Goal: Task Accomplishment & Management: Use online tool/utility

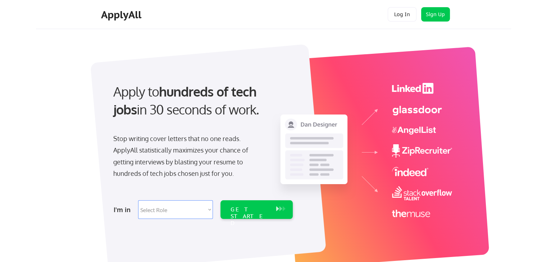
click at [407, 12] on button "Log In" at bounding box center [402, 14] width 29 height 14
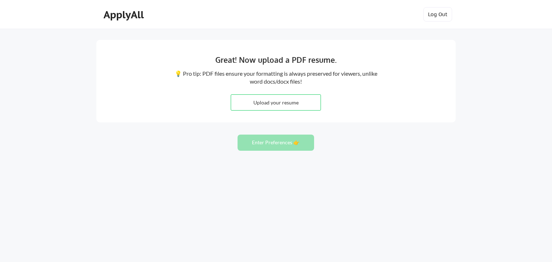
click at [21, 59] on div "Great! Now upload a PDF resume. 💡 Pro tip: PDF files ensure your formatting is …" at bounding box center [276, 131] width 552 height 262
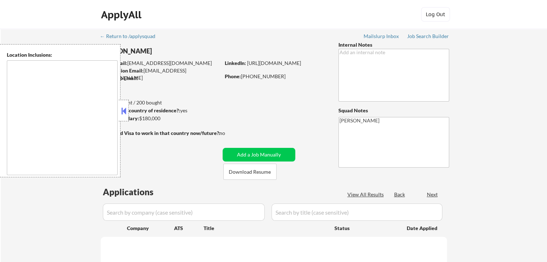
type textarea "[GEOGRAPHIC_DATA], [GEOGRAPHIC_DATA] [GEOGRAPHIC_DATA], [GEOGRAPHIC_DATA] [GEOG…"
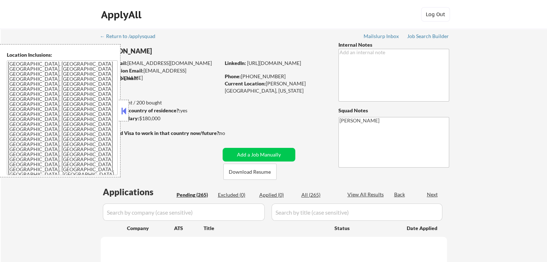
select select ""pending""
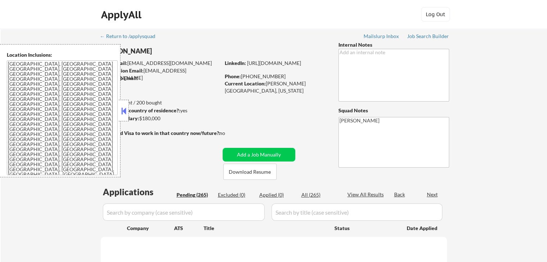
select select ""pending""
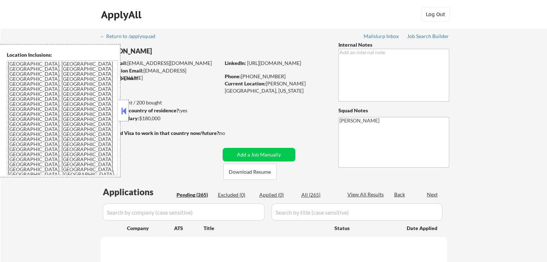
select select ""pending""
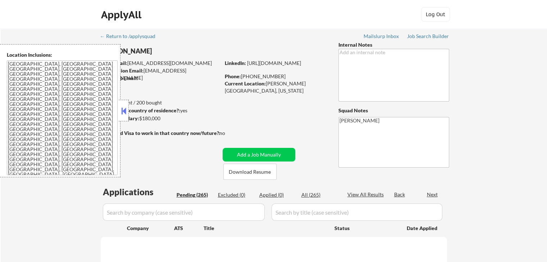
select select ""pending""
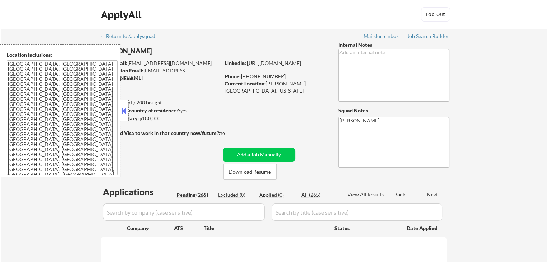
select select ""pending""
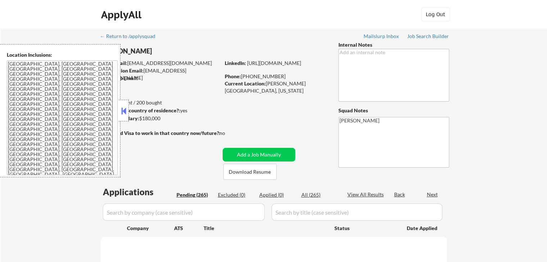
select select ""pending""
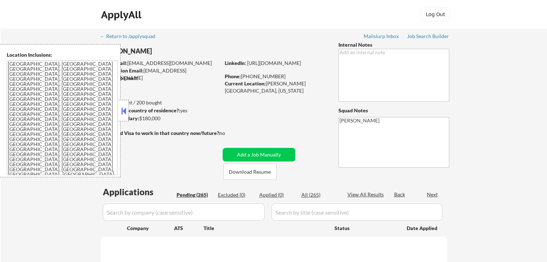
select select ""pending""
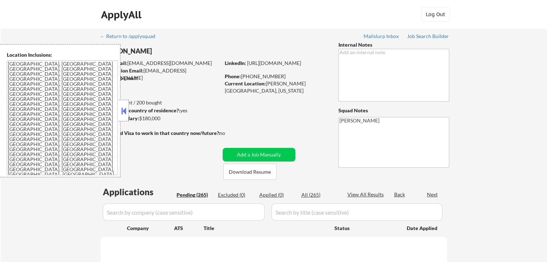
select select ""pending""
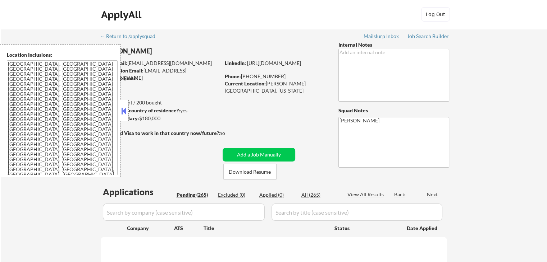
select select ""pending""
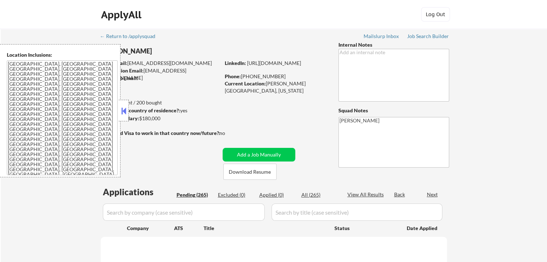
select select ""pending""
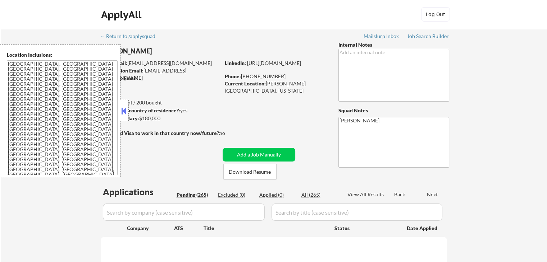
select select ""pending""
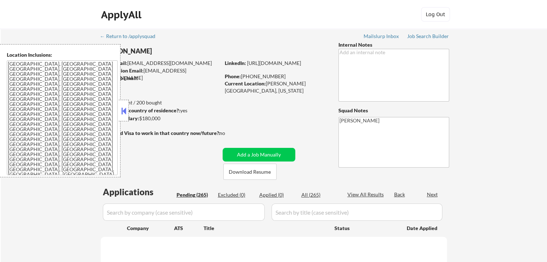
select select ""pending""
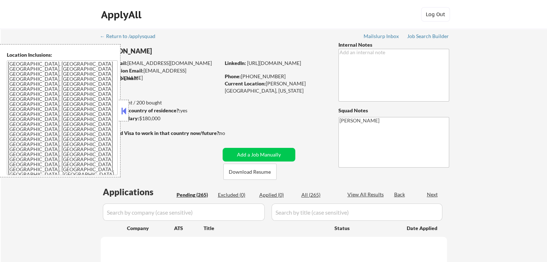
select select ""pending""
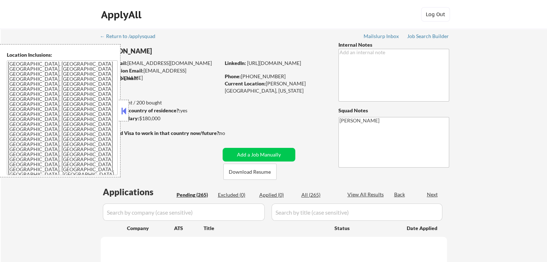
select select ""pending""
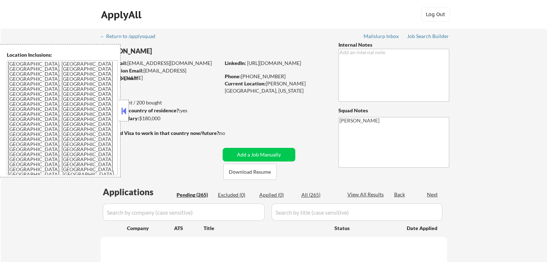
select select ""pending""
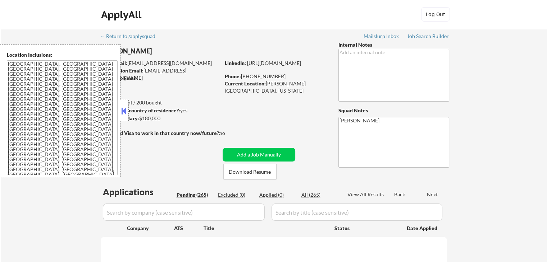
select select ""pending""
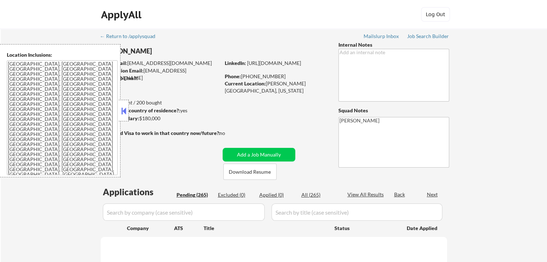
select select ""pending""
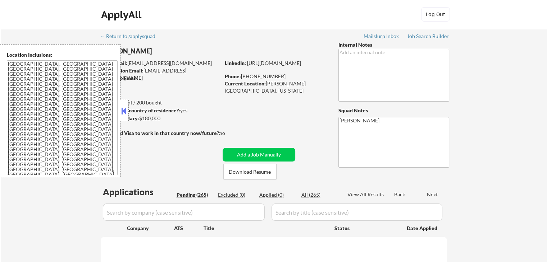
select select ""pending""
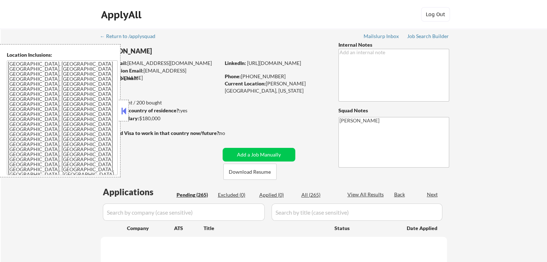
select select ""pending""
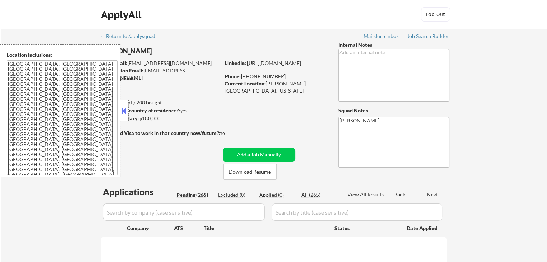
select select ""pending""
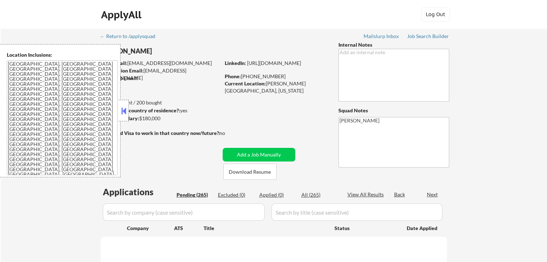
select select ""pending""
drag, startPoint x: 302, startPoint y: 95, endPoint x: 314, endPoint y: 91, distance: 12.5
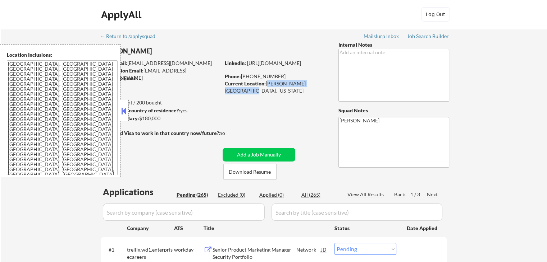
drag, startPoint x: 323, startPoint y: 84, endPoint x: 266, endPoint y: 86, distance: 56.5
click at [266, 86] on div "Current Location: [PERSON_NAME][GEOGRAPHIC_DATA], [US_STATE]" at bounding box center [276, 87] width 102 height 14
copy div "[PERSON_NAME][GEOGRAPHIC_DATA], [US_STATE]"
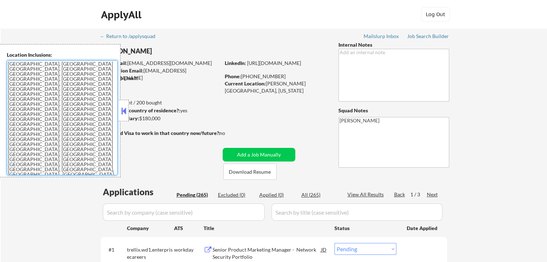
drag, startPoint x: 113, startPoint y: 142, endPoint x: 0, endPoint y: 57, distance: 141.7
click at [0, 57] on div "Location Inclusions: [GEOGRAPHIC_DATA], [GEOGRAPHIC_DATA] [GEOGRAPHIC_DATA], [G…" at bounding box center [60, 110] width 120 height 133
click at [78, 74] on textarea "[GEOGRAPHIC_DATA], [GEOGRAPHIC_DATA] [GEOGRAPHIC_DATA], [GEOGRAPHIC_DATA] [GEOG…" at bounding box center [62, 117] width 111 height 115
drag, startPoint x: 112, startPoint y: 140, endPoint x: 0, endPoint y: 59, distance: 138.7
click at [0, 59] on div "Location Inclusions: [GEOGRAPHIC_DATA], [GEOGRAPHIC_DATA] [GEOGRAPHIC_DATA], [G…" at bounding box center [60, 110] width 120 height 133
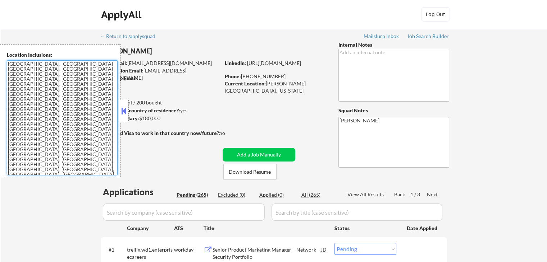
click at [9, 65] on textarea "[GEOGRAPHIC_DATA], [GEOGRAPHIC_DATA] [GEOGRAPHIC_DATA], [GEOGRAPHIC_DATA] [GEOG…" at bounding box center [62, 117] width 111 height 115
drag, startPoint x: 8, startPoint y: 62, endPoint x: 118, endPoint y: 157, distance: 145.5
click at [118, 157] on div "Location Inclusions: [GEOGRAPHIC_DATA], [GEOGRAPHIC_DATA] [GEOGRAPHIC_DATA], [G…" at bounding box center [60, 110] width 120 height 133
click at [114, 146] on textarea "[GEOGRAPHIC_DATA], [GEOGRAPHIC_DATA] [GEOGRAPHIC_DATA], [GEOGRAPHIC_DATA] [GEOG…" at bounding box center [62, 117] width 111 height 115
drag, startPoint x: 114, startPoint y: 141, endPoint x: 0, endPoint y: 34, distance: 156.2
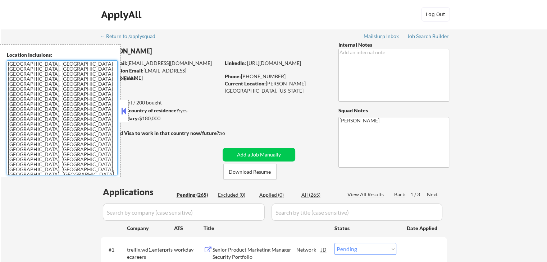
click at [0, 34] on body "← Return to /applysquad Mailslurp Inbox Job Search Builder [PERSON_NAME] User E…" at bounding box center [273, 131] width 547 height 262
click at [59, 108] on textarea "[GEOGRAPHIC_DATA], [GEOGRAPHIC_DATA] [GEOGRAPHIC_DATA], [GEOGRAPHIC_DATA] [GEOG…" at bounding box center [62, 117] width 111 height 115
drag, startPoint x: 115, startPoint y: 139, endPoint x: 0, endPoint y: 42, distance: 150.5
click at [0, 42] on body "← Return to /applysquad Mailslurp Inbox Job Search Builder [PERSON_NAME] User E…" at bounding box center [273, 131] width 547 height 262
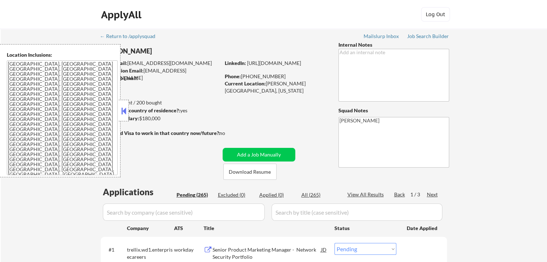
click at [124, 115] on button at bounding box center [124, 111] width 8 height 11
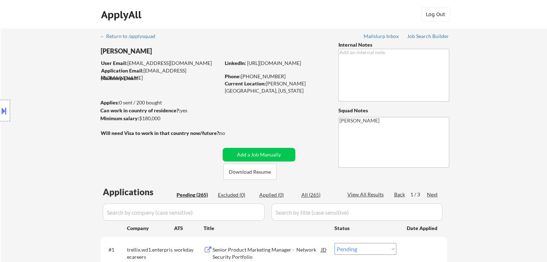
click at [0, 109] on button at bounding box center [4, 111] width 8 height 12
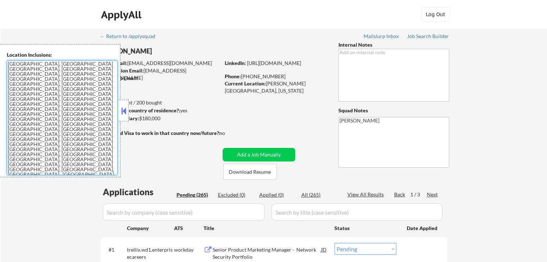
click at [110, 144] on textarea "[GEOGRAPHIC_DATA], [GEOGRAPHIC_DATA] [GEOGRAPHIC_DATA], [GEOGRAPHIC_DATA] [GEOG…" at bounding box center [62, 117] width 111 height 115
drag, startPoint x: 111, startPoint y: 141, endPoint x: 0, endPoint y: 54, distance: 141.1
click at [0, 54] on div "Location Inclusions: [GEOGRAPHIC_DATA], [GEOGRAPHIC_DATA] [GEOGRAPHIC_DATA], [G…" at bounding box center [60, 110] width 120 height 133
click at [123, 113] on button at bounding box center [124, 111] width 8 height 11
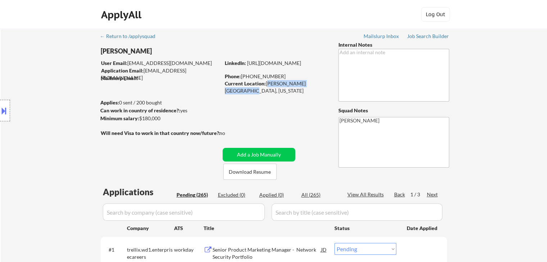
drag, startPoint x: 322, startPoint y: 83, endPoint x: 266, endPoint y: 84, distance: 56.1
click at [266, 84] on div "Current Location: [PERSON_NAME][GEOGRAPHIC_DATA], [US_STATE]" at bounding box center [276, 87] width 102 height 14
copy div "[PERSON_NAME][GEOGRAPHIC_DATA], [US_STATE]"
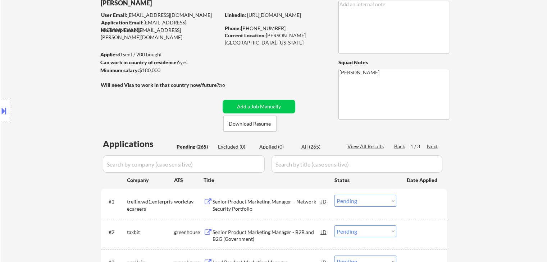
scroll to position [36, 0]
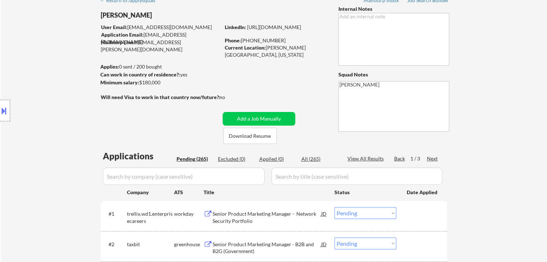
drag, startPoint x: 164, startPoint y: 82, endPoint x: 137, endPoint y: 81, distance: 27.4
click at [137, 81] on div "Minimum salary: $180,000" at bounding box center [160, 82] width 120 height 7
click at [205, 73] on div "Can work in country of residence?: yes" at bounding box center [159, 74] width 118 height 7
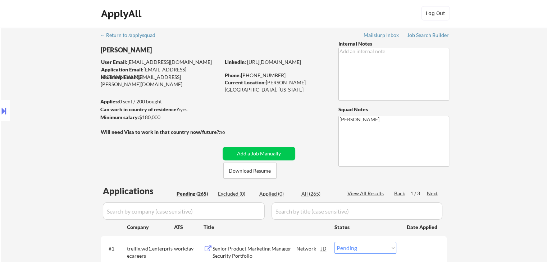
scroll to position [0, 0]
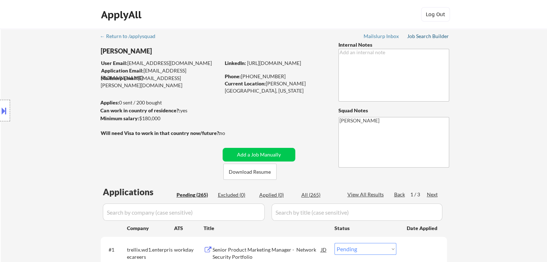
click at [432, 40] on link "Job Search Builder" at bounding box center [428, 36] width 42 height 7
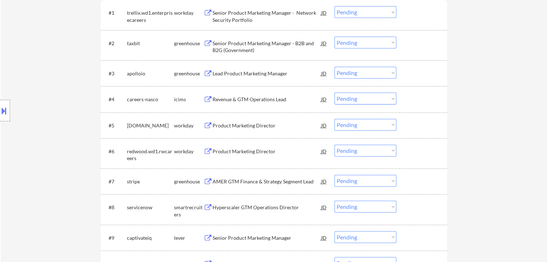
scroll to position [216, 0]
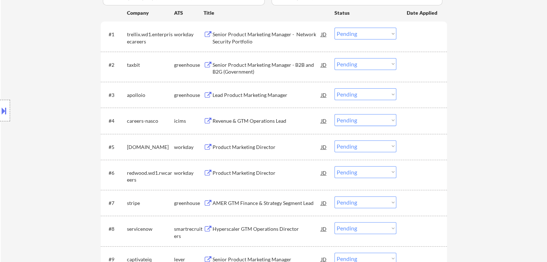
drag, startPoint x: 234, startPoint y: 74, endPoint x: 238, endPoint y: 91, distance: 18.1
click at [234, 74] on div "Senior Product Marketing Manager - B2B and B2G (Government)" at bounding box center [266, 68] width 109 height 14
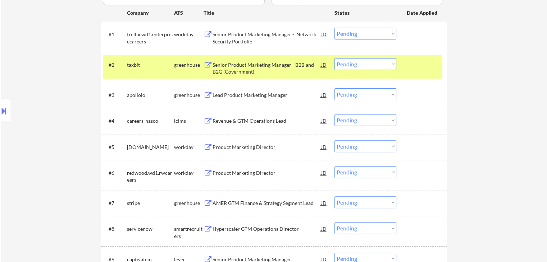
click at [240, 100] on div "Lead Product Marketing Manager" at bounding box center [266, 94] width 109 height 13
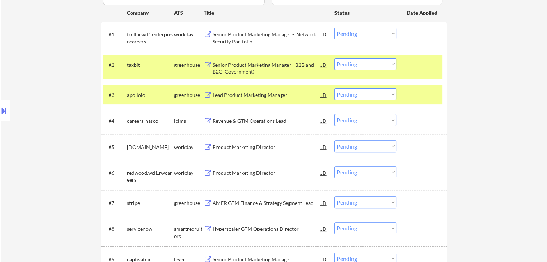
click at [237, 124] on div "Revenue & GTM Operations Lead" at bounding box center [266, 121] width 109 height 7
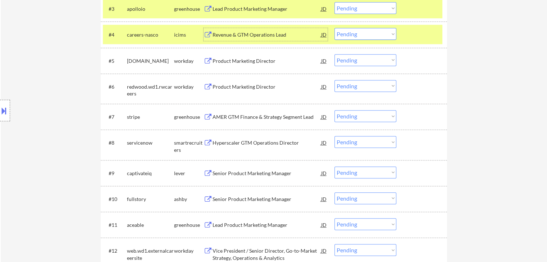
scroll to position [324, 0]
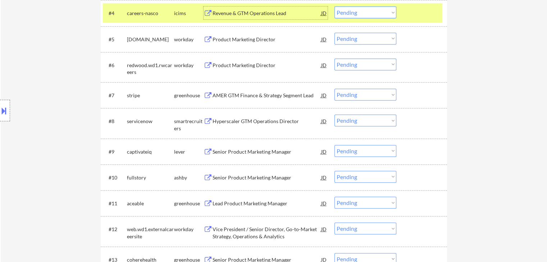
click at [240, 98] on div "AMER GTM Finance & Strategy Segment Lead" at bounding box center [266, 95] width 109 height 7
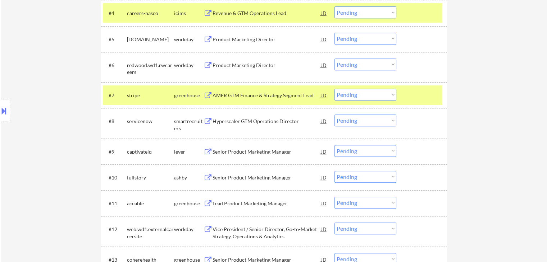
click at [240, 124] on div "Hyperscaler GTM Operations Director" at bounding box center [266, 121] width 109 height 7
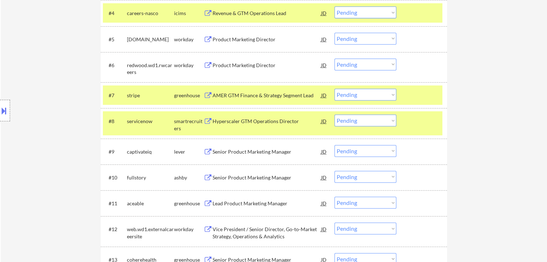
click at [230, 148] on div "Senior Product Marketing Manager" at bounding box center [266, 151] width 109 height 7
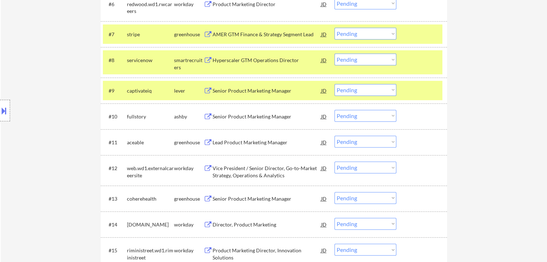
scroll to position [396, 0]
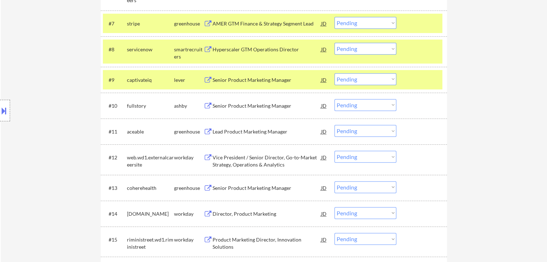
click at [230, 106] on div "Senior Product Marketing Manager" at bounding box center [266, 105] width 109 height 7
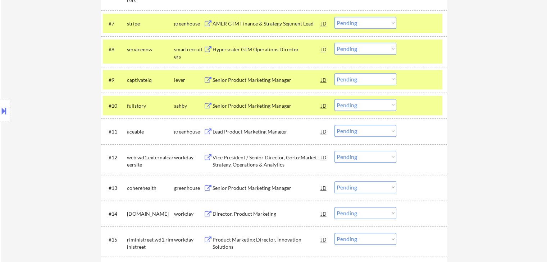
click at [231, 128] on div "Lead Product Marketing Manager" at bounding box center [266, 131] width 109 height 7
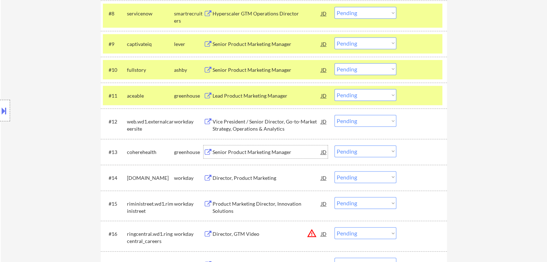
click at [233, 146] on div "Senior Product Marketing Manager" at bounding box center [266, 152] width 109 height 13
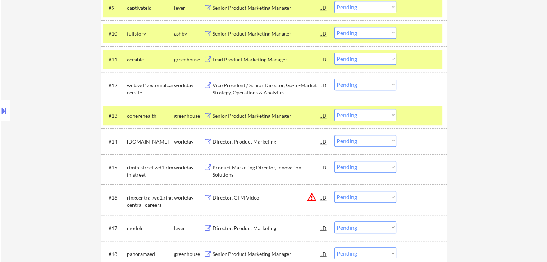
scroll to position [539, 0]
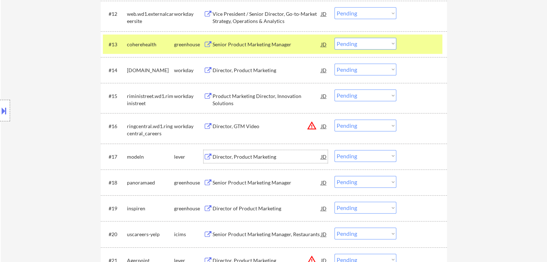
click at [233, 152] on div "Director, Product Marketing" at bounding box center [266, 156] width 109 height 13
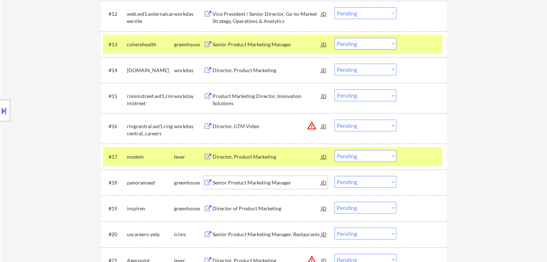
click at [232, 182] on div "Senior Product Marketing Manager" at bounding box center [266, 182] width 109 height 7
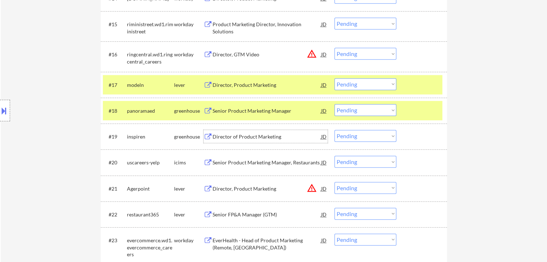
click at [246, 137] on div "Director of Product Marketing" at bounding box center [266, 136] width 109 height 7
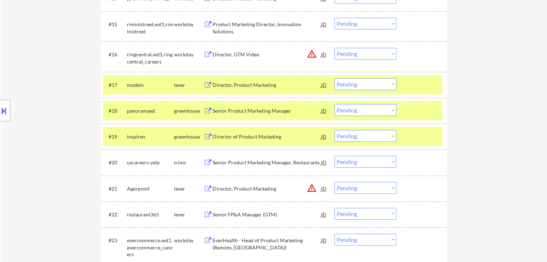
scroll to position [683, 0]
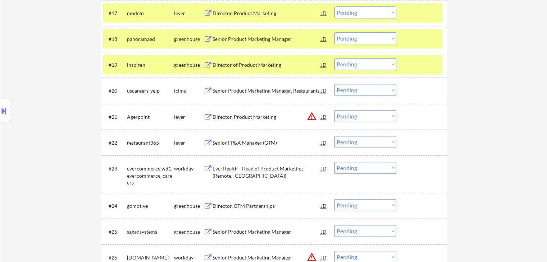
click at [234, 145] on div "Senior FP&A Manager (GTM)" at bounding box center [266, 143] width 109 height 7
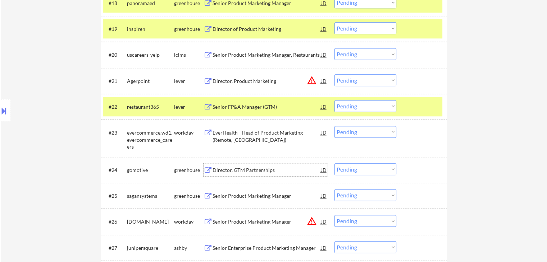
click at [233, 166] on div "Director, GTM Partnerships" at bounding box center [266, 170] width 109 height 13
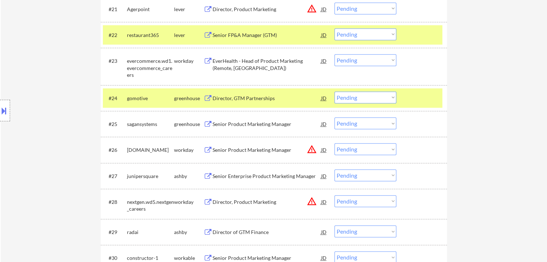
click at [229, 115] on div "#25 sagansystems greenhouse Senior Product Marketing Manager JD Choose an optio…" at bounding box center [272, 123] width 339 height 19
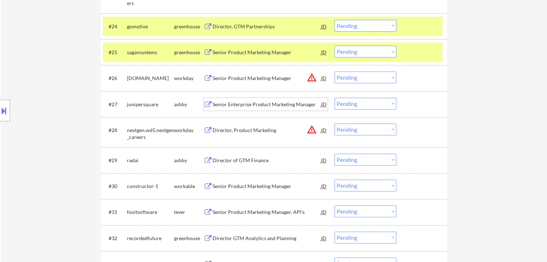
click at [232, 103] on div "Senior Enterprise Product Marketing Manager" at bounding box center [266, 104] width 109 height 7
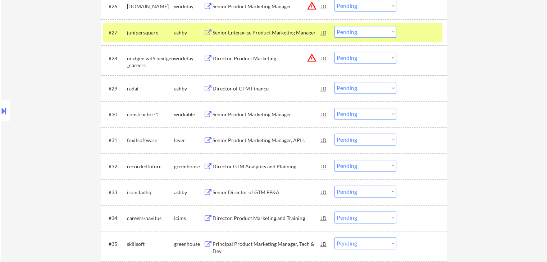
click at [234, 87] on div "Director of GTM Finance" at bounding box center [266, 88] width 109 height 7
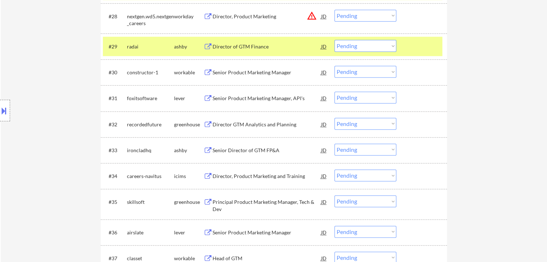
scroll to position [1007, 0]
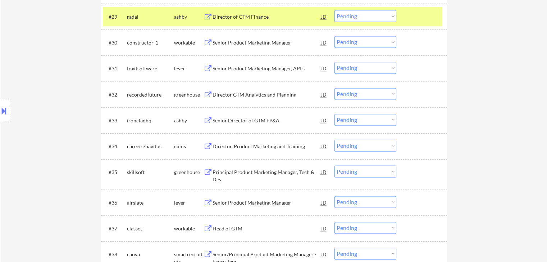
click at [228, 71] on div "Senior Product Marketing Manager, API's" at bounding box center [266, 68] width 109 height 7
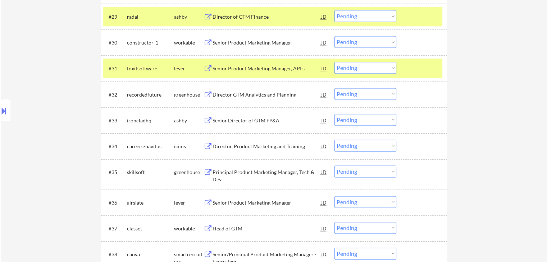
click at [229, 98] on div "Director GTM Analytics and Planning" at bounding box center [266, 94] width 109 height 7
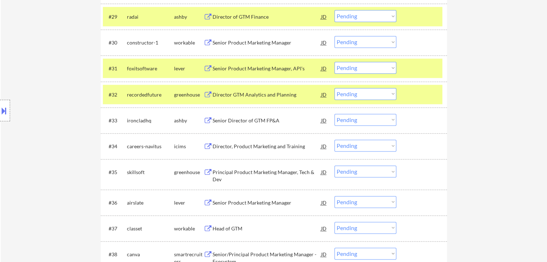
click at [235, 42] on div "Senior Product Marketing Manager" at bounding box center [266, 42] width 109 height 7
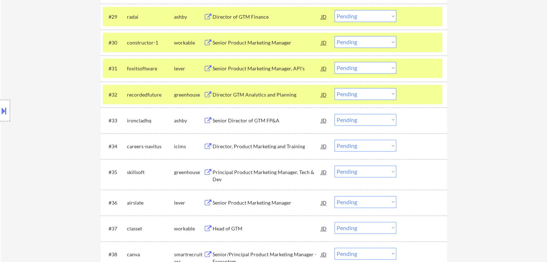
click at [227, 121] on div "Senior Director of GTM FP&A" at bounding box center [266, 120] width 109 height 7
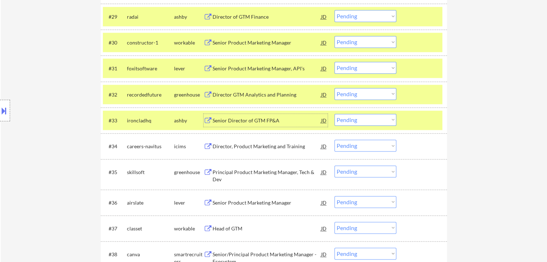
click at [0, 109] on button at bounding box center [4, 111] width 8 height 12
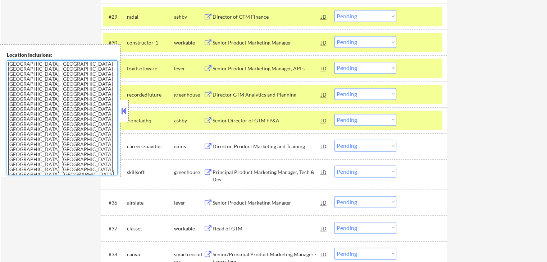
click at [50, 80] on textarea "[GEOGRAPHIC_DATA], [GEOGRAPHIC_DATA] [GEOGRAPHIC_DATA], [GEOGRAPHIC_DATA] [GEOG…" at bounding box center [62, 117] width 111 height 115
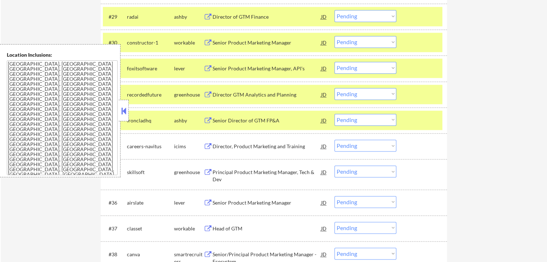
scroll to position [288, 0]
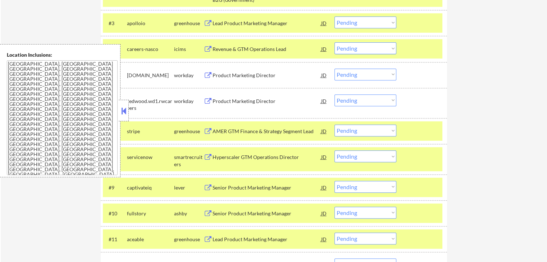
click at [121, 109] on button at bounding box center [124, 111] width 8 height 11
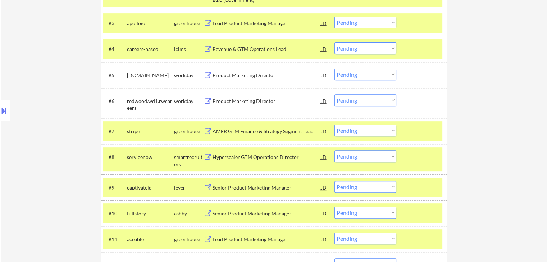
click at [375, 130] on select "Choose an option... Pending Applied Excluded (Questions) Excluded (Expired) Exc…" at bounding box center [365, 131] width 62 height 12
click at [334, 125] on select "Choose an option... Pending Applied Excluded (Questions) Excluded (Expired) Exc…" at bounding box center [365, 131] width 62 height 12
select select ""pending""
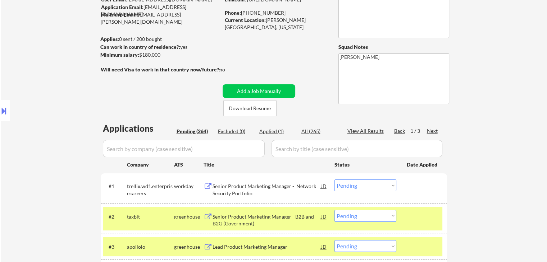
scroll to position [36, 0]
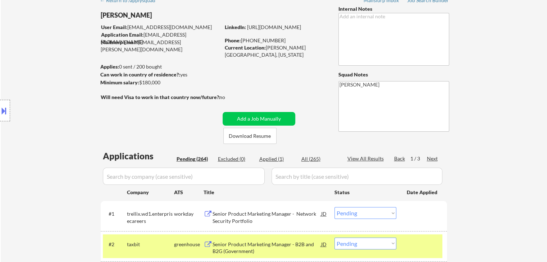
drag, startPoint x: 147, startPoint y: 79, endPoint x: 106, endPoint y: 79, distance: 41.0
click at [106, 79] on body "← Return to /applysquad Mailslurp Inbox Job Search Builder [PERSON_NAME] User E…" at bounding box center [273, 95] width 547 height 262
click at [76, 90] on div "Location Inclusions: [GEOGRAPHIC_DATA], [GEOGRAPHIC_DATA] [GEOGRAPHIC_DATA], [G…" at bounding box center [64, 110] width 129 height 133
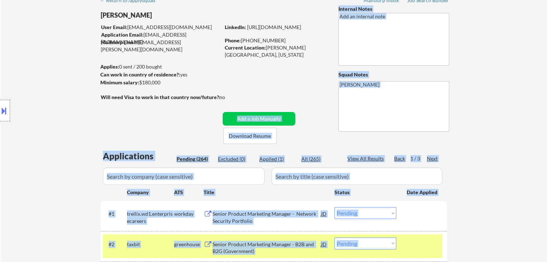
drag, startPoint x: 226, startPoint y: 98, endPoint x: 96, endPoint y: 68, distance: 134.0
click at [96, 68] on body "← Return to /applysquad Mailslurp Inbox Job Search Builder [PERSON_NAME] User E…" at bounding box center [273, 95] width 547 height 262
click at [95, 65] on div "Location Inclusions: [GEOGRAPHIC_DATA], [GEOGRAPHIC_DATA] [GEOGRAPHIC_DATA], [G…" at bounding box center [64, 110] width 129 height 133
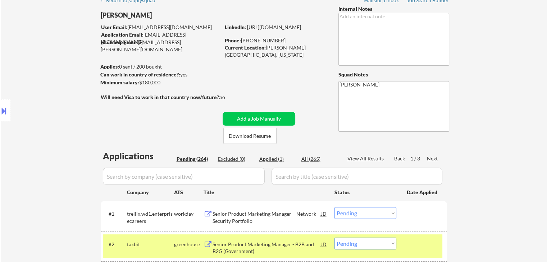
click at [101, 65] on div "Location Inclusions: [GEOGRAPHIC_DATA], [GEOGRAPHIC_DATA] [GEOGRAPHIC_DATA], [G…" at bounding box center [64, 110] width 129 height 133
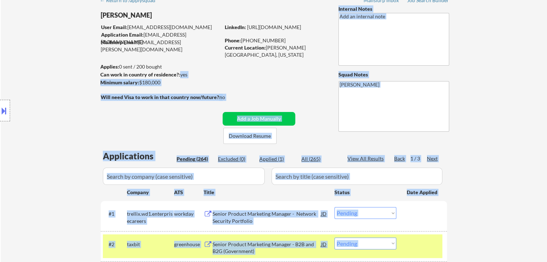
drag, startPoint x: 101, startPoint y: 65, endPoint x: 178, endPoint y: 77, distance: 78.0
click at [178, 77] on body "← Return to /applysquad Mailslurp Inbox Job Search Builder [PERSON_NAME] User E…" at bounding box center [273, 95] width 547 height 262
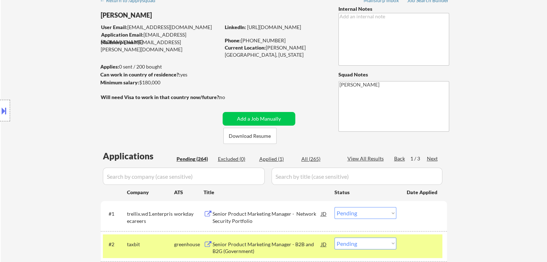
click at [176, 79] on div "Minimum salary: $180,000" at bounding box center [160, 82] width 120 height 7
drag, startPoint x: 166, startPoint y: 82, endPoint x: 100, endPoint y: 63, distance: 68.6
click at [100, 63] on body "← Return to /applysquad Mailslurp Inbox Job Search Builder [PERSON_NAME] User E…" at bounding box center [273, 95] width 547 height 262
click at [77, 71] on div "Location Inclusions: [GEOGRAPHIC_DATA], [GEOGRAPHIC_DATA] [GEOGRAPHIC_DATA], [G…" at bounding box center [64, 110] width 129 height 133
drag, startPoint x: 325, startPoint y: 45, endPoint x: 266, endPoint y: 48, distance: 59.0
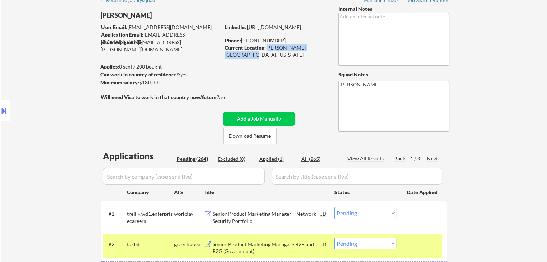
click at [266, 48] on div "Current Location: [PERSON_NAME][GEOGRAPHIC_DATA], [US_STATE]" at bounding box center [276, 51] width 102 height 14
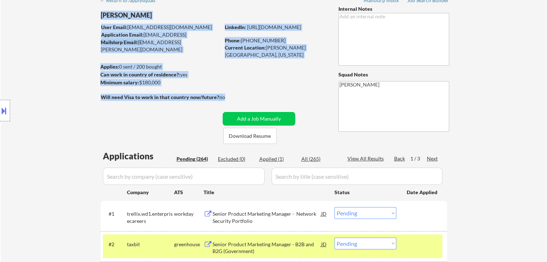
drag, startPoint x: 234, startPoint y: 94, endPoint x: 198, endPoint y: 90, distance: 36.3
click at [198, 81] on div "Minimum salary: $180,000" at bounding box center [160, 82] width 120 height 7
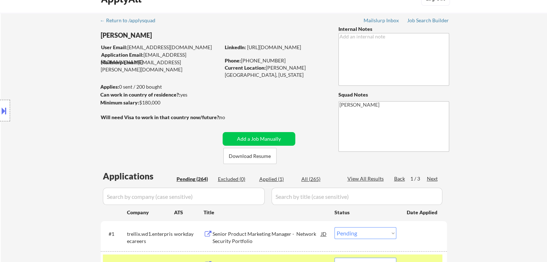
scroll to position [0, 0]
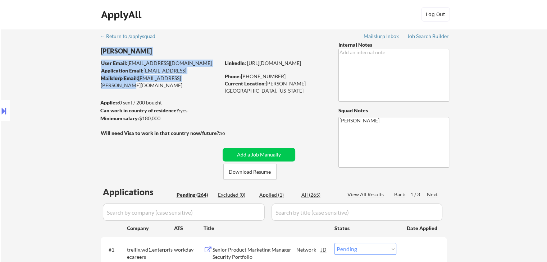
drag, startPoint x: 202, startPoint y: 80, endPoint x: 155, endPoint y: 82, distance: 47.2
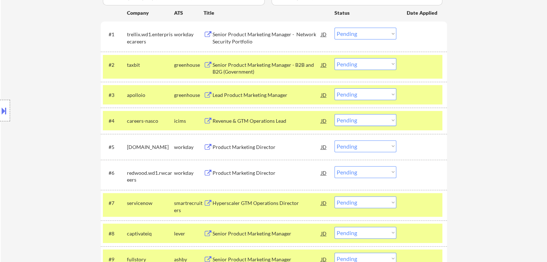
scroll to position [539, 0]
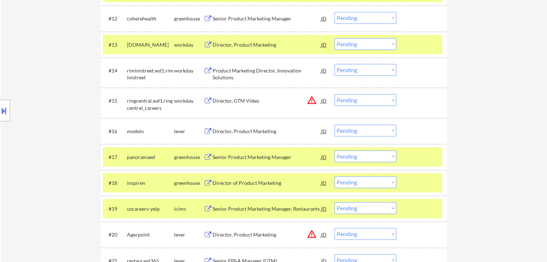
click at [348, 131] on select "Choose an option... Pending Applied Excluded (Questions) Excluded (Expired) Exc…" at bounding box center [365, 131] width 62 height 12
click at [334, 125] on select "Choose an option... Pending Applied Excluded (Questions) Excluded (Expired) Exc…" at bounding box center [365, 131] width 62 height 12
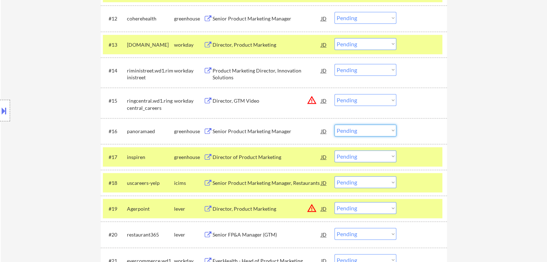
click at [347, 131] on select "Choose an option... Pending Applied Excluded (Questions) Excluded (Expired) Exc…" at bounding box center [365, 131] width 62 height 12
click at [334, 125] on select "Choose an option... Pending Applied Excluded (Questions) Excluded (Expired) Exc…" at bounding box center [365, 131] width 62 height 12
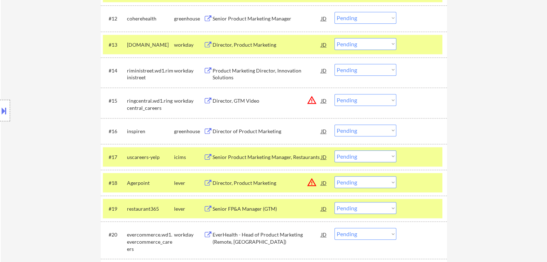
drag, startPoint x: 388, startPoint y: 130, endPoint x: 387, endPoint y: 134, distance: 4.1
click at [387, 130] on select "Choose an option... Pending Applied Excluded (Questions) Excluded (Expired) Exc…" at bounding box center [365, 131] width 62 height 12
click at [334, 125] on select "Choose an option... Pending Applied Excluded (Questions) Excluded (Expired) Exc…" at bounding box center [365, 131] width 62 height 12
select select ""pending""
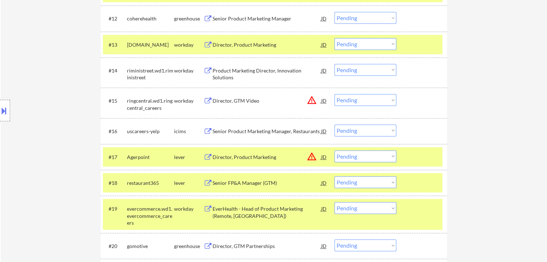
click at [372, 183] on select "Choose an option... Pending Applied Excluded (Questions) Excluded (Expired) Exc…" at bounding box center [365, 183] width 62 height 12
click at [334, 177] on select "Choose an option... Pending Applied Excluded (Questions) Excluded (Expired) Exc…" at bounding box center [365, 183] width 62 height 12
select select ""pending""
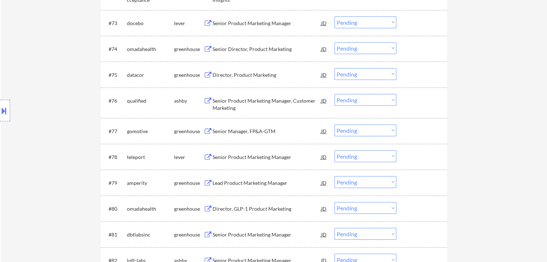
scroll to position [628, 0]
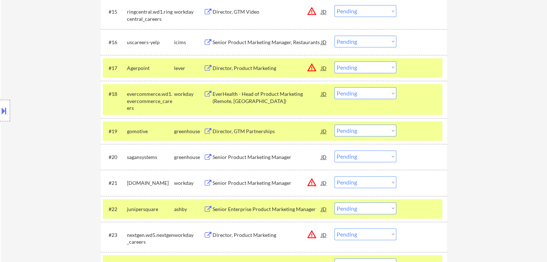
click at [372, 134] on select "Choose an option... Pending Applied Excluded (Questions) Excluded (Expired) Exc…" at bounding box center [365, 131] width 62 height 12
click at [334, 125] on select "Choose an option... Pending Applied Excluded (Questions) Excluded (Expired) Exc…" at bounding box center [365, 131] width 62 height 12
select select ""pending""
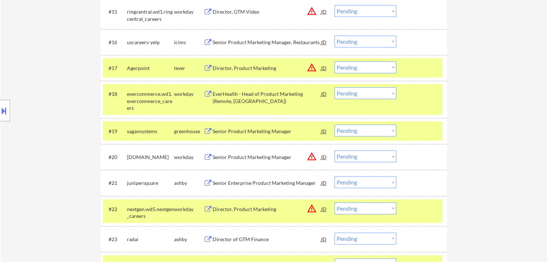
scroll to position [808, 0]
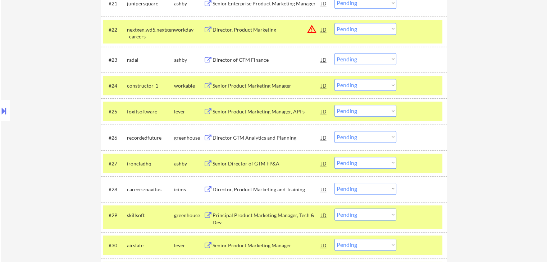
click at [344, 58] on select "Choose an option... Pending Applied Excluded (Questions) Excluded (Expired) Exc…" at bounding box center [365, 59] width 62 height 12
click at [334, 53] on select "Choose an option... Pending Applied Excluded (Questions) Excluded (Expired) Exc…" at bounding box center [365, 59] width 62 height 12
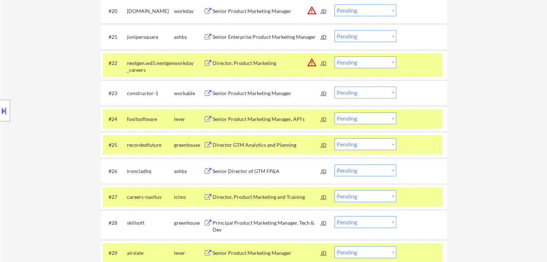
scroll to position [808, 0]
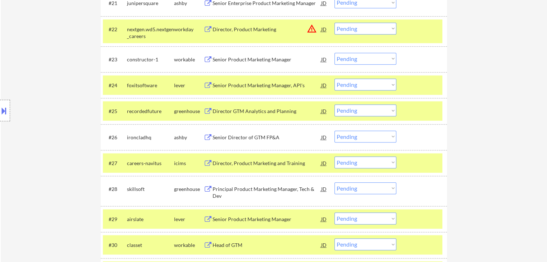
click at [358, 61] on select "Choose an option... Pending Applied Excluded (Questions) Excluded (Expired) Exc…" at bounding box center [365, 59] width 62 height 12
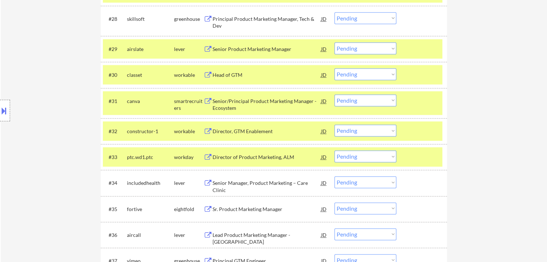
click at [344, 134] on select "Choose an option... Pending Applied Excluded (Questions) Excluded (Expired) Exc…" at bounding box center [365, 131] width 62 height 12
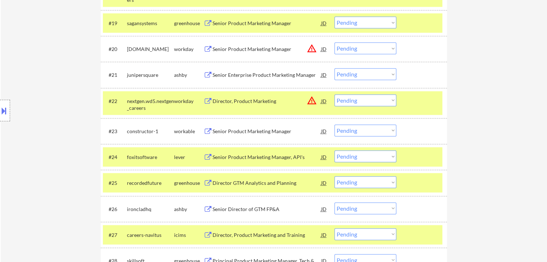
click at [357, 131] on select "Choose an option... Pending Applied Excluded (Questions) Excluded (Expired) Exc…" at bounding box center [365, 131] width 62 height 12
click at [334, 125] on select "Choose an option... Pending Applied Excluded (Questions) Excluded (Expired) Exc…" at bounding box center [365, 131] width 62 height 12
select select ""pending""
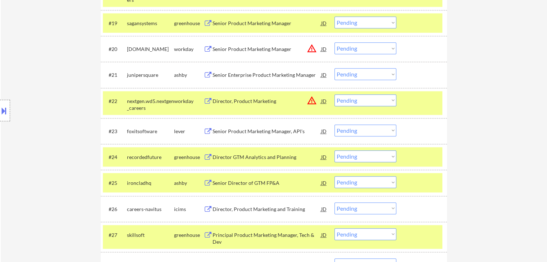
drag, startPoint x: 3, startPoint y: 114, endPoint x: 16, endPoint y: 115, distance: 13.4
click at [1, 114] on button at bounding box center [4, 111] width 8 height 12
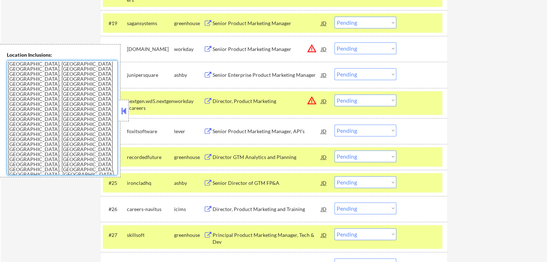
click at [72, 114] on textarea "[GEOGRAPHIC_DATA], [GEOGRAPHIC_DATA] [GEOGRAPHIC_DATA], [GEOGRAPHIC_DATA] [GEOG…" at bounding box center [62, 117] width 111 height 115
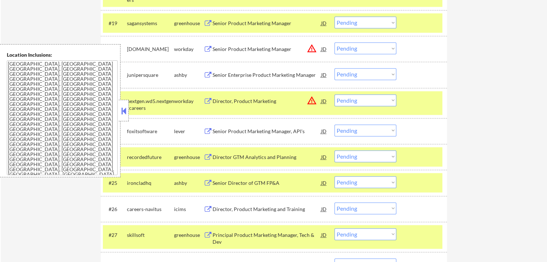
click at [127, 111] on button at bounding box center [124, 111] width 8 height 11
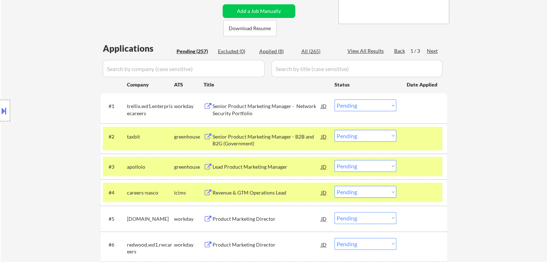
scroll to position [89, 0]
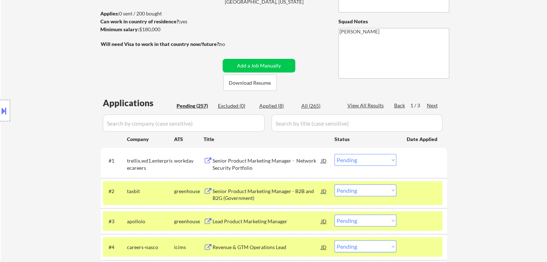
click at [421, 183] on div "#2 taxbit greenhouse Senior Product Marketing Manager - B2B and B2G (Government…" at bounding box center [272, 194] width 339 height 24
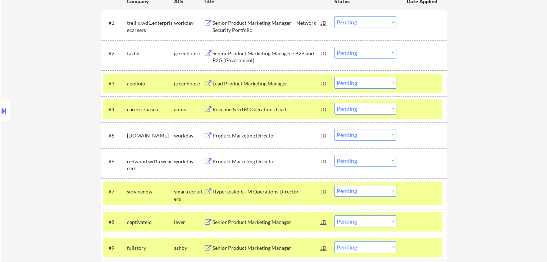
scroll to position [233, 0]
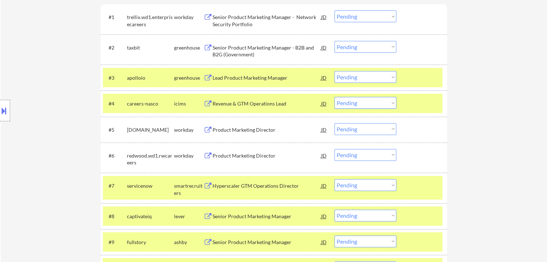
click at [408, 90] on div "#3 apolloio greenhouse Lead Product Marketing Manager JD Choose an option... Pe…" at bounding box center [274, 78] width 346 height 26
click at [410, 81] on div at bounding box center [423, 77] width 32 height 13
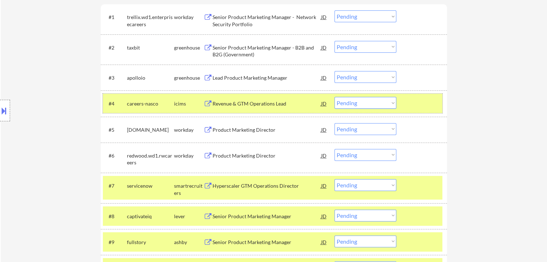
drag, startPoint x: 413, startPoint y: 102, endPoint x: 425, endPoint y: 147, distance: 45.6
click at [414, 103] on div at bounding box center [423, 103] width 32 height 13
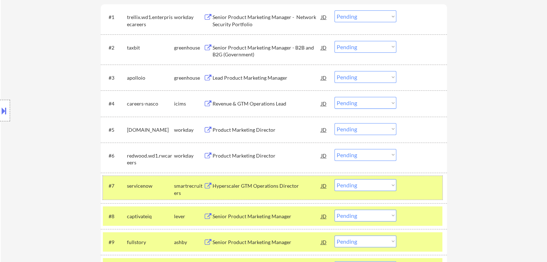
click at [434, 176] on div "#7 servicenow smartrecruiters Hyperscaler GTM Operations Director JD Choose an …" at bounding box center [272, 188] width 339 height 24
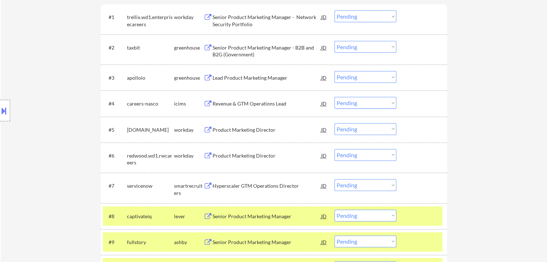
scroll to position [377, 0]
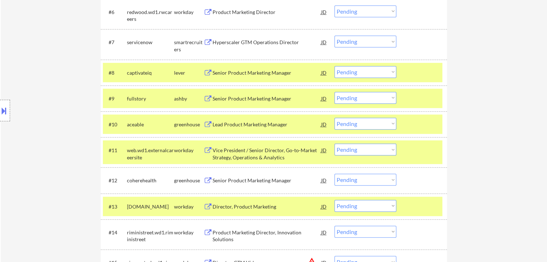
drag, startPoint x: 412, startPoint y: 69, endPoint x: 413, endPoint y: 77, distance: 7.6
click at [413, 72] on div at bounding box center [423, 72] width 32 height 13
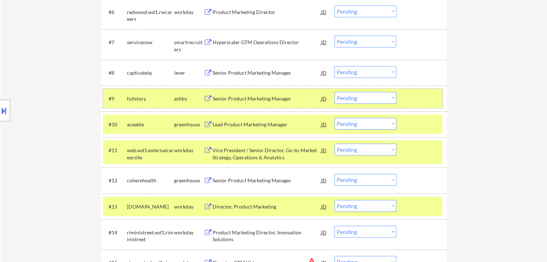
drag, startPoint x: 414, startPoint y: 98, endPoint x: 422, endPoint y: 130, distance: 32.7
click at [414, 100] on div at bounding box center [423, 98] width 32 height 13
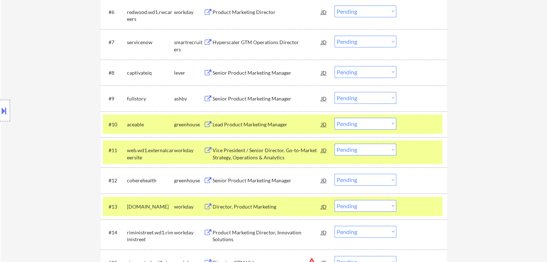
click at [422, 129] on div at bounding box center [423, 124] width 32 height 13
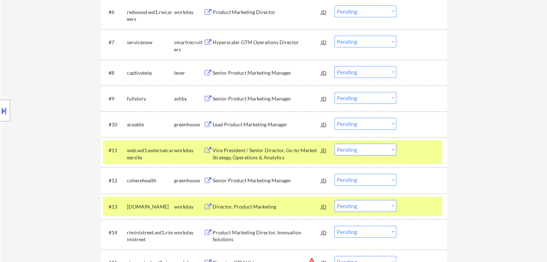
click at [424, 154] on div at bounding box center [423, 150] width 32 height 13
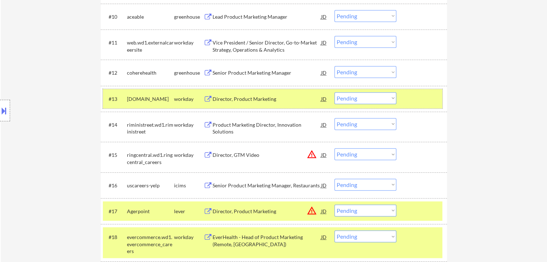
click at [410, 94] on div at bounding box center [423, 98] width 32 height 13
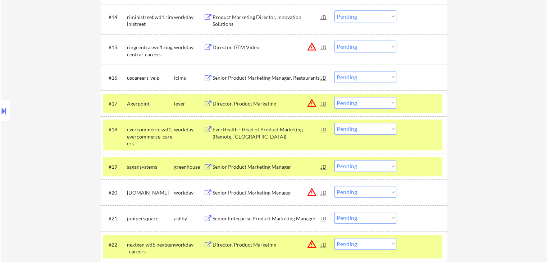
click at [421, 103] on div at bounding box center [423, 103] width 32 height 13
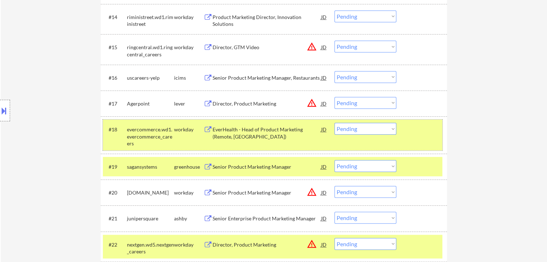
click at [420, 137] on div "#18 evercommerce.wd1.evercommerce_careers workday EverHealth - Head of Product …" at bounding box center [272, 135] width 339 height 31
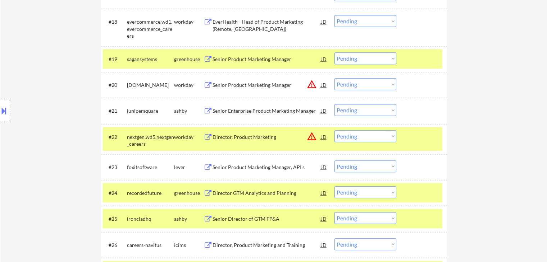
click at [415, 59] on div at bounding box center [423, 58] width 32 height 13
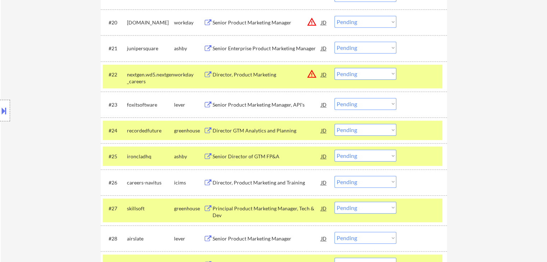
scroll to position [772, 0]
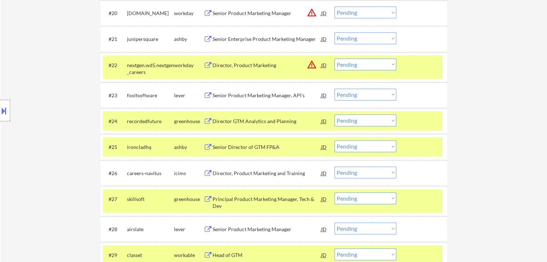
click at [420, 66] on div at bounding box center [423, 65] width 32 height 13
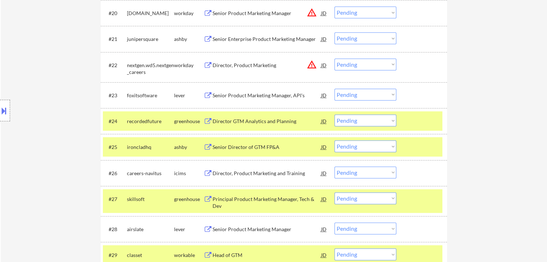
click at [426, 127] on div "#24 recordedfuture greenhouse Director GTM Analytics and Planning JD warning_am…" at bounding box center [272, 120] width 339 height 19
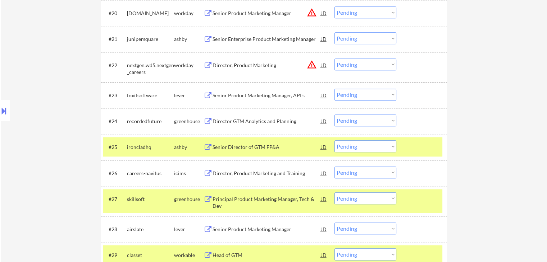
click at [430, 146] on div at bounding box center [423, 147] width 32 height 13
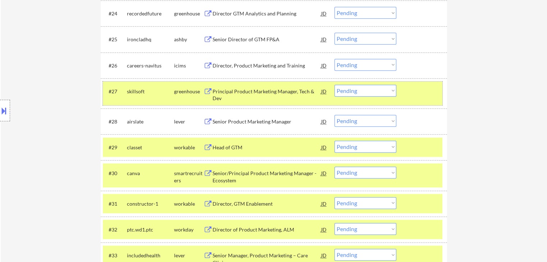
drag, startPoint x: 421, startPoint y: 95, endPoint x: 421, endPoint y: 124, distance: 28.8
click at [421, 95] on div at bounding box center [423, 91] width 32 height 13
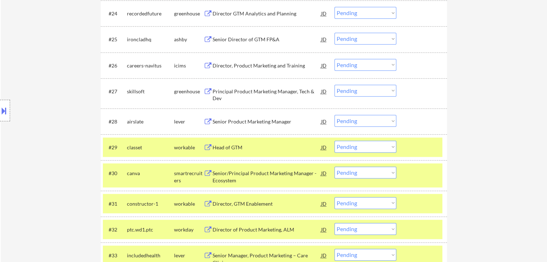
click at [423, 150] on div at bounding box center [423, 147] width 32 height 13
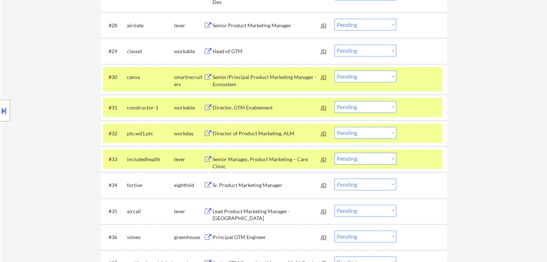
scroll to position [988, 0]
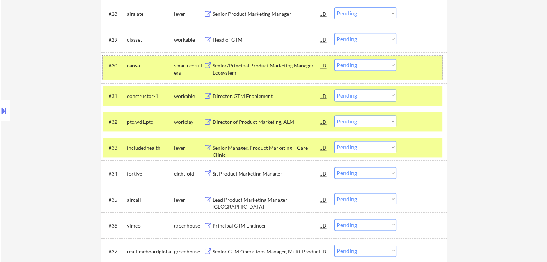
click at [421, 67] on div at bounding box center [423, 65] width 32 height 13
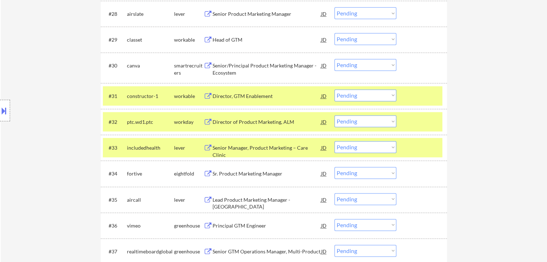
click at [419, 98] on div at bounding box center [423, 96] width 32 height 13
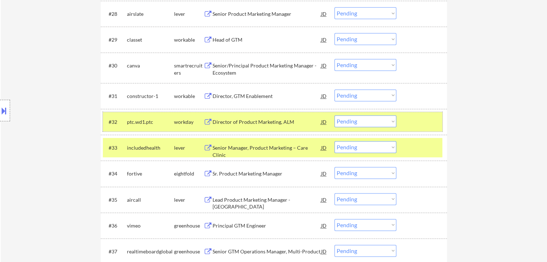
click at [425, 122] on div at bounding box center [423, 121] width 32 height 13
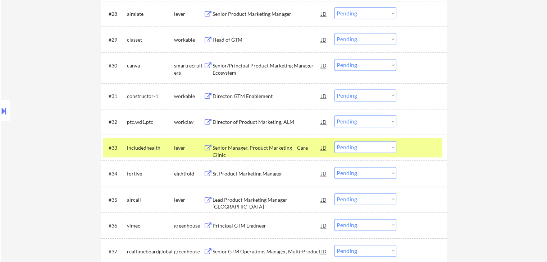
click at [426, 142] on div at bounding box center [423, 147] width 32 height 13
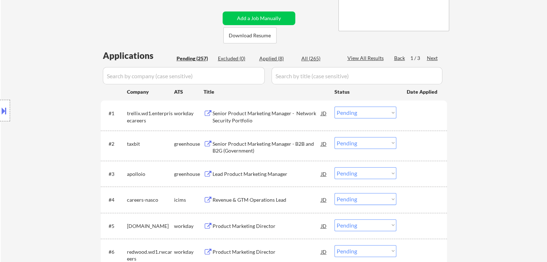
scroll to position [144, 0]
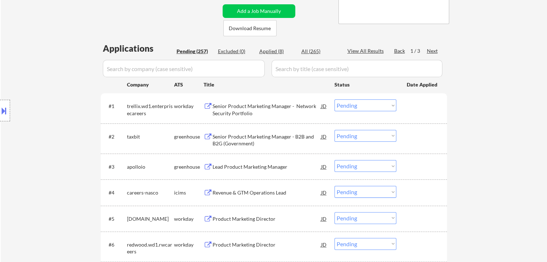
click at [433, 50] on div "Next" at bounding box center [433, 50] width 12 height 7
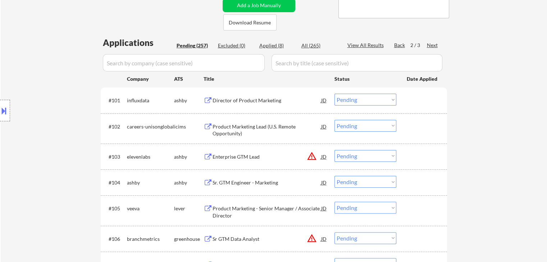
scroll to position [216, 0]
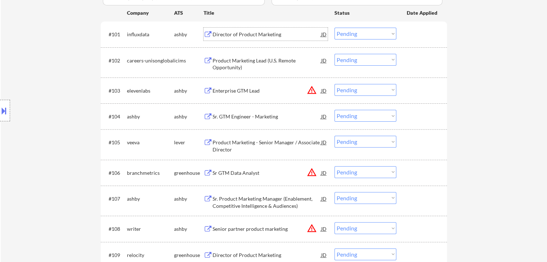
click at [239, 32] on div "Director of Product Marketing" at bounding box center [266, 34] width 109 height 7
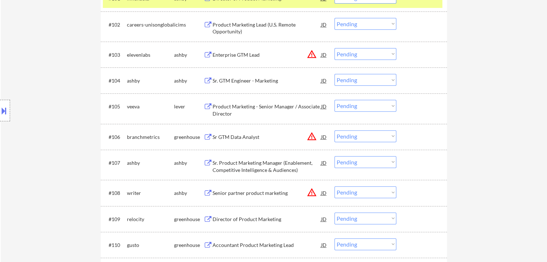
click at [233, 79] on div "Sr. GTM Engineer - Marketing" at bounding box center [266, 80] width 109 height 7
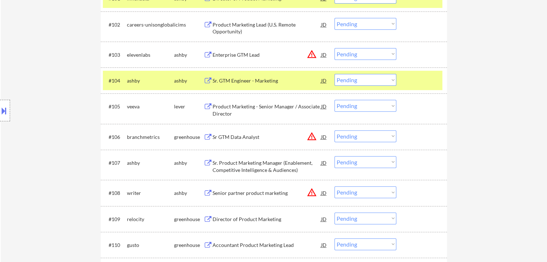
scroll to position [324, 0]
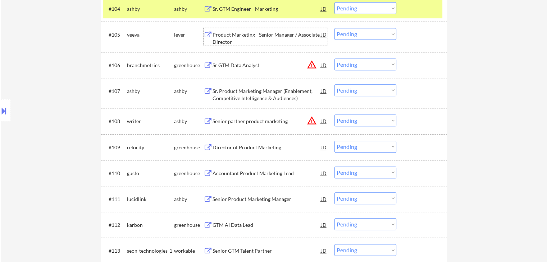
click at [232, 36] on div "Product Marketing - Senior Manager / Associate Director" at bounding box center [266, 38] width 109 height 14
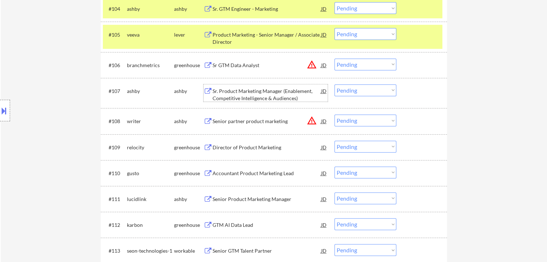
drag, startPoint x: 236, startPoint y: 94, endPoint x: 236, endPoint y: 109, distance: 14.7
click at [237, 94] on div "Sr. Product Marketing Manager (Enablement, Competitive Intelligence & Audiences)" at bounding box center [266, 95] width 109 height 14
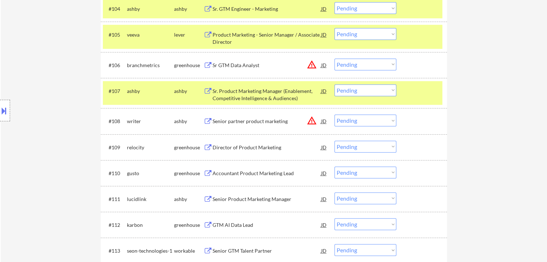
click at [227, 148] on div "Director of Product Marketing" at bounding box center [266, 147] width 109 height 7
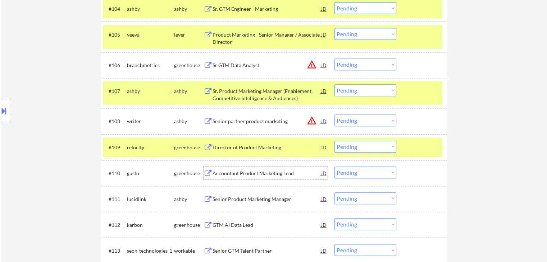
click at [229, 174] on div "Accountant Product Marketing Lead" at bounding box center [266, 173] width 109 height 7
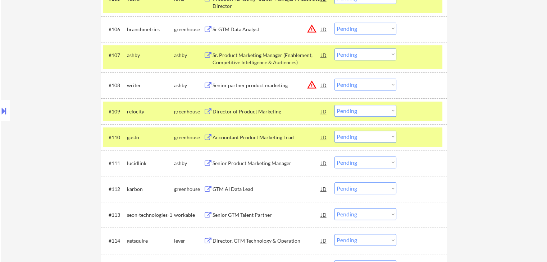
click at [238, 159] on div "Senior Product Marketing Manager" at bounding box center [266, 163] width 109 height 13
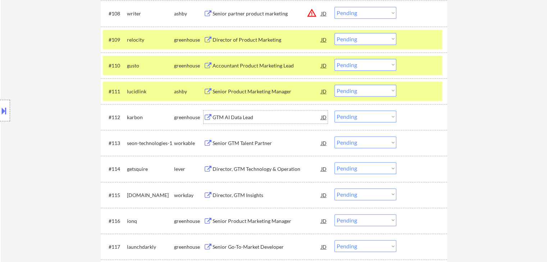
click at [220, 120] on div "GTM AI Data Lead" at bounding box center [266, 117] width 109 height 7
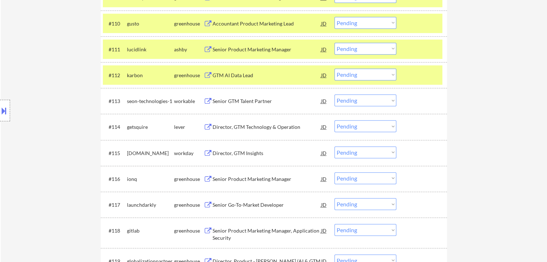
scroll to position [503, 0]
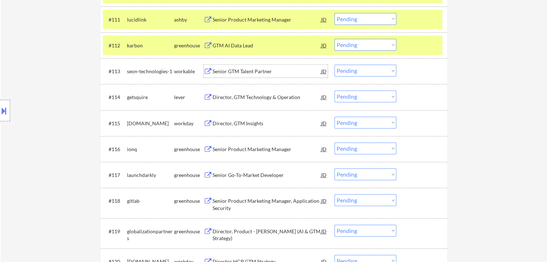
click at [226, 71] on div "Senior GTM Talent Partner" at bounding box center [266, 71] width 109 height 7
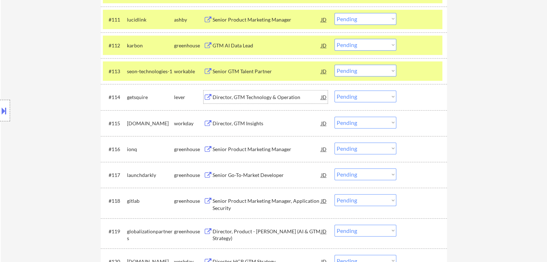
drag, startPoint x: 232, startPoint y: 95, endPoint x: 236, endPoint y: 119, distance: 23.8
click at [232, 95] on div "Director, GTM Technology & Operation" at bounding box center [266, 97] width 109 height 7
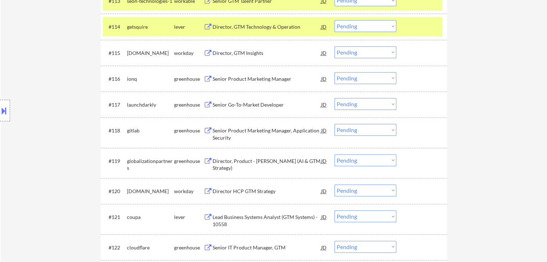
scroll to position [611, 0]
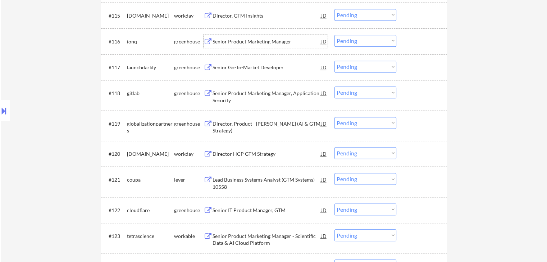
drag, startPoint x: 227, startPoint y: 40, endPoint x: 230, endPoint y: 51, distance: 11.8
click at [228, 39] on div "Senior Product Marketing Manager" at bounding box center [266, 41] width 109 height 7
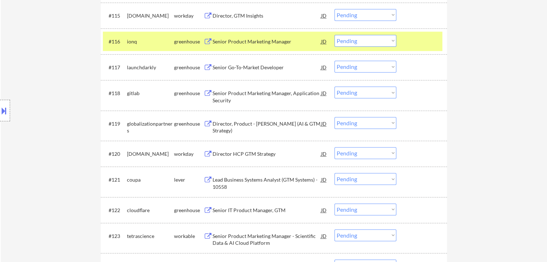
click at [234, 68] on div "Senior Go-To-Market Developer" at bounding box center [266, 67] width 109 height 7
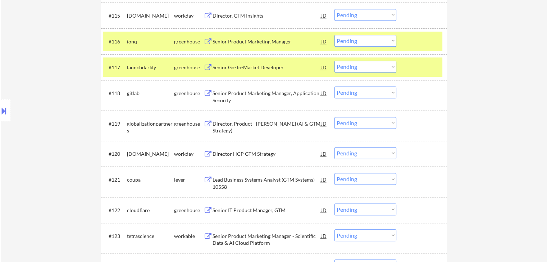
click at [237, 97] on div "Senior Product Marketing Manager, Application Security" at bounding box center [266, 97] width 109 height 14
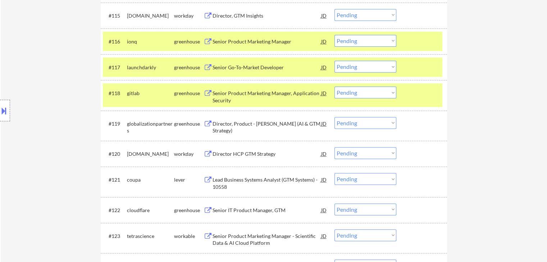
click at [233, 129] on div "Director, Product - [PERSON_NAME] (AI & GTM Strategy)" at bounding box center [266, 123] width 109 height 13
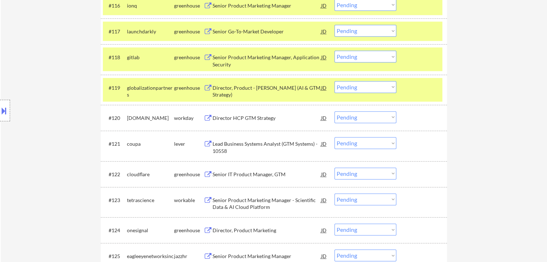
click at [240, 141] on div "Lead Business Systems Analyst (GTM Systems) - 10558" at bounding box center [266, 148] width 109 height 14
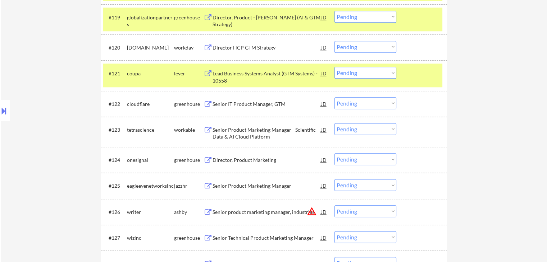
scroll to position [719, 0]
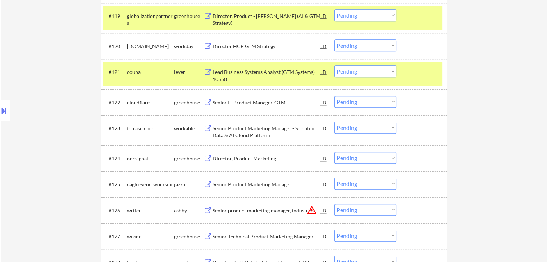
click at [219, 104] on div "Senior IT Product Manager, GTM" at bounding box center [266, 102] width 109 height 7
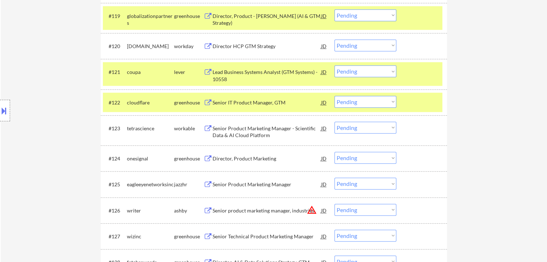
click at [227, 130] on div "Senior Product Marketing Manager - Scientific Data & AI Cloud Platform" at bounding box center [266, 132] width 109 height 14
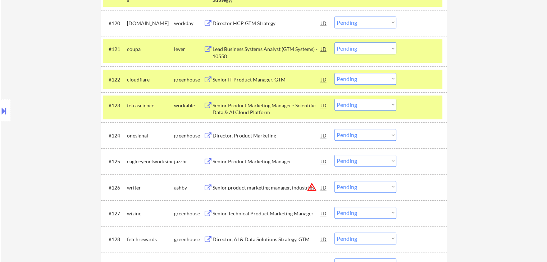
scroll to position [755, 0]
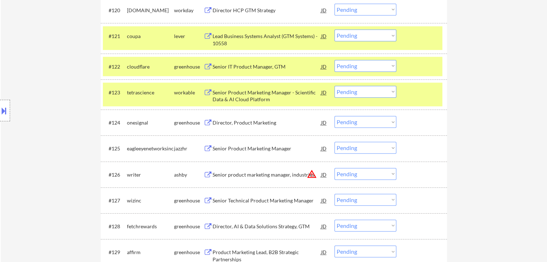
click at [230, 116] on div "Director, Product Marketing" at bounding box center [266, 122] width 109 height 13
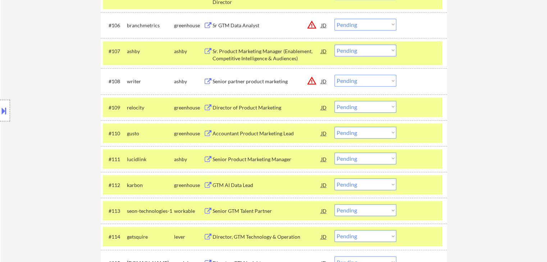
scroll to position [356, 0]
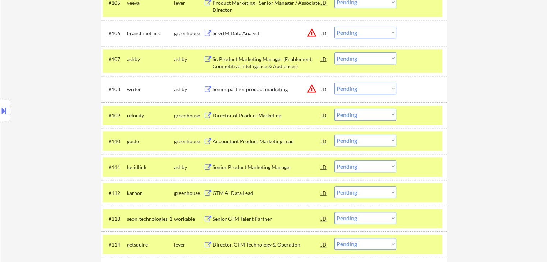
click at [367, 59] on select "Choose an option... Pending Applied Excluded (Questions) Excluded (Expired) Exc…" at bounding box center [365, 58] width 62 height 12
click at [334, 52] on select "Choose an option... Pending Applied Excluded (Questions) Excluded (Expired) Exc…" at bounding box center [365, 58] width 62 height 12
select select ""pending""
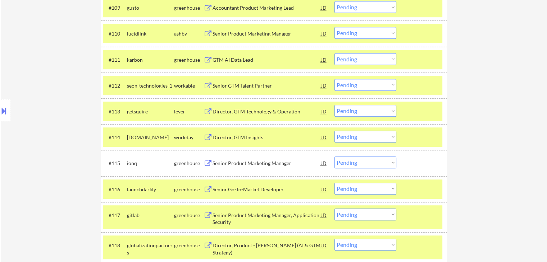
scroll to position [463, 0]
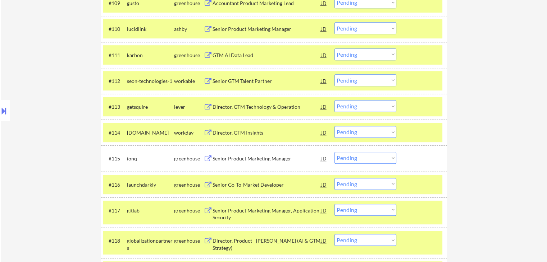
click at [370, 108] on select "Choose an option... Pending Applied Excluded (Questions) Excluded (Expired) Exc…" at bounding box center [365, 106] width 62 height 12
click at [334, 100] on select "Choose an option... Pending Applied Excluded (Questions) Excluded (Expired) Exc…" at bounding box center [365, 106] width 62 height 12
select select ""pending""
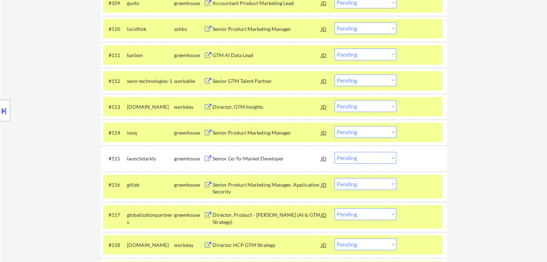
click at [56, 68] on div "Location Inclusions: [GEOGRAPHIC_DATA], [GEOGRAPHIC_DATA] [GEOGRAPHIC_DATA], [G…" at bounding box center [64, 110] width 129 height 133
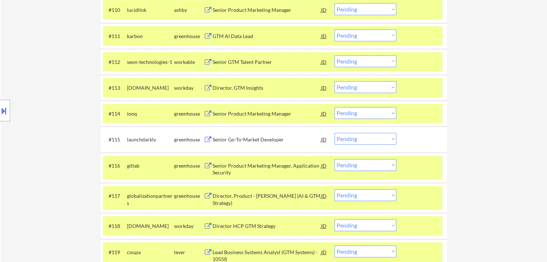
scroll to position [499, 0]
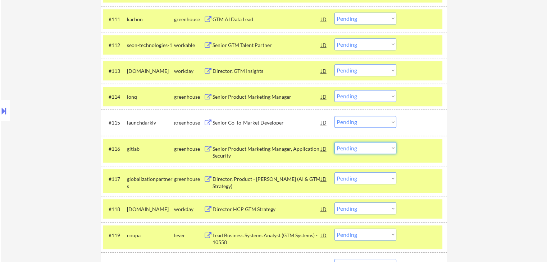
click at [368, 150] on select "Choose an option... Pending Applied Excluded (Questions) Excluded (Expired) Exc…" at bounding box center [365, 148] width 62 height 12
click at [334, 142] on select "Choose an option... Pending Applied Excluded (Questions) Excluded (Expired) Exc…" at bounding box center [365, 148] width 62 height 12
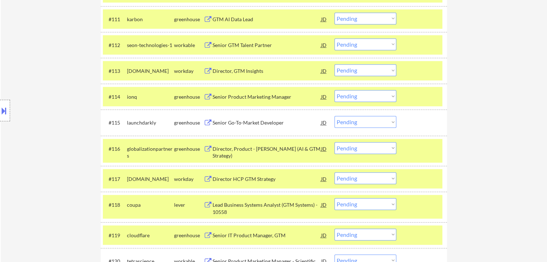
click at [375, 149] on select "Choose an option... Pending Applied Excluded (Questions) Excluded (Expired) Exc…" at bounding box center [365, 148] width 62 height 12
click at [334, 142] on select "Choose an option... Pending Applied Excluded (Questions) Excluded (Expired) Exc…" at bounding box center [365, 148] width 62 height 12
select select ""pending""
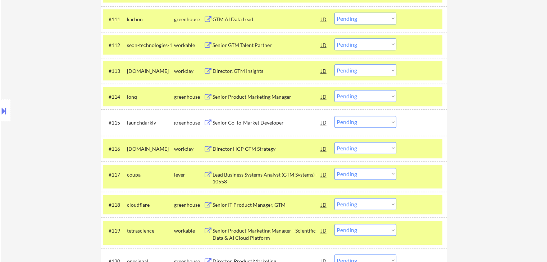
click at [55, 52] on div "Location Inclusions: [GEOGRAPHIC_DATA], [GEOGRAPHIC_DATA] [GEOGRAPHIC_DATA], [G…" at bounding box center [64, 110] width 129 height 133
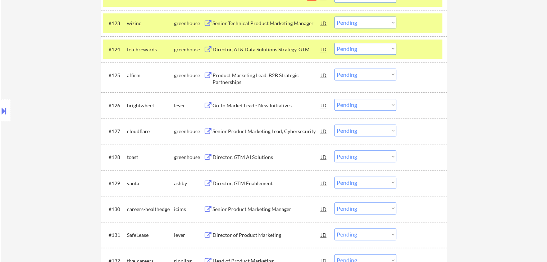
scroll to position [573, 0]
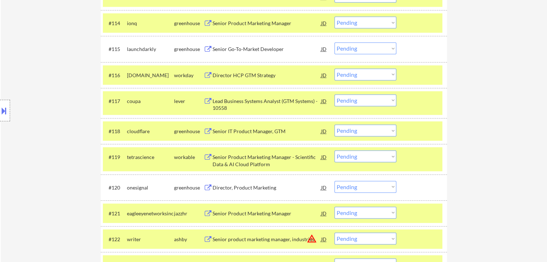
click at [360, 132] on select "Choose an option... Pending Applied Excluded (Questions) Excluded (Expired) Exc…" at bounding box center [365, 131] width 62 height 12
click at [334, 125] on select "Choose an option... Pending Applied Excluded (Questions) Excluded (Expired) Exc…" at bounding box center [365, 131] width 62 height 12
select select ""pending""
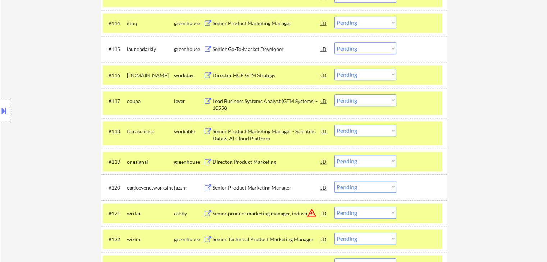
click at [28, 77] on div "Location Inclusions: [GEOGRAPHIC_DATA], [GEOGRAPHIC_DATA] [GEOGRAPHIC_DATA], [G…" at bounding box center [64, 110] width 129 height 133
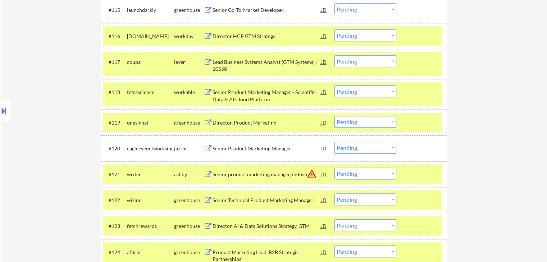
scroll to position [645, 0]
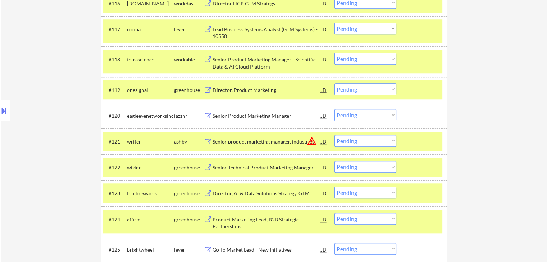
click at [362, 94] on select "Choose an option... Pending Applied Excluded (Questions) Excluded (Expired) Exc…" at bounding box center [365, 89] width 62 height 12
click at [334, 83] on select "Choose an option... Pending Applied Excluded (Questions) Excluded (Expired) Exc…" at bounding box center [365, 89] width 62 height 12
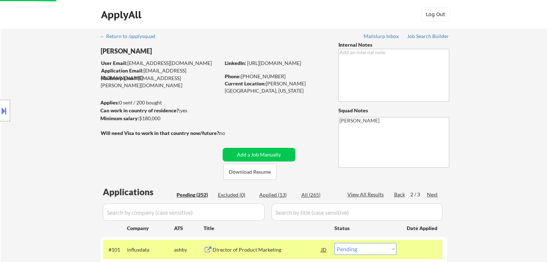
select select ""pending""
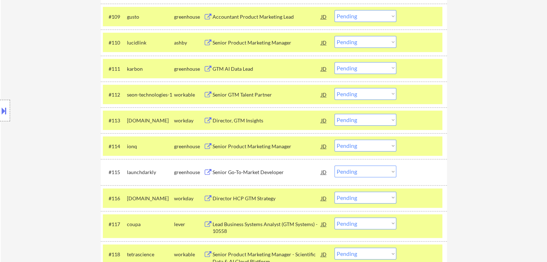
scroll to position [413, 0]
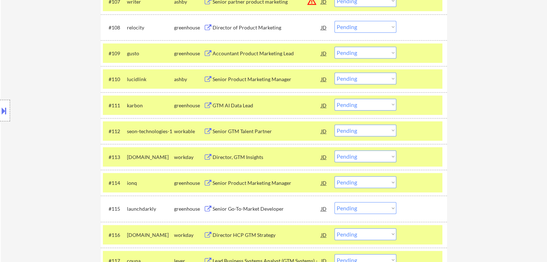
click at [233, 54] on div "Accountant Product Marketing Lead" at bounding box center [266, 53] width 109 height 7
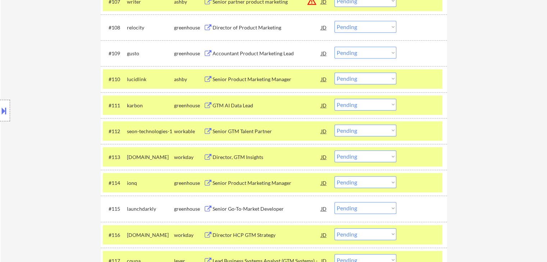
drag, startPoint x: 234, startPoint y: 77, endPoint x: 236, endPoint y: 96, distance: 19.5
click at [235, 76] on div "Senior Product Marketing Manager" at bounding box center [266, 79] width 109 height 7
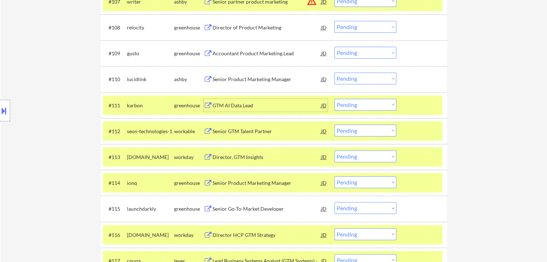
click at [233, 105] on div "GTM AI Data Lead" at bounding box center [266, 105] width 109 height 7
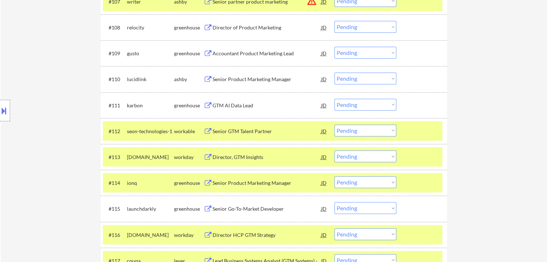
drag, startPoint x: 227, startPoint y: 125, endPoint x: 227, endPoint y: 141, distance: 16.2
click at [227, 125] on div "Senior GTM Talent Partner" at bounding box center [266, 131] width 109 height 13
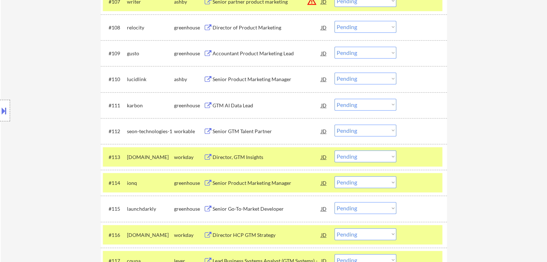
drag, startPoint x: 232, startPoint y: 156, endPoint x: 232, endPoint y: 189, distance: 33.4
click at [232, 157] on div "Director, GTM Insights" at bounding box center [266, 157] width 109 height 7
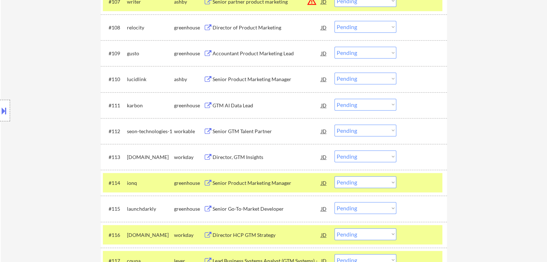
click at [232, 182] on div "Senior Product Marketing Manager" at bounding box center [266, 183] width 109 height 7
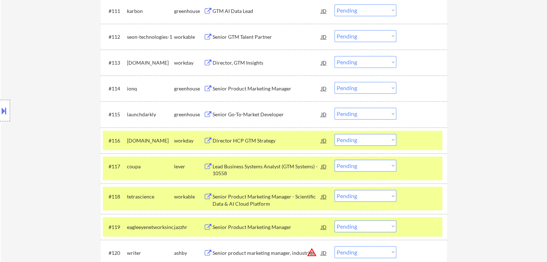
scroll to position [521, 0]
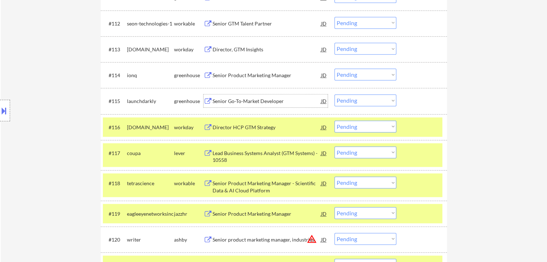
drag, startPoint x: 234, startPoint y: 98, endPoint x: 237, endPoint y: 134, distance: 35.7
click at [234, 99] on div "Senior Go-To-Market Developer" at bounding box center [266, 101] width 109 height 7
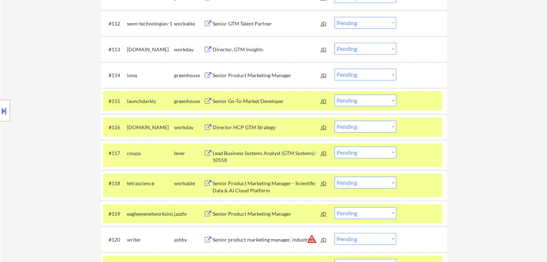
click at [234, 127] on div "Director HCP GTM Strategy" at bounding box center [266, 127] width 109 height 7
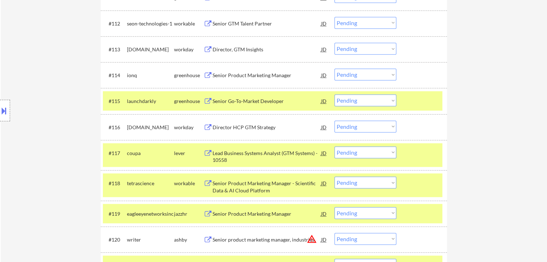
click at [220, 148] on div "Lead Business Systems Analyst (GTM Systems) - 10558" at bounding box center [266, 155] width 109 height 17
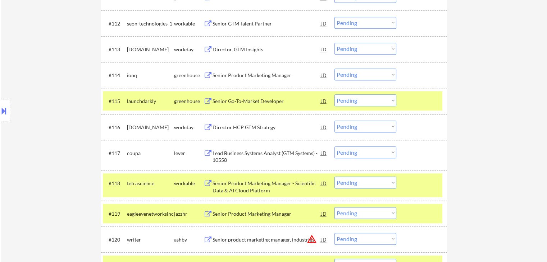
click at [232, 186] on div "Senior Product Marketing Manager - Scientific Data & AI Cloud Platform" at bounding box center [266, 187] width 109 height 14
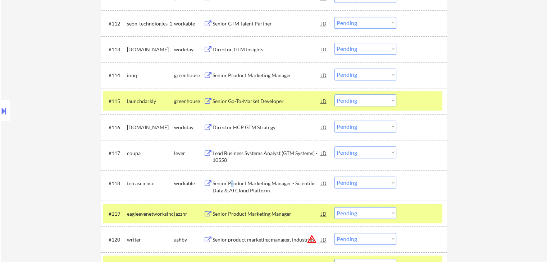
scroll to position [629, 0]
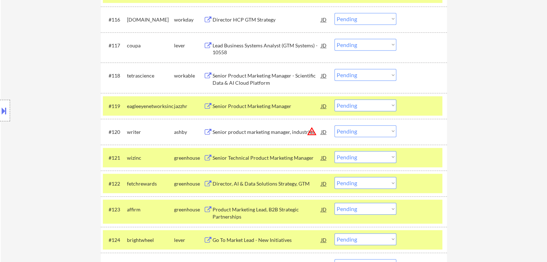
click at [239, 102] on div "Senior Product Marketing Manager" at bounding box center [266, 106] width 109 height 13
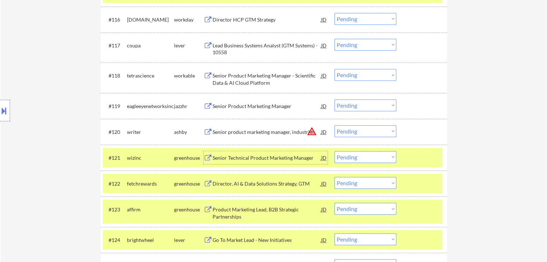
click at [242, 157] on div "Senior Technical Product Marketing Manager" at bounding box center [266, 158] width 109 height 7
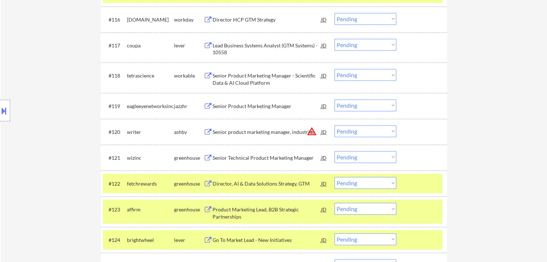
drag, startPoint x: 239, startPoint y: 180, endPoint x: 236, endPoint y: 237, distance: 56.6
click at [241, 184] on div "Director, AI & Data Solutions Strategy, GTM" at bounding box center [266, 183] width 109 height 7
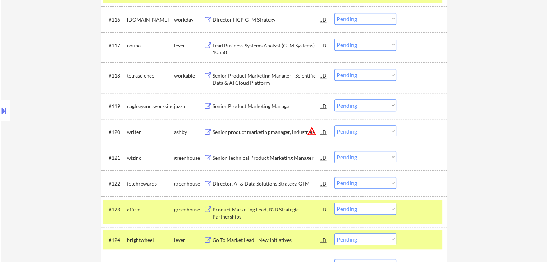
drag, startPoint x: 228, startPoint y: 214, endPoint x: 241, endPoint y: 207, distance: 14.0
click at [228, 213] on div "Product Marketing Lead, B2B Strategic Partnerships" at bounding box center [266, 213] width 109 height 14
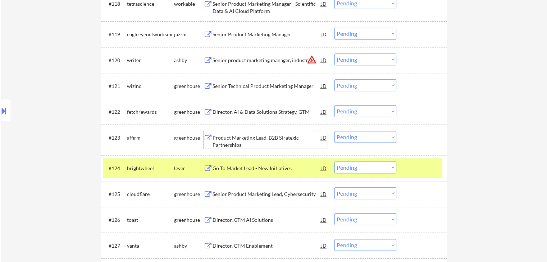
scroll to position [809, 0]
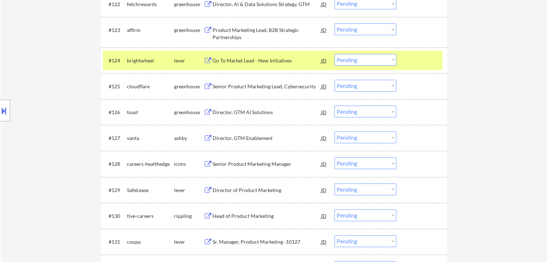
click at [24, 56] on div "Location Inclusions: [GEOGRAPHIC_DATA], [GEOGRAPHIC_DATA] [GEOGRAPHIC_DATA], [G…" at bounding box center [64, 110] width 129 height 133
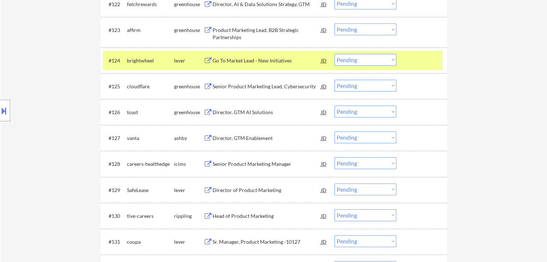
click at [24, 56] on div "Location Inclusions: [GEOGRAPHIC_DATA], [GEOGRAPHIC_DATA] [GEOGRAPHIC_DATA], [G…" at bounding box center [64, 110] width 129 height 133
drag, startPoint x: 48, startPoint y: 74, endPoint x: 326, endPoint y: 75, distance: 278.7
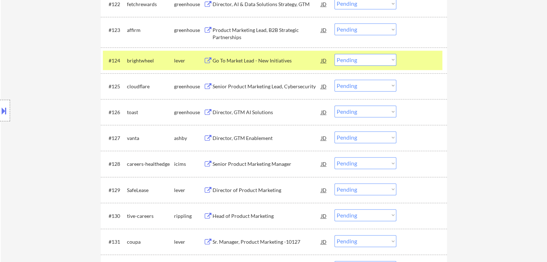
click at [51, 73] on div "Location Inclusions: [GEOGRAPHIC_DATA], [GEOGRAPHIC_DATA] [GEOGRAPHIC_DATA], [G…" at bounding box center [64, 110] width 129 height 133
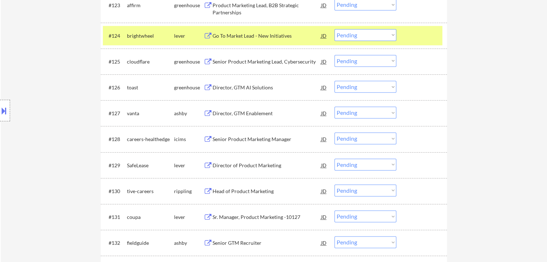
scroll to position [845, 0]
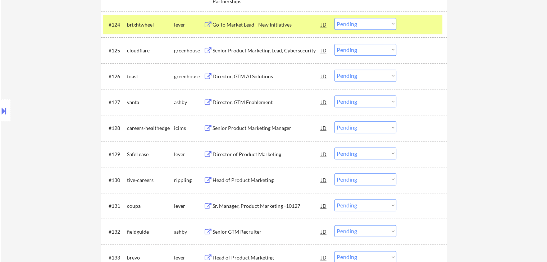
click at [251, 26] on div "Go To Market Lead - New Initiatives" at bounding box center [266, 24] width 109 height 7
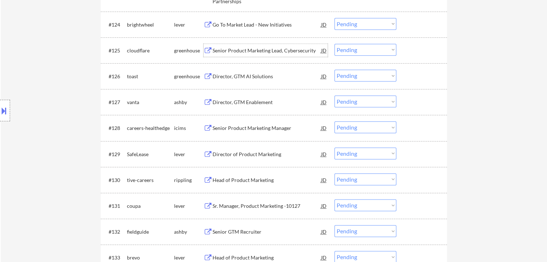
drag, startPoint x: 243, startPoint y: 50, endPoint x: 244, endPoint y: 75, distance: 24.5
click at [244, 52] on div "Senior Product Marketing Lead, Cybersecurity" at bounding box center [266, 50] width 109 height 7
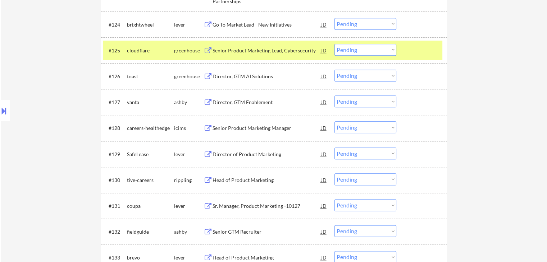
drag, startPoint x: 241, startPoint y: 76, endPoint x: 241, endPoint y: 87, distance: 10.8
click at [241, 76] on div "Director, GTM AI Solutions" at bounding box center [266, 76] width 109 height 7
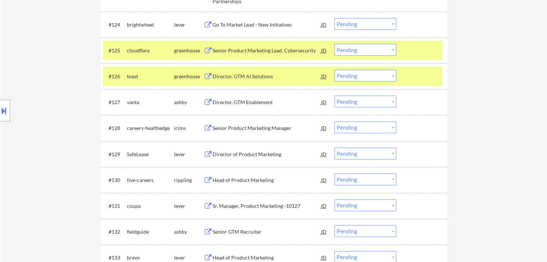
click at [233, 98] on div "Director, GTM Enablement" at bounding box center [266, 102] width 109 height 13
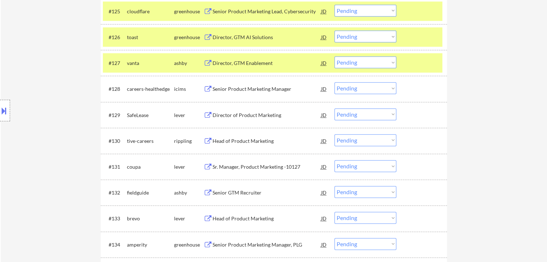
scroll to position [917, 0]
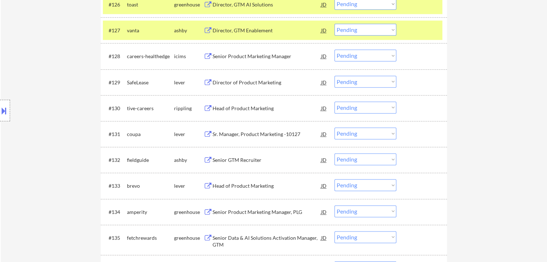
click at [230, 81] on div "Director of Product Marketing" at bounding box center [266, 82] width 109 height 7
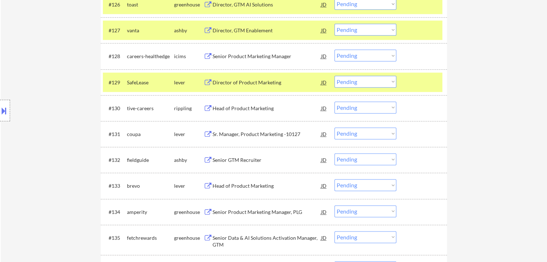
click at [224, 108] on div "Head of Product Marketing" at bounding box center [266, 108] width 109 height 7
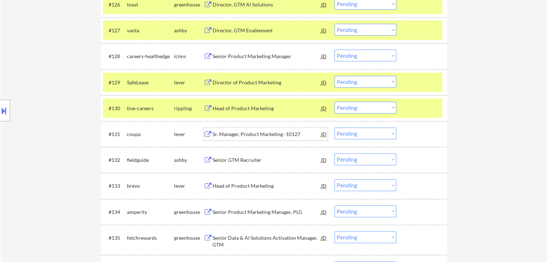
click at [224, 133] on div "Sr. Manager, Product Marketing -10127" at bounding box center [266, 134] width 109 height 7
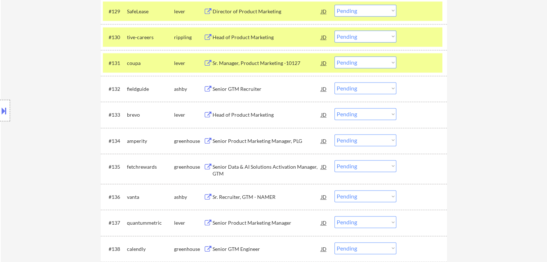
scroll to position [988, 0]
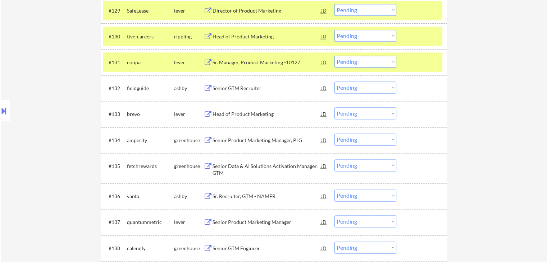
click at [232, 87] on div "Senior GTM Recruiter" at bounding box center [266, 88] width 109 height 7
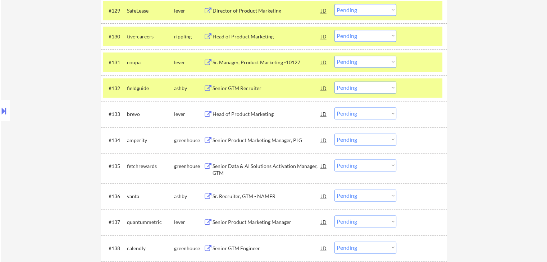
click at [229, 111] on div "Head of Product Marketing" at bounding box center [266, 114] width 109 height 7
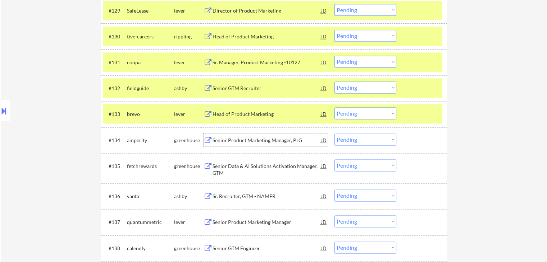
click at [233, 134] on div "Senior Product Marketing Manager, PLG" at bounding box center [266, 140] width 109 height 13
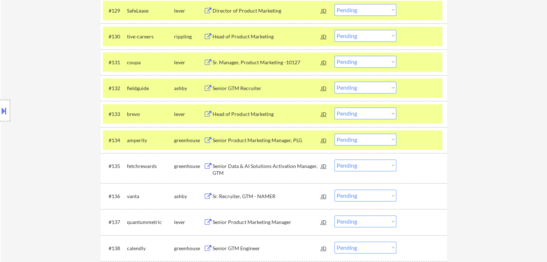
click at [230, 164] on div "Senior Data & AI Solutions Activation Manager, GTM" at bounding box center [266, 170] width 109 height 14
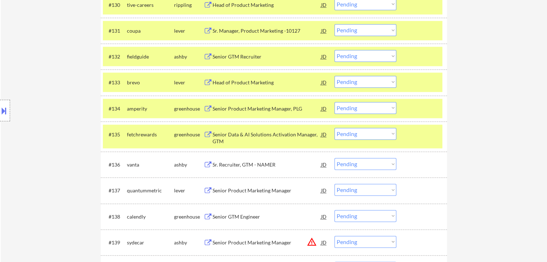
scroll to position [1060, 0]
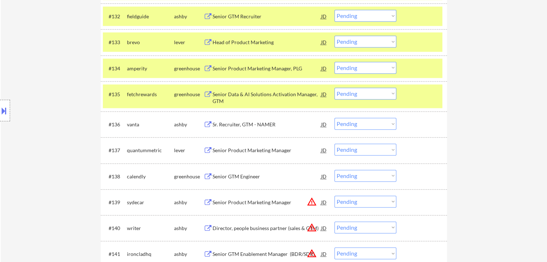
click at [232, 123] on div "Sr. Recruiter, GTM - NAMER" at bounding box center [266, 124] width 109 height 7
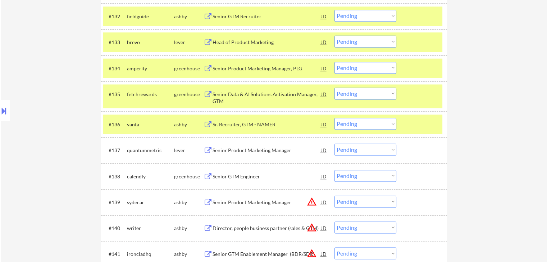
click at [226, 152] on div "Senior Product Marketing Manager" at bounding box center [266, 150] width 109 height 7
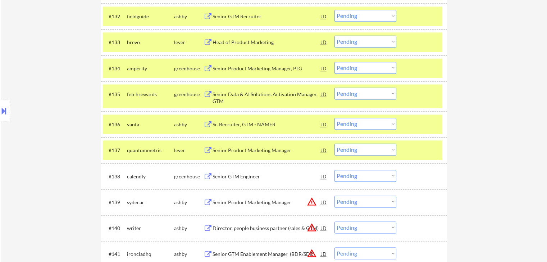
click at [229, 173] on div "Senior GTM Engineer" at bounding box center [266, 176] width 109 height 13
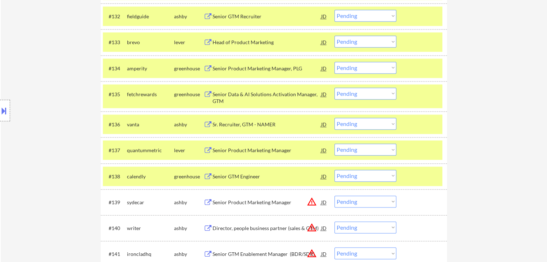
scroll to position [738, 0]
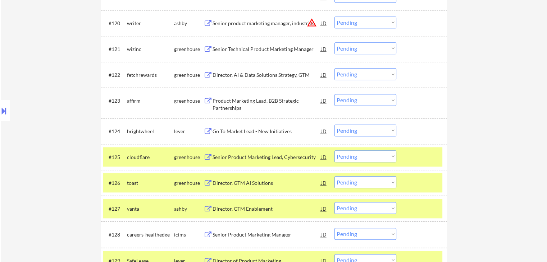
click at [351, 128] on select "Choose an option... Pending Applied Excluded (Questions) Excluded (Expired) Exc…" at bounding box center [365, 131] width 62 height 12
click at [334, 125] on select "Choose an option... Pending Applied Excluded (Questions) Excluded (Expired) Exc…" at bounding box center [365, 131] width 62 height 12
drag, startPoint x: 351, startPoint y: 128, endPoint x: 350, endPoint y: 136, distance: 7.6
click at [351, 128] on select "Choose an option... Pending Applied Excluded (Questions) Excluded (Expired) Exc…" at bounding box center [365, 131] width 62 height 12
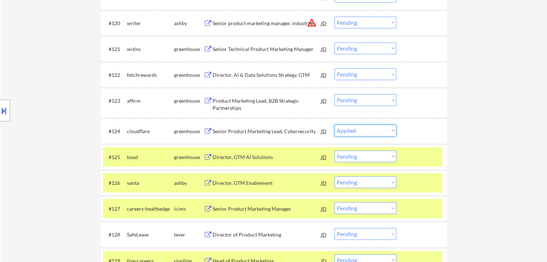
click at [334, 125] on select "Choose an option... Pending Applied Excluded (Questions) Excluded (Expired) Exc…" at bounding box center [365, 131] width 62 height 12
select select ""pending""
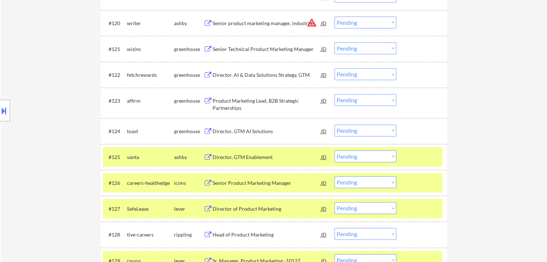
click at [365, 158] on select "Choose an option... Pending Applied Excluded (Questions) Excluded (Expired) Exc…" at bounding box center [365, 157] width 62 height 12
click at [334, 151] on select "Choose an option... Pending Applied Excluded (Questions) Excluded (Expired) Exc…" at bounding box center [365, 157] width 62 height 12
select select ""pending""
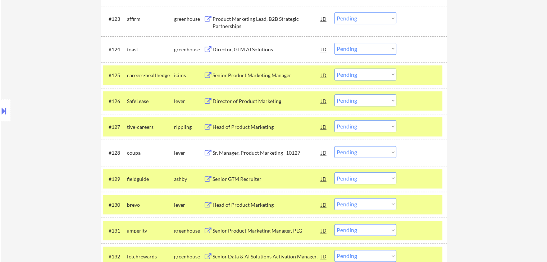
scroll to position [846, 0]
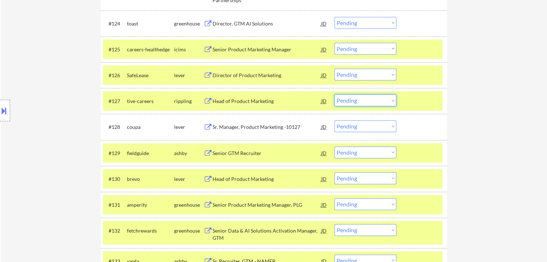
click at [364, 99] on select "Choose an option... Pending Applied Excluded (Questions) Excluded (Expired) Exc…" at bounding box center [365, 101] width 62 height 12
click at [334, 95] on select "Choose an option... Pending Applied Excluded (Questions) Excluded (Expired) Exc…" at bounding box center [365, 101] width 62 height 12
select select ""pending""
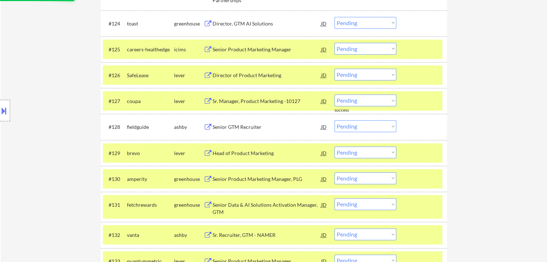
click at [50, 92] on div "Location Inclusions: [GEOGRAPHIC_DATA], [GEOGRAPHIC_DATA] [GEOGRAPHIC_DATA], [G…" at bounding box center [64, 110] width 129 height 133
click at [50, 91] on div "Location Inclusions: [GEOGRAPHIC_DATA], [GEOGRAPHIC_DATA] [GEOGRAPHIC_DATA], [G…" at bounding box center [64, 110] width 129 height 133
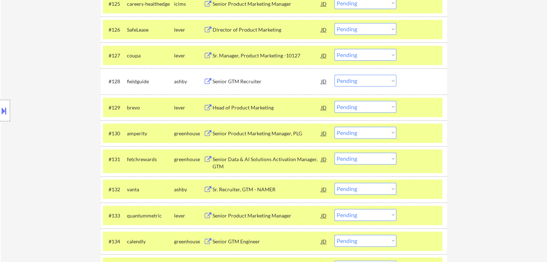
scroll to position [904, 0]
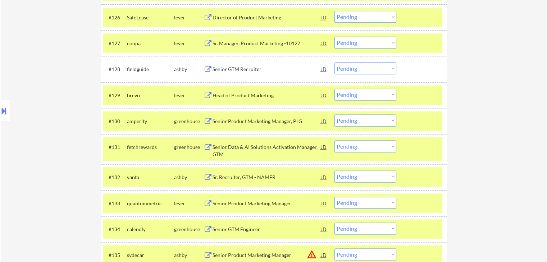
click at [357, 93] on select "Choose an option... Pending Applied Excluded (Questions) Excluded (Expired) Exc…" at bounding box center [365, 95] width 62 height 12
click at [334, 89] on select "Choose an option... Pending Applied Excluded (Questions) Excluded (Expired) Exc…" at bounding box center [365, 95] width 62 height 12
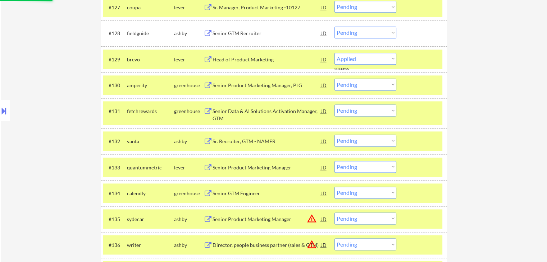
select select ""pending""
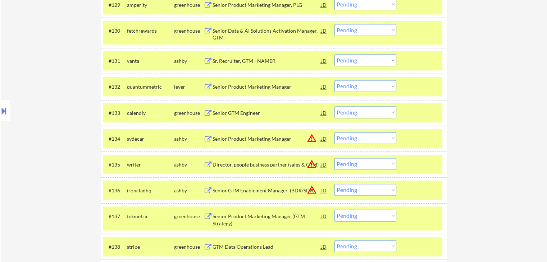
scroll to position [975, 0]
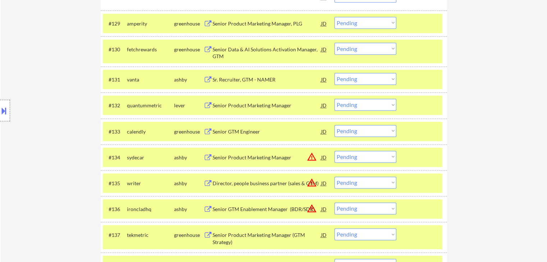
drag, startPoint x: 242, startPoint y: 81, endPoint x: 250, endPoint y: 104, distance: 24.0
click at [242, 81] on div "Sr. Recruiter, GTM - NAMER" at bounding box center [266, 79] width 109 height 7
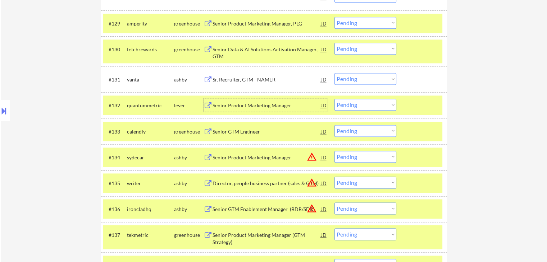
click at [251, 105] on div "Senior Product Marketing Manager" at bounding box center [266, 105] width 109 height 7
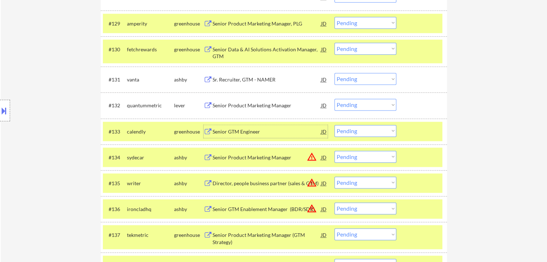
click at [248, 132] on div "Senior GTM Engineer" at bounding box center [266, 131] width 109 height 7
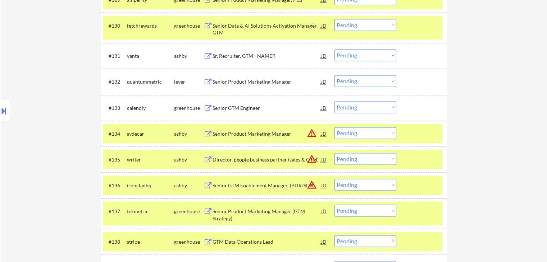
scroll to position [1011, 0]
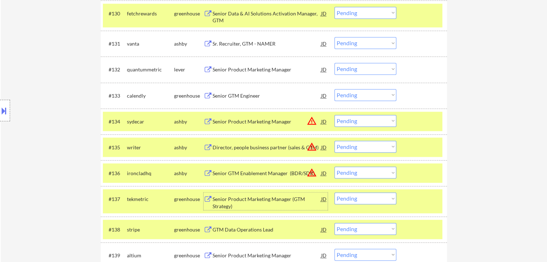
click at [249, 196] on div "Senior Product Marketing Manager (GTM Strategy)" at bounding box center [266, 203] width 109 height 14
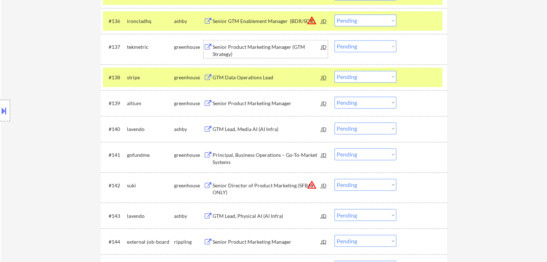
scroll to position [1191, 0]
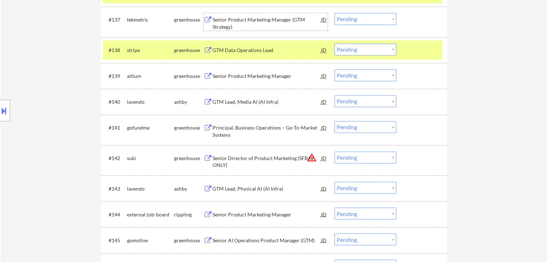
click at [242, 75] on div "Senior Product Marketing Manager" at bounding box center [266, 76] width 109 height 7
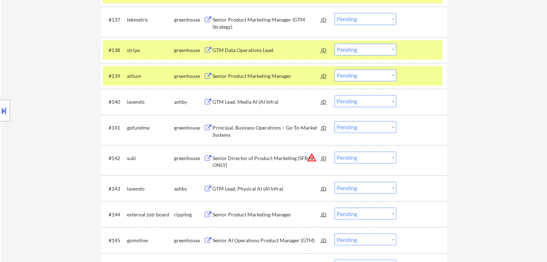
click at [233, 103] on div "GTM Lead, Media AI (AI Infra)" at bounding box center [266, 102] width 109 height 7
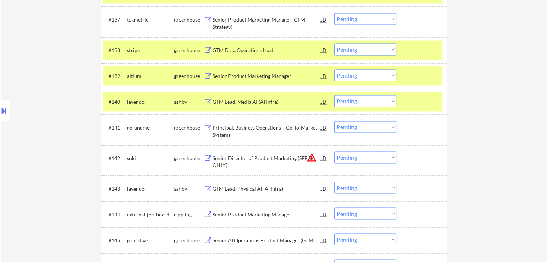
click at [217, 131] on div "Principal, Business Operations – Go-To-Market Systems" at bounding box center [266, 131] width 109 height 14
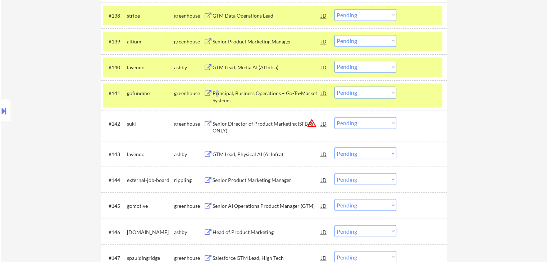
scroll to position [1263, 0]
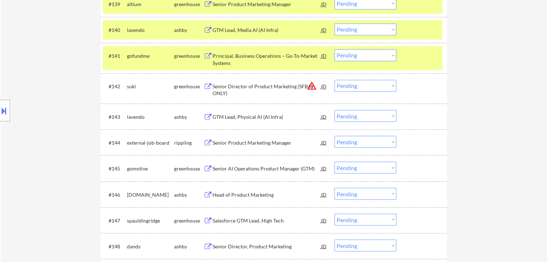
drag, startPoint x: 236, startPoint y: 114, endPoint x: 234, endPoint y: 131, distance: 16.7
click at [236, 114] on div "GTM Lead, Physical AI (AI Infra)" at bounding box center [266, 116] width 109 height 7
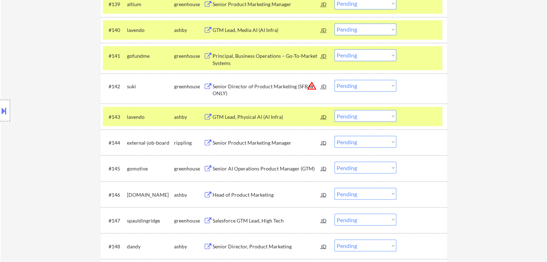
click at [228, 138] on div "Senior Product Marketing Manager" at bounding box center [266, 142] width 109 height 13
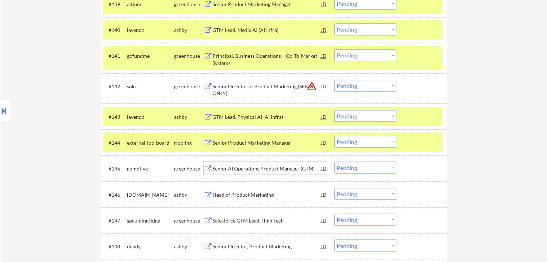
click at [225, 164] on div "Senior AI Operations Product Manager (GTM)" at bounding box center [266, 168] width 109 height 13
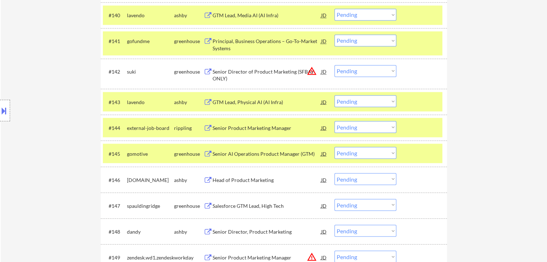
scroll to position [1299, 0]
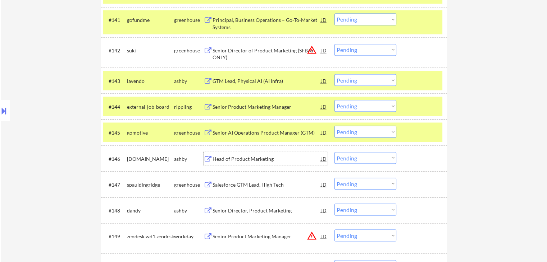
drag, startPoint x: 231, startPoint y: 160, endPoint x: 230, endPoint y: 179, distance: 19.1
click at [231, 159] on div "Head of Product Marketing" at bounding box center [266, 158] width 109 height 7
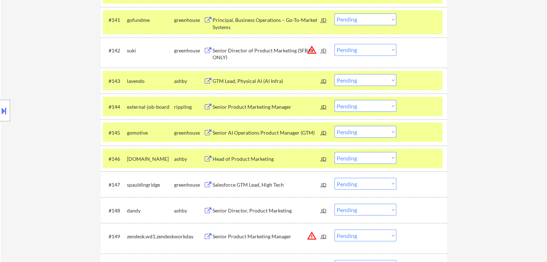
click at [230, 184] on div "Salesforce GTM Lead, High Tech" at bounding box center [266, 184] width 109 height 7
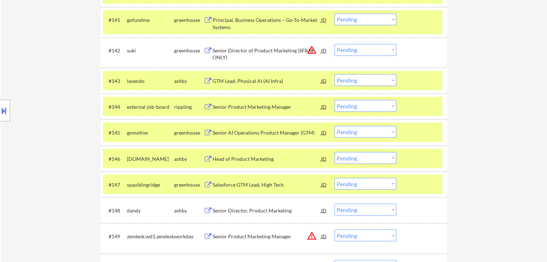
scroll to position [1407, 0]
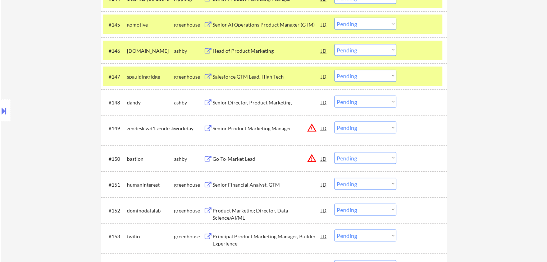
click at [229, 105] on div "Senior Director, Product Marketing" at bounding box center [266, 102] width 109 height 7
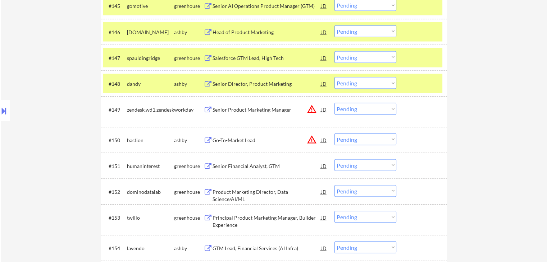
scroll to position [1443, 0]
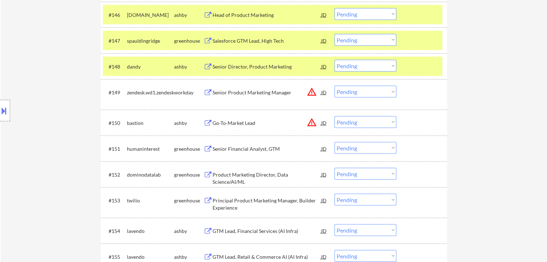
click at [223, 149] on div "Senior Financial Analyst, GTM" at bounding box center [266, 149] width 109 height 7
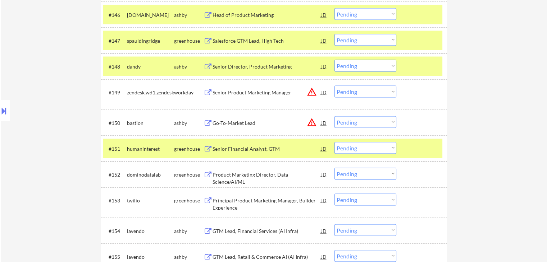
click at [225, 174] on div "Product Marketing Director, Data Science/AI/ML" at bounding box center [266, 179] width 109 height 14
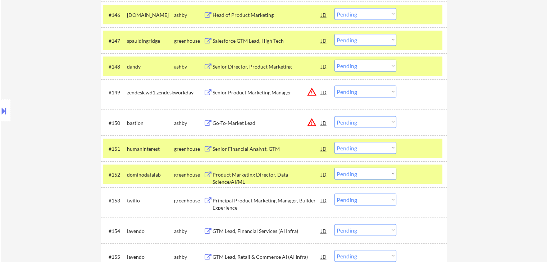
click at [223, 206] on div "Principal Product Marketing Manager, Builder Experience" at bounding box center [266, 204] width 109 height 14
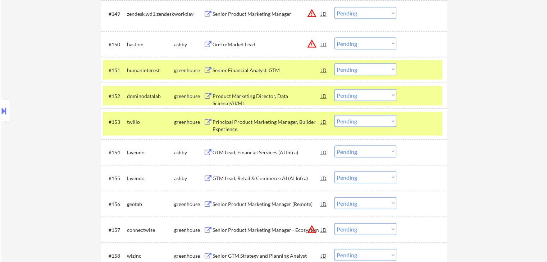
scroll to position [1551, 0]
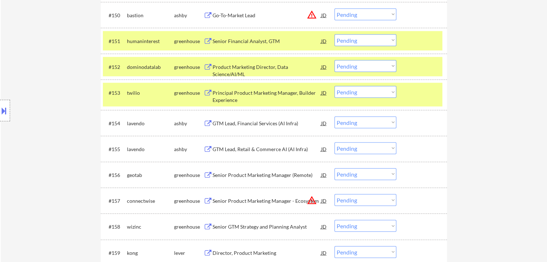
click at [227, 148] on div "GTM Lead, Retail & Commerce AI (AI Infra)" at bounding box center [266, 149] width 109 height 7
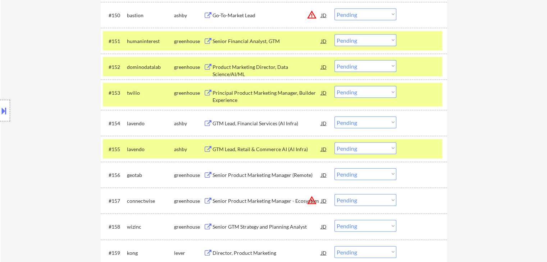
click at [227, 174] on div "Senior Product Marketing Manager (Remote)" at bounding box center [266, 175] width 109 height 7
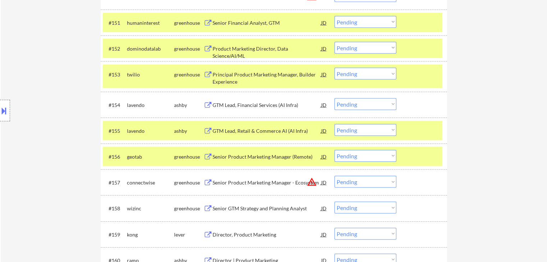
scroll to position [1587, 0]
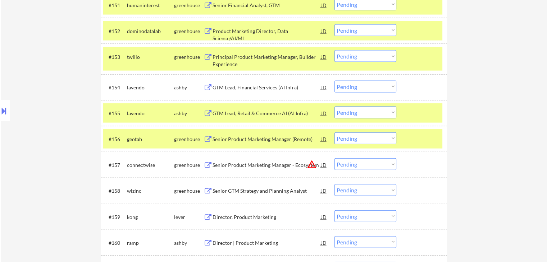
click at [228, 190] on div "Senior GTM Strategy and Planning Analyst" at bounding box center [266, 191] width 109 height 7
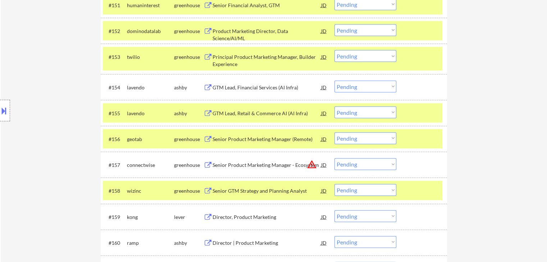
click at [228, 214] on div "Director, Product Marketing" at bounding box center [266, 217] width 109 height 7
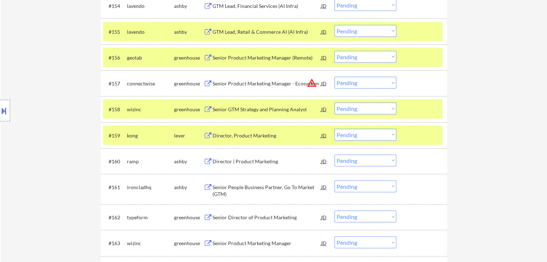
scroll to position [1695, 0]
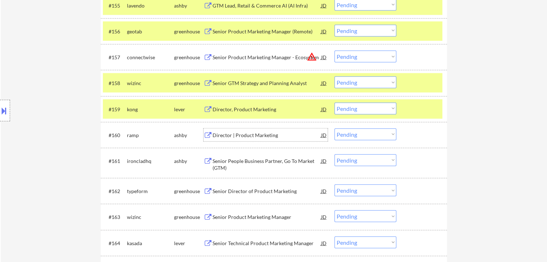
click at [228, 132] on div "Director | Product Marketing" at bounding box center [266, 135] width 109 height 7
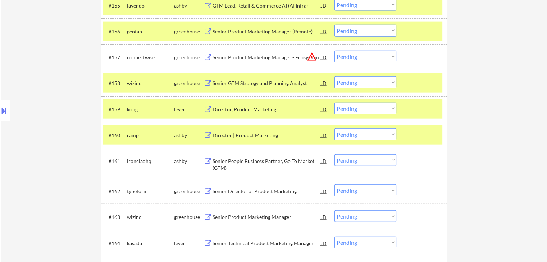
click at [219, 161] on div "Senior People Business Partner, Go To Market (GTM)" at bounding box center [266, 165] width 109 height 14
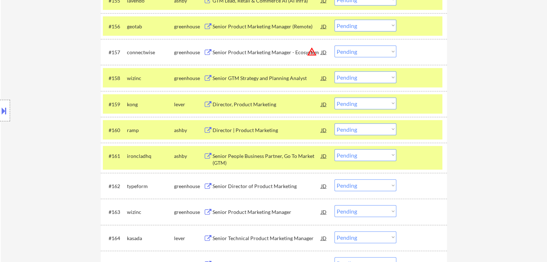
scroll to position [1731, 0]
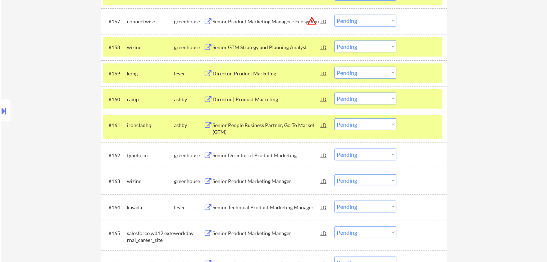
click at [222, 155] on div "Senior Director of Product Marketing" at bounding box center [266, 155] width 109 height 7
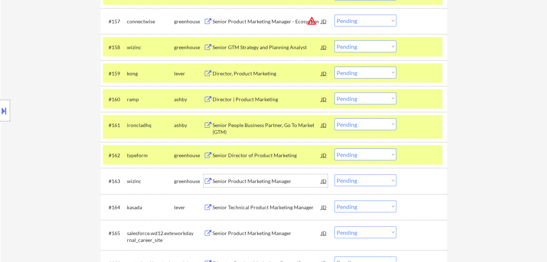
click at [237, 180] on div "Senior Product Marketing Manager" at bounding box center [266, 181] width 109 height 7
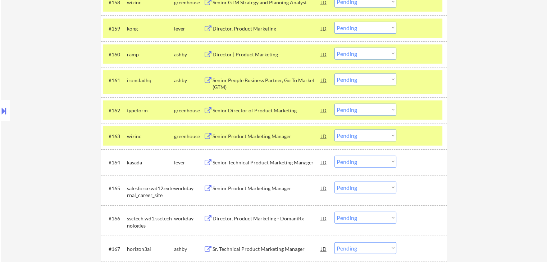
scroll to position [1802, 0]
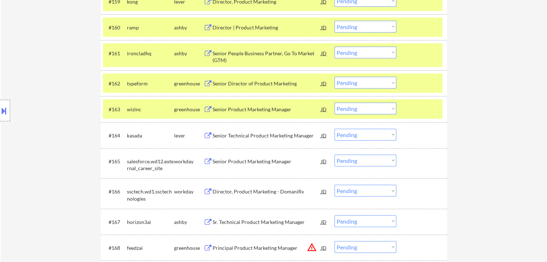
click at [233, 135] on div "Senior Technical Product Marketing Manager" at bounding box center [266, 135] width 109 height 7
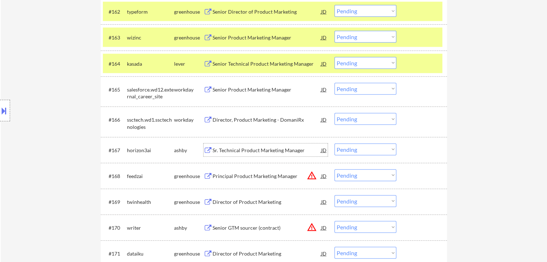
click at [228, 150] on div "Sr. Technical Product Marketing Manager" at bounding box center [266, 150] width 109 height 7
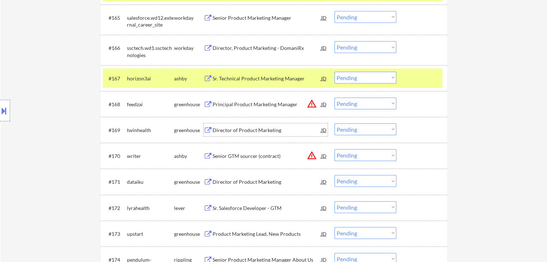
click at [234, 132] on div "Director of Product Marketing" at bounding box center [266, 130] width 109 height 7
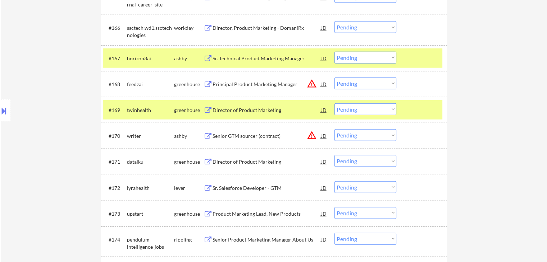
scroll to position [1982, 0]
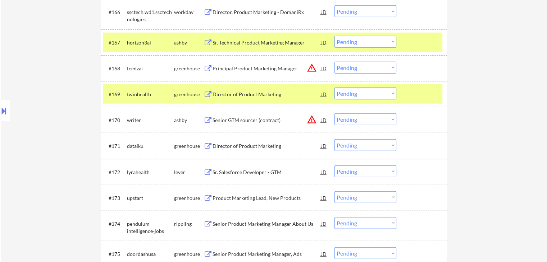
click at [234, 148] on div "Director of Product Marketing" at bounding box center [266, 146] width 109 height 7
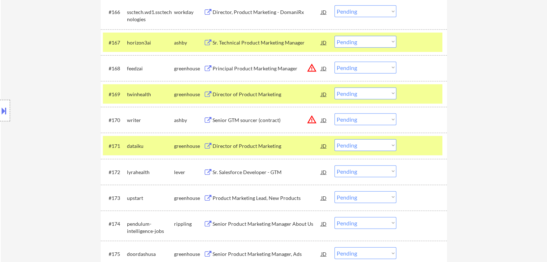
drag, startPoint x: 229, startPoint y: 172, endPoint x: 226, endPoint y: 188, distance: 16.6
click at [229, 172] on div "Sr. Salesforce Developer - GTM" at bounding box center [266, 172] width 109 height 7
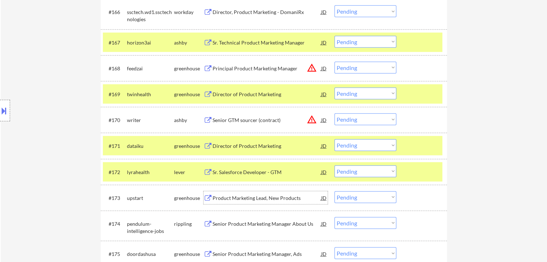
click at [224, 199] on div "Product Marketing Lead, New Products" at bounding box center [266, 198] width 109 height 7
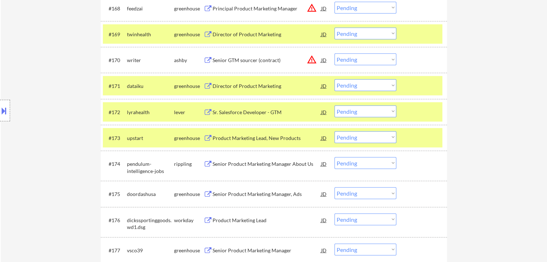
scroll to position [2054, 0]
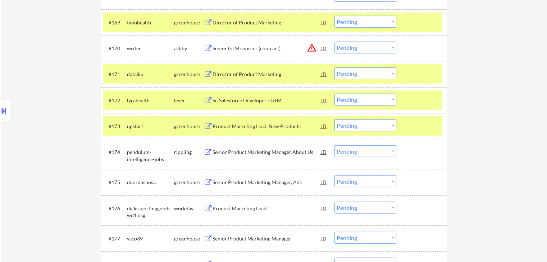
click at [227, 152] on div "Senior Product Marketing Manager About Us" at bounding box center [266, 152] width 109 height 7
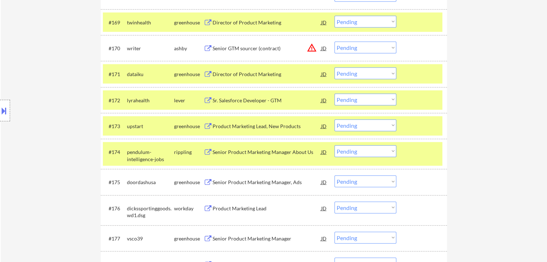
click at [228, 181] on div "Senior Product Marketing Manager, Ads" at bounding box center [266, 182] width 109 height 7
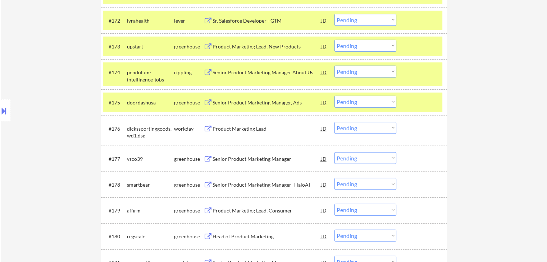
scroll to position [2162, 0]
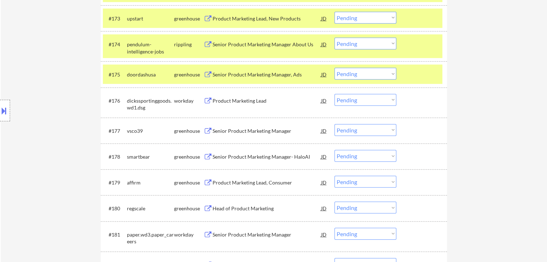
click at [224, 128] on div "Senior Product Marketing Manager" at bounding box center [266, 131] width 109 height 7
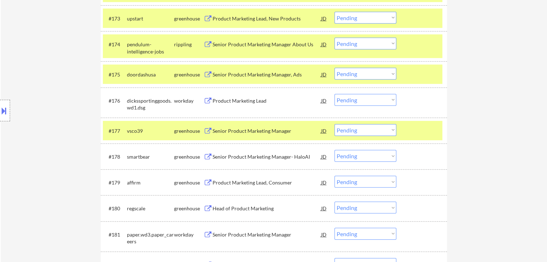
click at [226, 153] on div "Senior Product Marketing Manager- HaloAI" at bounding box center [266, 156] width 109 height 13
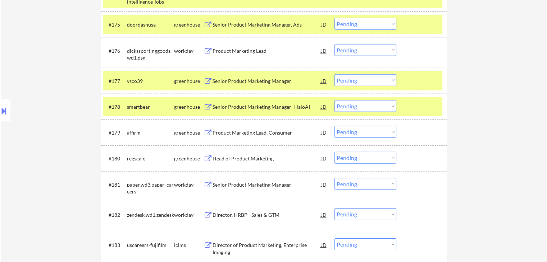
scroll to position [2234, 0]
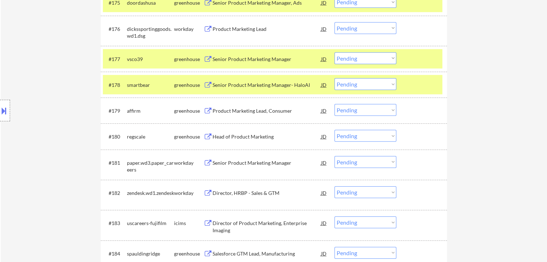
click at [223, 112] on div "Product Marketing Lead, Consumer" at bounding box center [266, 111] width 109 height 7
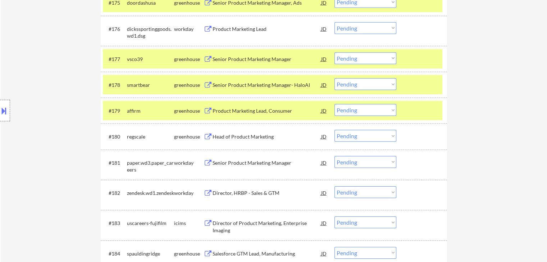
click at [222, 137] on div "Head of Product Marketing" at bounding box center [266, 136] width 109 height 7
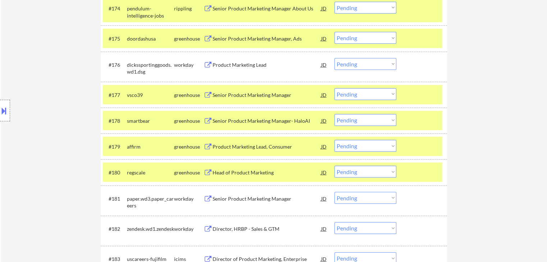
scroll to position [1136, 0]
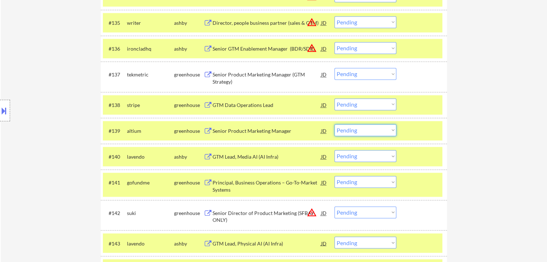
click at [380, 128] on select "Choose an option... Pending Applied Excluded (Questions) Excluded (Expired) Exc…" at bounding box center [365, 130] width 62 height 12
click at [334, 124] on select "Choose an option... Pending Applied Excluded (Questions) Excluded (Expired) Exc…" at bounding box center [365, 130] width 62 height 12
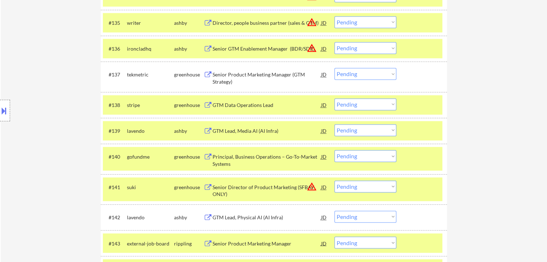
click at [367, 131] on select "Choose an option... Pending Applied Excluded (Questions) Excluded (Expired) Exc…" at bounding box center [365, 130] width 62 height 12
click at [334, 124] on select "Choose an option... Pending Applied Excluded (Questions) Excluded (Expired) Exc…" at bounding box center [365, 130] width 62 height 12
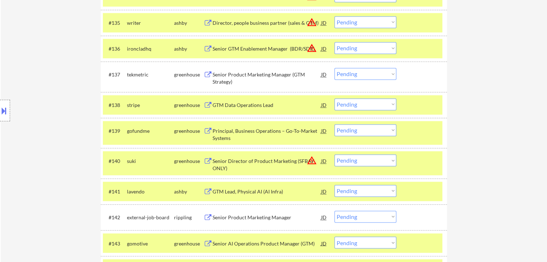
click at [48, 60] on div "Location Inclusions: [GEOGRAPHIC_DATA], [GEOGRAPHIC_DATA] [GEOGRAPHIC_DATA], [G…" at bounding box center [64, 110] width 129 height 133
click at [42, 51] on div "Location Inclusions: [GEOGRAPHIC_DATA], [GEOGRAPHIC_DATA] [GEOGRAPHIC_DATA], [G…" at bounding box center [64, 110] width 129 height 133
click at [54, 166] on div "Location Inclusions: [GEOGRAPHIC_DATA], [GEOGRAPHIC_DATA] [GEOGRAPHIC_DATA], [G…" at bounding box center [64, 110] width 129 height 133
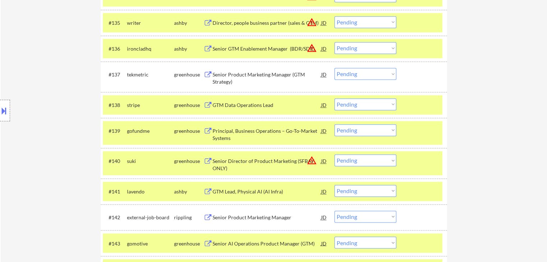
click at [55, 164] on div "Location Inclusions: [GEOGRAPHIC_DATA], [GEOGRAPHIC_DATA] [GEOGRAPHIC_DATA], [G…" at bounding box center [64, 110] width 129 height 133
click at [369, 131] on select "Choose an option... Pending Applied Excluded (Questions) Excluded (Expired) Exc…" at bounding box center [365, 130] width 62 height 12
click at [334, 124] on select "Choose an option... Pending Applied Excluded (Questions) Excluded (Expired) Exc…" at bounding box center [365, 130] width 62 height 12
select select ""pending""
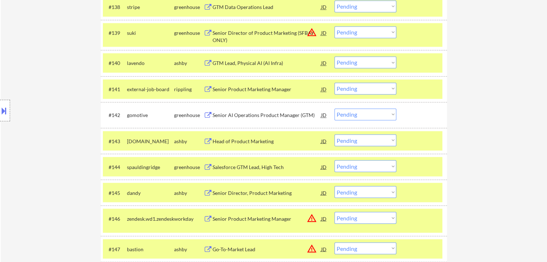
scroll to position [1244, 0]
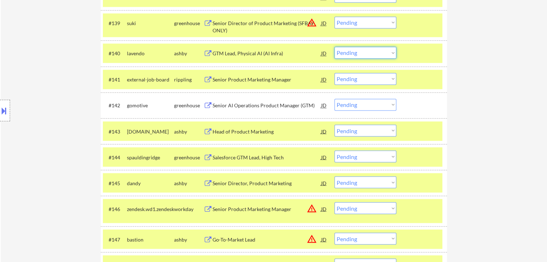
click at [364, 56] on select "Choose an option... Pending Applied Excluded (Questions) Excluded (Expired) Exc…" at bounding box center [365, 53] width 62 height 12
click at [334, 47] on select "Choose an option... Pending Applied Excluded (Questions) Excluded (Expired) Exc…" at bounding box center [365, 53] width 62 height 12
select select ""pending""
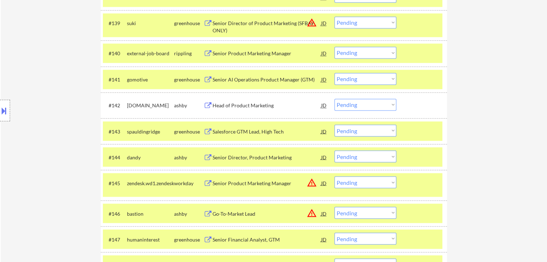
drag, startPoint x: 353, startPoint y: 103, endPoint x: 354, endPoint y: 108, distance: 4.7
click at [353, 103] on select "Choose an option... Pending Applied Excluded (Questions) Excluded (Expired) Exc…" at bounding box center [365, 105] width 62 height 12
click at [334, 99] on select "Choose an option... Pending Applied Excluded (Questions) Excluded (Expired) Exc…" at bounding box center [365, 105] width 62 height 12
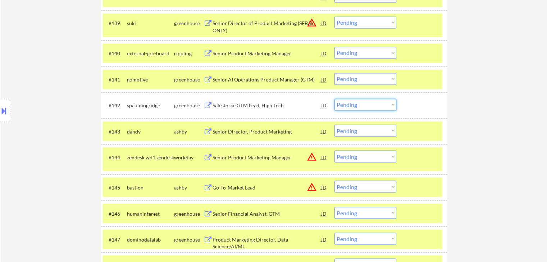
drag, startPoint x: 371, startPoint y: 102, endPoint x: 371, endPoint y: 109, distance: 7.2
click at [371, 102] on select "Choose an option... Pending Applied Excluded (Questions) Excluded (Expired) Exc…" at bounding box center [365, 105] width 62 height 12
click at [334, 99] on select "Choose an option... Pending Applied Excluded (Questions) Excluded (Expired) Exc…" at bounding box center [365, 105] width 62 height 12
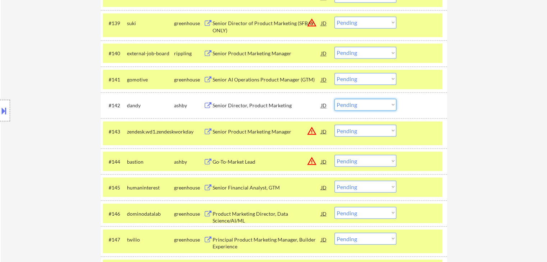
drag, startPoint x: 375, startPoint y: 106, endPoint x: 370, endPoint y: 107, distance: 4.4
click at [375, 106] on select "Choose an option... Pending Applied Excluded (Questions) Excluded (Expired) Exc…" at bounding box center [365, 105] width 62 height 12
click at [334, 99] on select "Choose an option... Pending Applied Excluded (Questions) Excluded (Expired) Exc…" at bounding box center [365, 105] width 62 height 12
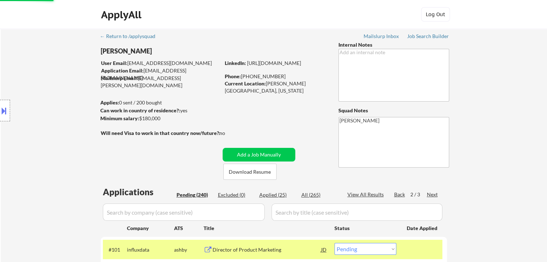
select select ""pending""
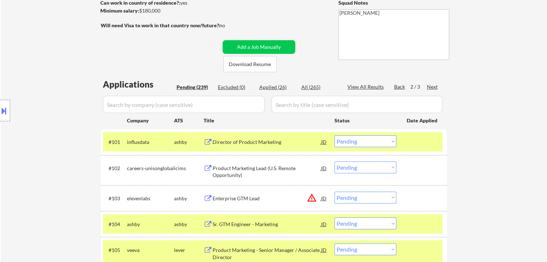
scroll to position [1644, 0]
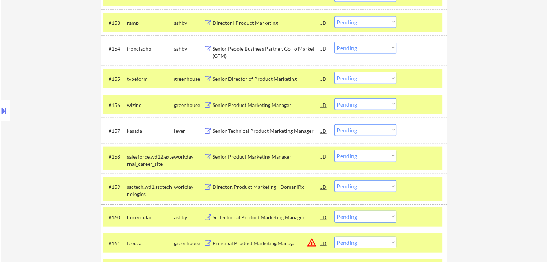
click at [368, 127] on select "Choose an option... Pending Applied Excluded (Questions) Excluded (Expired) Exc…" at bounding box center [365, 130] width 62 height 12
click at [334, 124] on select "Choose an option... Pending Applied Excluded (Questions) Excluded (Expired) Exc…" at bounding box center [365, 130] width 62 height 12
select select ""pending""
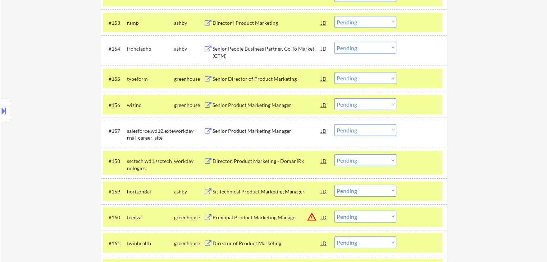
drag, startPoint x: 388, startPoint y: 190, endPoint x: 360, endPoint y: 212, distance: 35.6
click at [388, 190] on select "Choose an option... Pending Applied Excluded (Questions) Excluded (Expired) Exc…" at bounding box center [365, 191] width 62 height 12
click at [334, 185] on select "Choose an option... Pending Applied Excluded (Questions) Excluded (Expired) Exc…" at bounding box center [365, 191] width 62 height 12
select select ""pending""
click at [361, 219] on select "Choose an option... Pending Applied Excluded (Questions) Excluded (Expired) Exc…" at bounding box center [365, 217] width 62 height 12
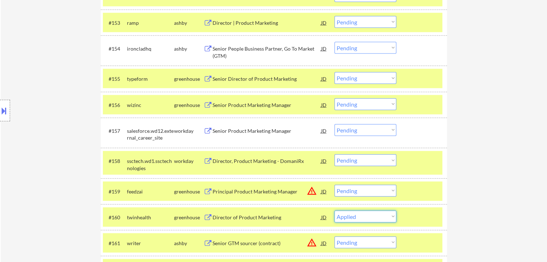
click at [334, 211] on select "Choose an option... Pending Applied Excluded (Questions) Excluded (Expired) Exc…" at bounding box center [365, 217] width 62 height 12
select select ""pending""
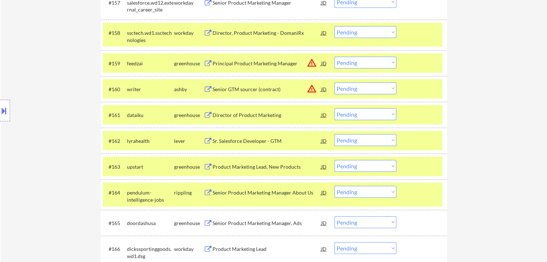
scroll to position [1788, 0]
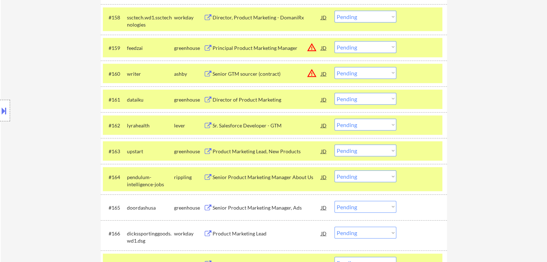
click at [370, 101] on select "Choose an option... Pending Applied Excluded (Questions) Excluded (Expired) Exc…" at bounding box center [365, 99] width 62 height 12
click at [334, 93] on select "Choose an option... Pending Applied Excluded (Questions) Excluded (Expired) Exc…" at bounding box center [365, 99] width 62 height 12
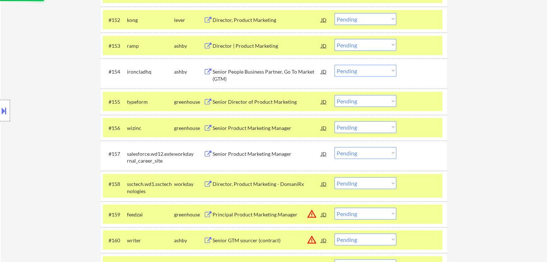
scroll to position [1572, 0]
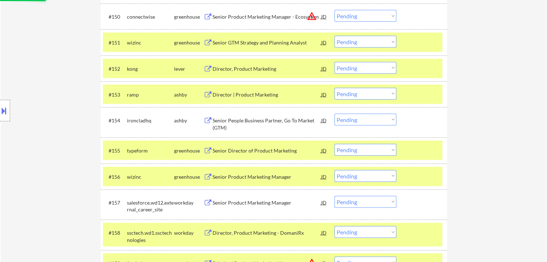
select select ""pending""
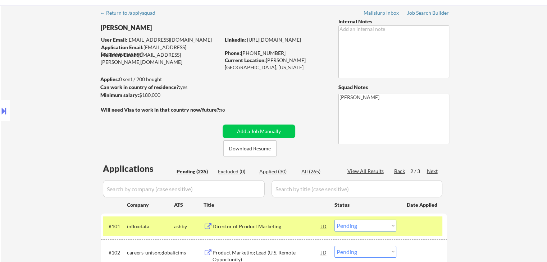
scroll to position [36, 0]
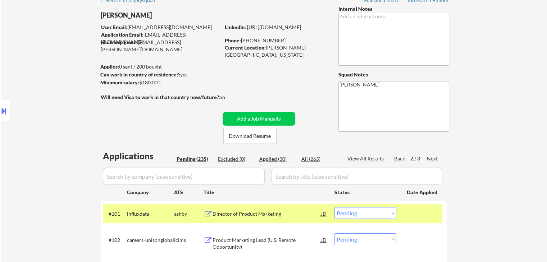
click at [60, 119] on div "Location Inclusions: [GEOGRAPHIC_DATA], [GEOGRAPHIC_DATA] [GEOGRAPHIC_DATA], [G…" at bounding box center [64, 110] width 129 height 133
click at [44, 110] on div "Location Inclusions: [GEOGRAPHIC_DATA], [GEOGRAPHIC_DATA] [GEOGRAPHIC_DATA], [G…" at bounding box center [64, 110] width 129 height 133
click at [44, 109] on div "Location Inclusions: [GEOGRAPHIC_DATA], [GEOGRAPHIC_DATA] [GEOGRAPHIC_DATA], [G…" at bounding box center [64, 110] width 129 height 133
click at [47, 110] on div "Location Inclusions: [GEOGRAPHIC_DATA], [GEOGRAPHIC_DATA] [GEOGRAPHIC_DATA], [G…" at bounding box center [64, 110] width 129 height 133
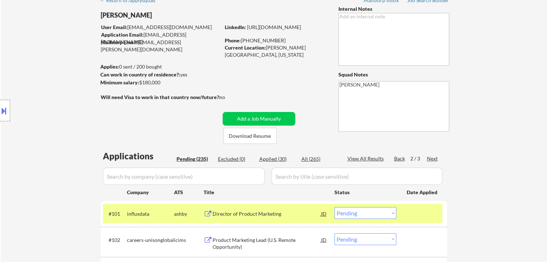
scroll to position [144, 0]
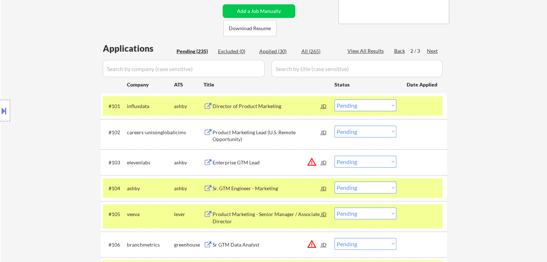
click at [50, 64] on div "Location Inclusions: [GEOGRAPHIC_DATA], [GEOGRAPHIC_DATA] [GEOGRAPHIC_DATA], [G…" at bounding box center [64, 110] width 129 height 133
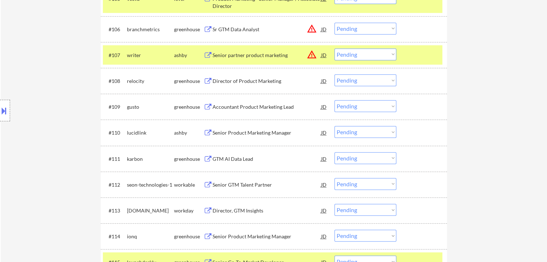
click at [58, 108] on div "Location Inclusions: [GEOGRAPHIC_DATA], [GEOGRAPHIC_DATA] [GEOGRAPHIC_DATA], [G…" at bounding box center [64, 110] width 129 height 133
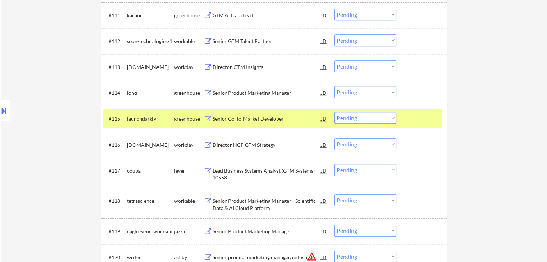
click at [62, 106] on div "Location Inclusions: [GEOGRAPHIC_DATA], [GEOGRAPHIC_DATA] [GEOGRAPHIC_DATA], [G…" at bounding box center [64, 110] width 129 height 133
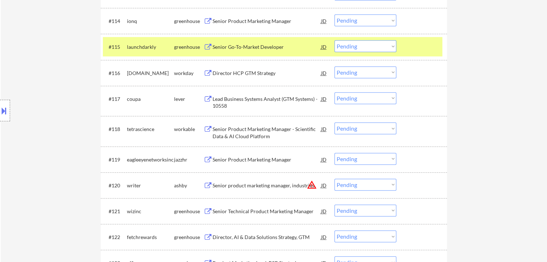
click at [58, 104] on div "Location Inclusions: [GEOGRAPHIC_DATA], [GEOGRAPHIC_DATA] [GEOGRAPHIC_DATA], [G…" at bounding box center [64, 110] width 129 height 133
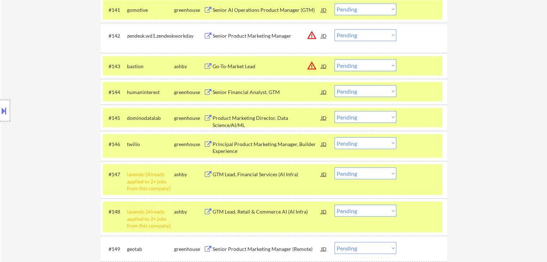
scroll to position [1366, 0]
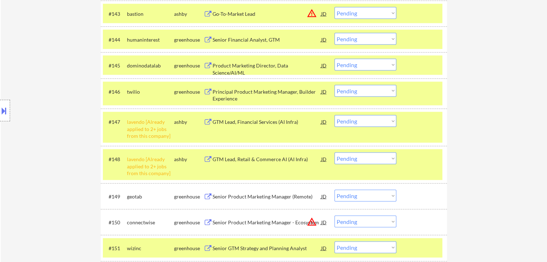
click at [73, 81] on div "Location Inclusions: [GEOGRAPHIC_DATA], [GEOGRAPHIC_DATA] [GEOGRAPHIC_DATA], [G…" at bounding box center [64, 110] width 129 height 133
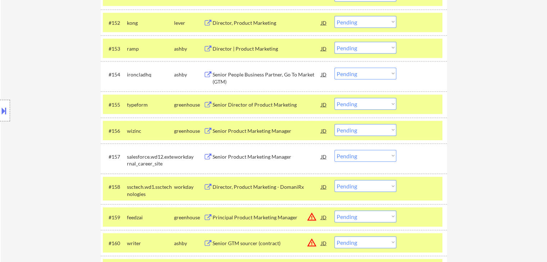
click at [49, 96] on div "Location Inclusions: [GEOGRAPHIC_DATA], [GEOGRAPHIC_DATA] [GEOGRAPHIC_DATA], [G…" at bounding box center [64, 110] width 129 height 133
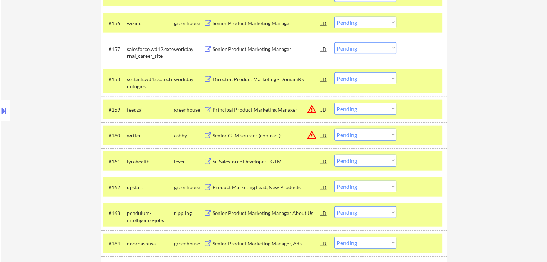
click at [47, 96] on div "Location Inclusions: [GEOGRAPHIC_DATA], [GEOGRAPHIC_DATA] [GEOGRAPHIC_DATA], [G…" at bounding box center [64, 110] width 129 height 133
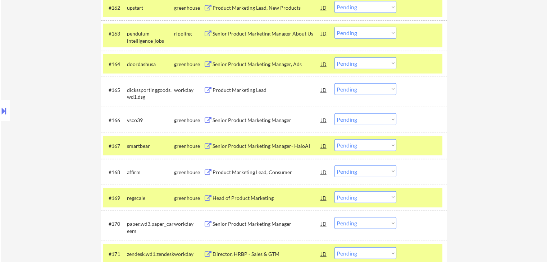
click at [47, 106] on div "Location Inclusions: [GEOGRAPHIC_DATA], [GEOGRAPHIC_DATA] [GEOGRAPHIC_DATA], [G…" at bounding box center [64, 110] width 129 height 133
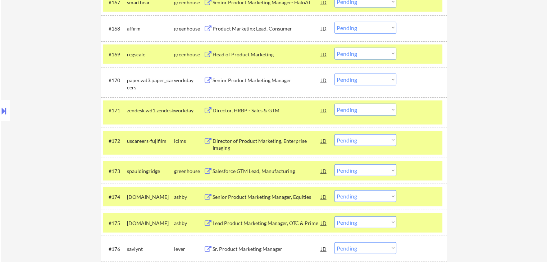
click at [51, 104] on div "Location Inclusions: [GEOGRAPHIC_DATA], [GEOGRAPHIC_DATA] [GEOGRAPHIC_DATA], [G…" at bounding box center [64, 110] width 129 height 133
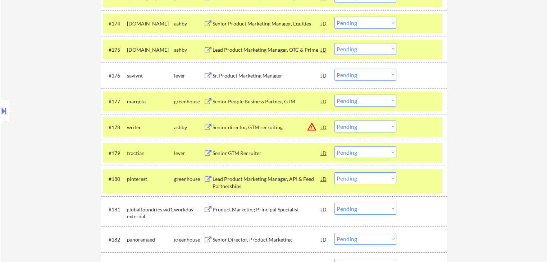
scroll to position [2229, 0]
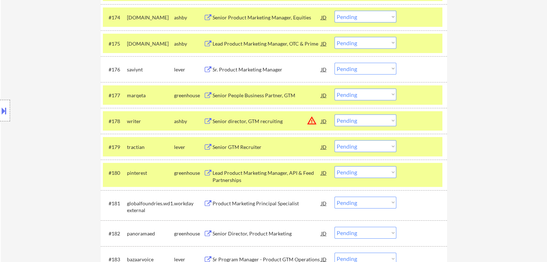
click at [50, 112] on div "Location Inclusions: [GEOGRAPHIC_DATA], [GEOGRAPHIC_DATA] [GEOGRAPHIC_DATA], [G…" at bounding box center [64, 110] width 129 height 133
click at [51, 111] on div "Location Inclusions: [GEOGRAPHIC_DATA], [GEOGRAPHIC_DATA] [GEOGRAPHIC_DATA], [G…" at bounding box center [64, 110] width 129 height 133
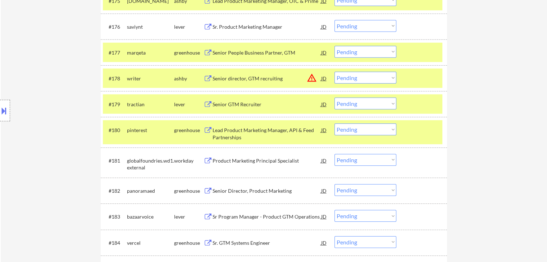
scroll to position [2337, 0]
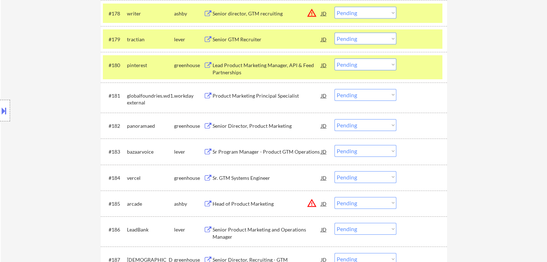
click at [60, 108] on div "Location Inclusions: [GEOGRAPHIC_DATA], [GEOGRAPHIC_DATA] [GEOGRAPHIC_DATA], [G…" at bounding box center [64, 110] width 129 height 133
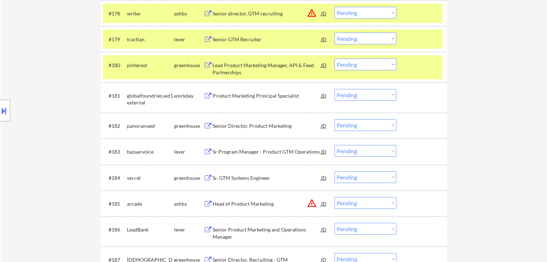
click at [60, 108] on div "Location Inclusions: [GEOGRAPHIC_DATA], [GEOGRAPHIC_DATA] [GEOGRAPHIC_DATA], [G…" at bounding box center [64, 110] width 129 height 133
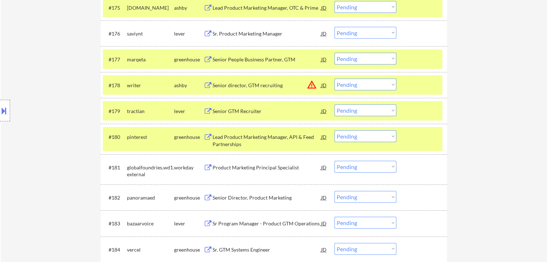
click at [60, 108] on div "Location Inclusions: [GEOGRAPHIC_DATA], [GEOGRAPHIC_DATA] [GEOGRAPHIC_DATA], [G…" at bounding box center [64, 110] width 129 height 133
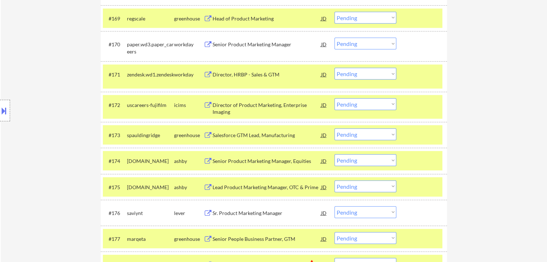
click at [60, 109] on div "Location Inclusions: [GEOGRAPHIC_DATA], [GEOGRAPHIC_DATA] [GEOGRAPHIC_DATA], [G…" at bounding box center [64, 110] width 129 height 133
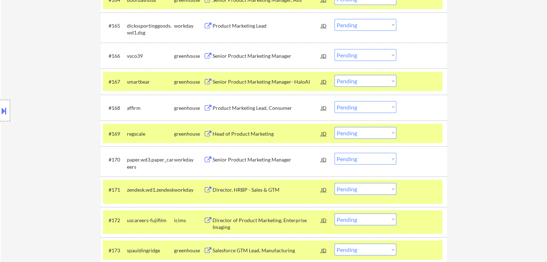
scroll to position [1942, 0]
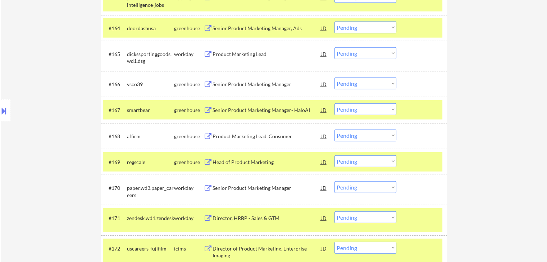
click at [60, 109] on div "Location Inclusions: [GEOGRAPHIC_DATA], [GEOGRAPHIC_DATA] [GEOGRAPHIC_DATA], [G…" at bounding box center [64, 110] width 129 height 133
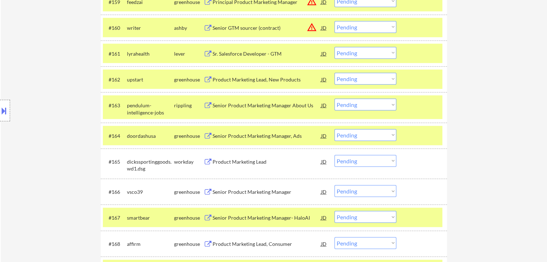
click at [60, 109] on div "Location Inclusions: [GEOGRAPHIC_DATA], [GEOGRAPHIC_DATA] [GEOGRAPHIC_DATA], [G…" at bounding box center [64, 110] width 129 height 133
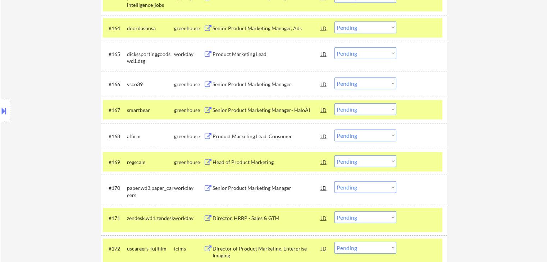
click at [57, 114] on div "Location Inclusions: [GEOGRAPHIC_DATA], [GEOGRAPHIC_DATA] [GEOGRAPHIC_DATA], [G…" at bounding box center [64, 110] width 129 height 133
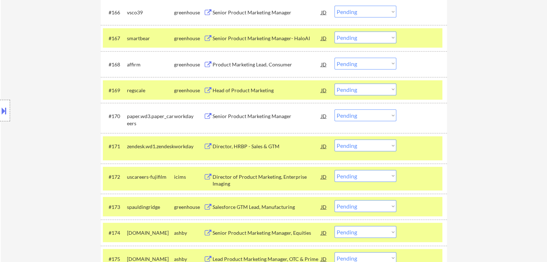
click at [69, 92] on div "Location Inclusions: [GEOGRAPHIC_DATA], [GEOGRAPHIC_DATA] [GEOGRAPHIC_DATA], [G…" at bounding box center [64, 110] width 129 height 133
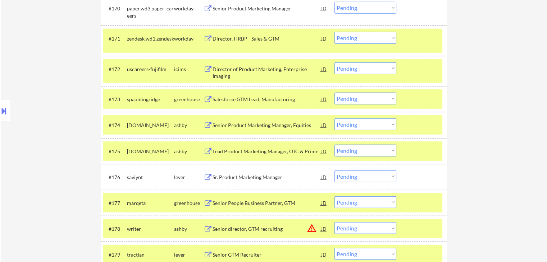
click at [74, 95] on div "Location Inclusions: [GEOGRAPHIC_DATA], [GEOGRAPHIC_DATA] [GEOGRAPHIC_DATA], [G…" at bounding box center [64, 110] width 129 height 133
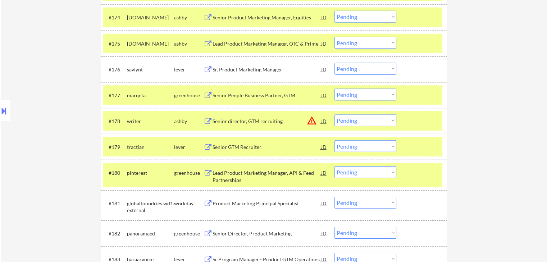
click at [73, 102] on div "Location Inclusions: [GEOGRAPHIC_DATA], [GEOGRAPHIC_DATA] [GEOGRAPHIC_DATA], [G…" at bounding box center [64, 110] width 129 height 133
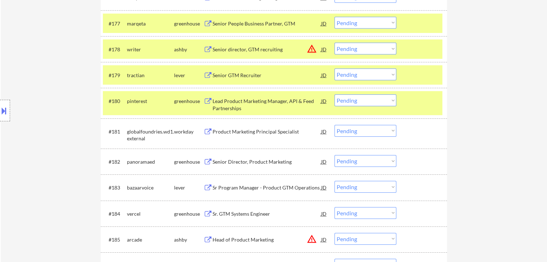
click at [67, 107] on div "Location Inclusions: [GEOGRAPHIC_DATA], [GEOGRAPHIC_DATA] [GEOGRAPHIC_DATA], [G…" at bounding box center [64, 110] width 129 height 133
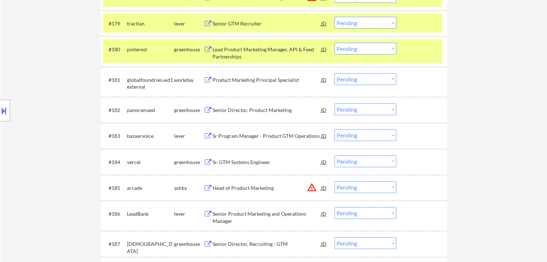
scroll to position [2373, 0]
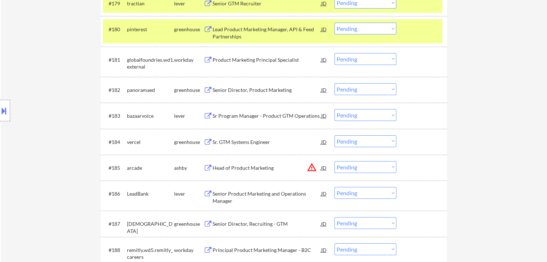
click at [60, 109] on div "Location Inclusions: [GEOGRAPHIC_DATA], [GEOGRAPHIC_DATA] [GEOGRAPHIC_DATA], [G…" at bounding box center [64, 110] width 129 height 133
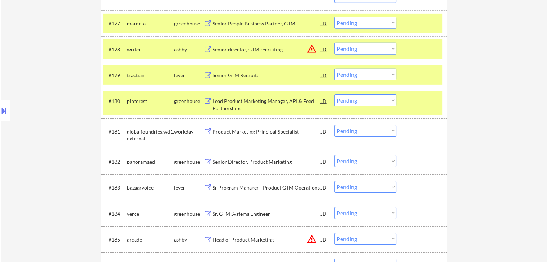
click at [60, 108] on div "Location Inclusions: [GEOGRAPHIC_DATA], [GEOGRAPHIC_DATA] [GEOGRAPHIC_DATA], [G…" at bounding box center [64, 110] width 129 height 133
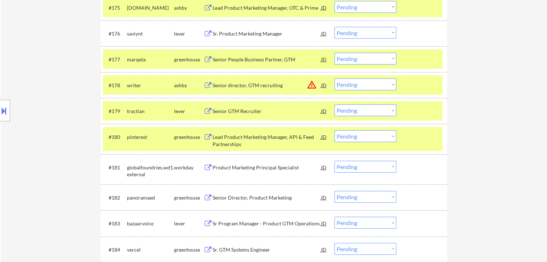
click at [61, 108] on div "Location Inclusions: [GEOGRAPHIC_DATA], [GEOGRAPHIC_DATA] [GEOGRAPHIC_DATA], [G…" at bounding box center [64, 110] width 129 height 133
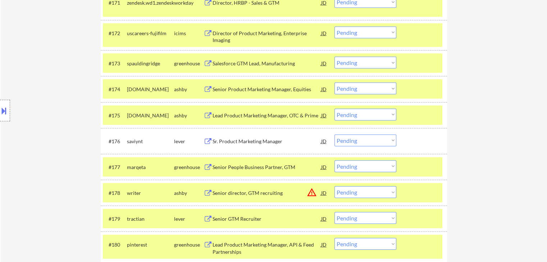
click at [61, 108] on div "Location Inclusions: [GEOGRAPHIC_DATA], [GEOGRAPHIC_DATA] [GEOGRAPHIC_DATA], [G…" at bounding box center [64, 110] width 129 height 133
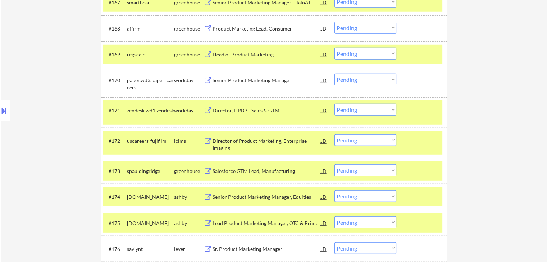
click at [62, 108] on div "Location Inclusions: [GEOGRAPHIC_DATA], [GEOGRAPHIC_DATA] [GEOGRAPHIC_DATA], [G…" at bounding box center [64, 110] width 129 height 133
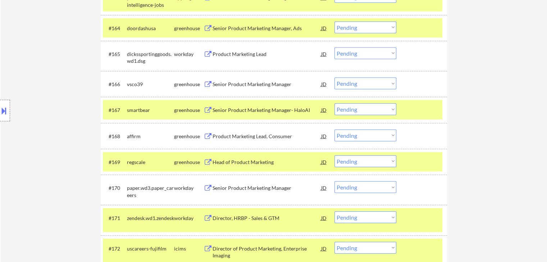
click at [63, 108] on div "Location Inclusions: [GEOGRAPHIC_DATA], [GEOGRAPHIC_DATA] [GEOGRAPHIC_DATA], [G…" at bounding box center [64, 110] width 129 height 133
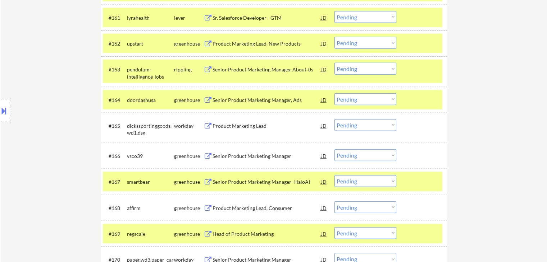
click at [63, 108] on div "Location Inclusions: [GEOGRAPHIC_DATA], [GEOGRAPHIC_DATA] [GEOGRAPHIC_DATA], [G…" at bounding box center [64, 110] width 129 height 133
click at [65, 108] on div "Location Inclusions: [GEOGRAPHIC_DATA], [GEOGRAPHIC_DATA] [GEOGRAPHIC_DATA], [G…" at bounding box center [64, 110] width 129 height 133
click at [66, 108] on div "Location Inclusions: [GEOGRAPHIC_DATA], [GEOGRAPHIC_DATA] [GEOGRAPHIC_DATA], [G…" at bounding box center [64, 110] width 129 height 133
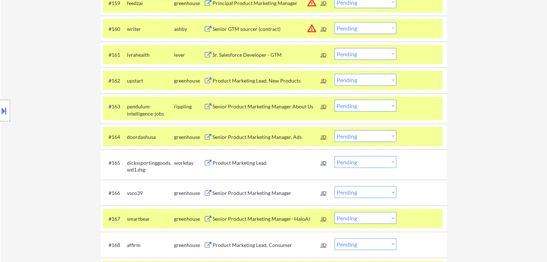
scroll to position [1798, 0]
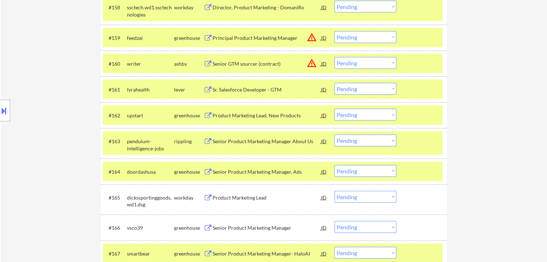
click at [66, 108] on div "Location Inclusions: [GEOGRAPHIC_DATA], [GEOGRAPHIC_DATA] [GEOGRAPHIC_DATA], [G…" at bounding box center [64, 110] width 129 height 133
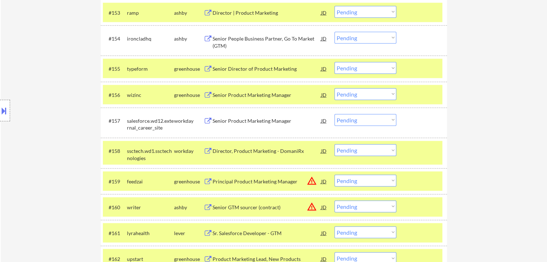
click at [65, 107] on div "Location Inclusions: [GEOGRAPHIC_DATA], [GEOGRAPHIC_DATA] [GEOGRAPHIC_DATA], [G…" at bounding box center [64, 110] width 129 height 133
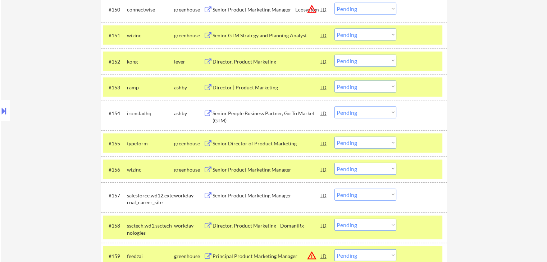
scroll to position [1546, 0]
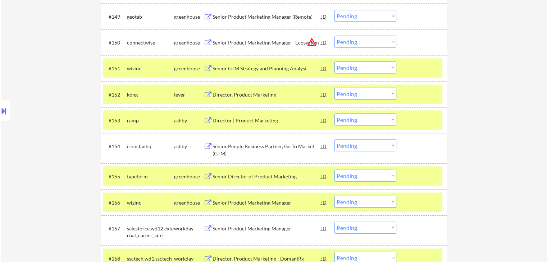
click at [66, 107] on div "Location Inclusions: [GEOGRAPHIC_DATA], [GEOGRAPHIC_DATA] [GEOGRAPHIC_DATA], [G…" at bounding box center [64, 110] width 129 height 133
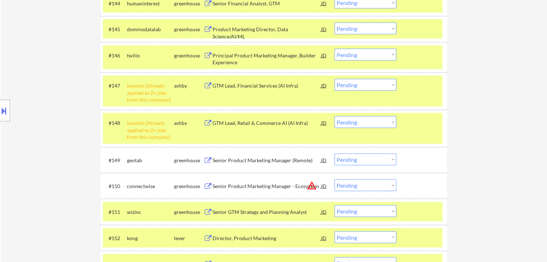
click at [67, 106] on div "Location Inclusions: [GEOGRAPHIC_DATA], [GEOGRAPHIC_DATA] [GEOGRAPHIC_DATA], [G…" at bounding box center [64, 110] width 129 height 133
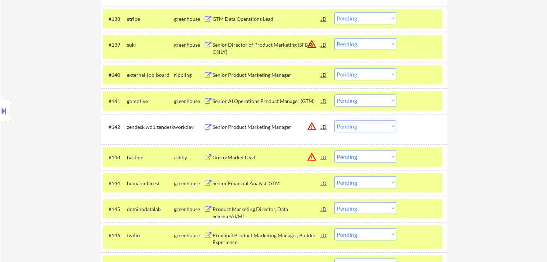
click at [68, 106] on div "Location Inclusions: [GEOGRAPHIC_DATA], [GEOGRAPHIC_DATA] [GEOGRAPHIC_DATA], [G…" at bounding box center [64, 110] width 129 height 133
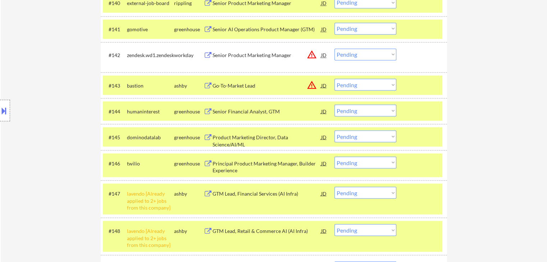
click at [68, 108] on div "Location Inclusions: [GEOGRAPHIC_DATA], [GEOGRAPHIC_DATA] [GEOGRAPHIC_DATA], [G…" at bounding box center [64, 110] width 129 height 133
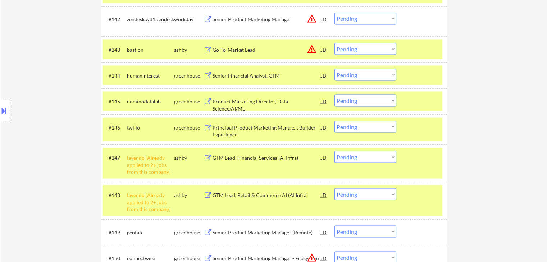
click at [67, 108] on div "Location Inclusions: [GEOGRAPHIC_DATA], [GEOGRAPHIC_DATA] [GEOGRAPHIC_DATA], [G…" at bounding box center [64, 110] width 129 height 133
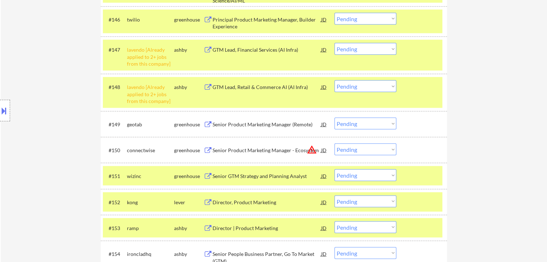
drag, startPoint x: 68, startPoint y: 109, endPoint x: 66, endPoint y: 117, distance: 8.6
click at [69, 109] on div "Location Inclusions: [GEOGRAPHIC_DATA], [GEOGRAPHIC_DATA] [GEOGRAPHIC_DATA], [G…" at bounding box center [64, 110] width 129 height 133
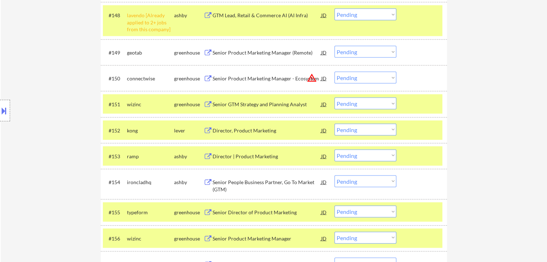
click at [66, 117] on div "Location Inclusions: [GEOGRAPHIC_DATA], [GEOGRAPHIC_DATA] [GEOGRAPHIC_DATA], [G…" at bounding box center [64, 110] width 129 height 133
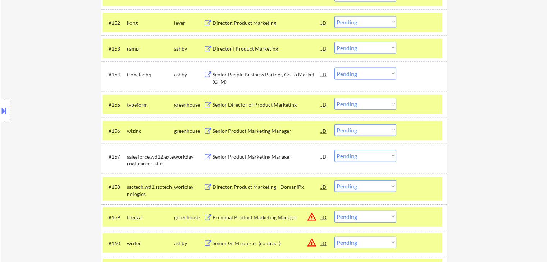
click at [60, 122] on div "Location Inclusions: [GEOGRAPHIC_DATA], [GEOGRAPHIC_DATA] [GEOGRAPHIC_DATA], [G…" at bounding box center [64, 110] width 129 height 133
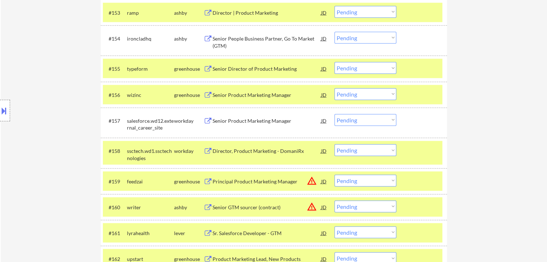
click at [62, 122] on div "Location Inclusions: [GEOGRAPHIC_DATA], [GEOGRAPHIC_DATA] [GEOGRAPHIC_DATA], [G…" at bounding box center [64, 110] width 129 height 133
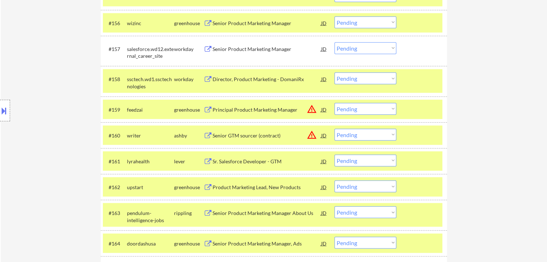
click at [61, 125] on div "Location Inclusions: [GEOGRAPHIC_DATA], [GEOGRAPHIC_DATA] [GEOGRAPHIC_DATA], [G…" at bounding box center [64, 110] width 129 height 133
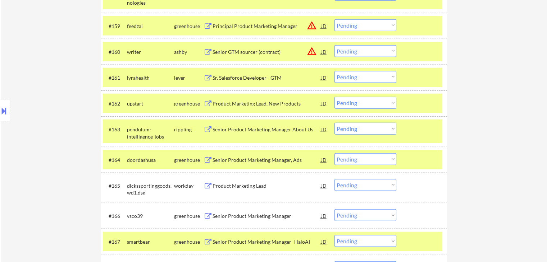
scroll to position [1834, 0]
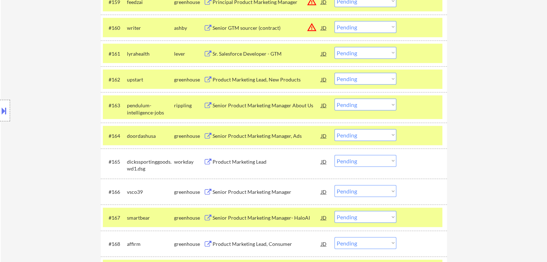
click at [56, 125] on div "Location Inclusions: [GEOGRAPHIC_DATA], [GEOGRAPHIC_DATA] [GEOGRAPHIC_DATA], [G…" at bounding box center [64, 110] width 129 height 133
click at [51, 90] on div "Location Inclusions: [GEOGRAPHIC_DATA], [GEOGRAPHIC_DATA] [GEOGRAPHIC_DATA], [G…" at bounding box center [64, 110] width 129 height 133
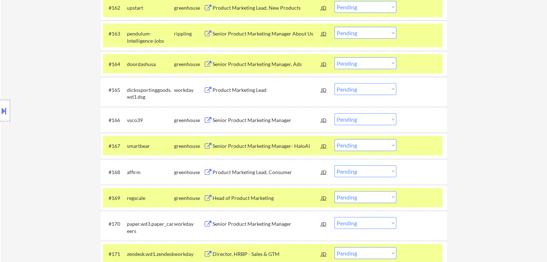
click at [51, 100] on div "Location Inclusions: [GEOGRAPHIC_DATA], [GEOGRAPHIC_DATA] [GEOGRAPHIC_DATA], [G…" at bounding box center [64, 110] width 129 height 133
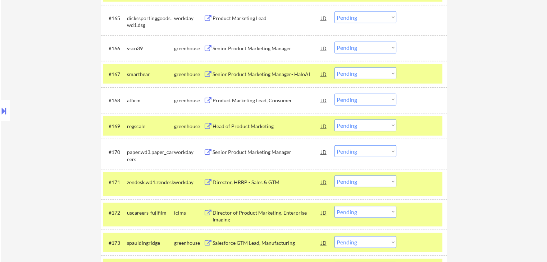
click at [50, 102] on div "Location Inclusions: [GEOGRAPHIC_DATA], [GEOGRAPHIC_DATA] [GEOGRAPHIC_DATA], [G…" at bounding box center [64, 110] width 129 height 133
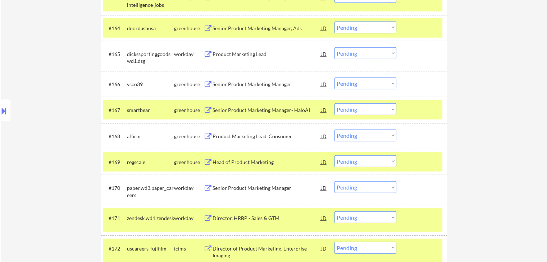
click at [50, 104] on div "Location Inclusions: [GEOGRAPHIC_DATA], [GEOGRAPHIC_DATA] [GEOGRAPHIC_DATA], [G…" at bounding box center [64, 110] width 129 height 133
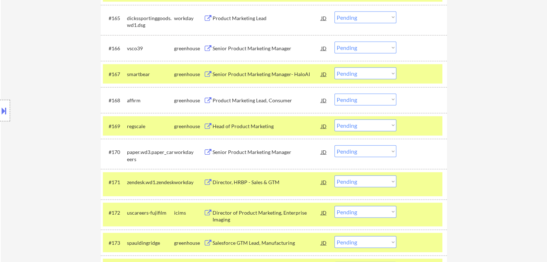
click at [52, 104] on div "Location Inclusions: [GEOGRAPHIC_DATA], [GEOGRAPHIC_DATA] [GEOGRAPHIC_DATA], [G…" at bounding box center [64, 110] width 129 height 133
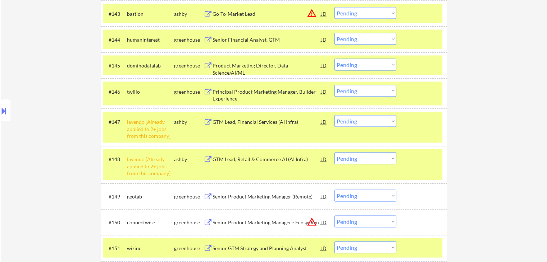
click at [66, 104] on div "Location Inclusions: [GEOGRAPHIC_DATA], [GEOGRAPHIC_DATA] [GEOGRAPHIC_DATA], [G…" at bounding box center [64, 110] width 129 height 133
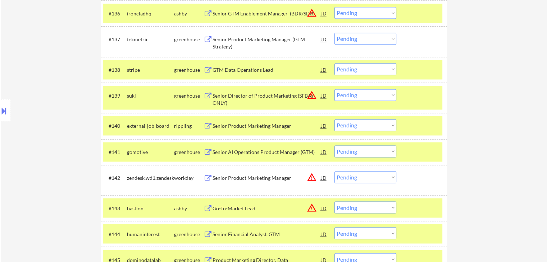
scroll to position [1115, 0]
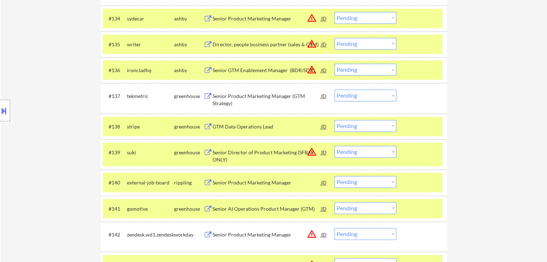
click at [70, 88] on div "Location Inclusions: [GEOGRAPHIC_DATA], [GEOGRAPHIC_DATA] [GEOGRAPHIC_DATA], [G…" at bounding box center [64, 110] width 129 height 133
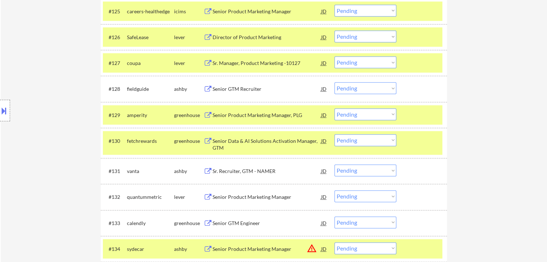
scroll to position [827, 0]
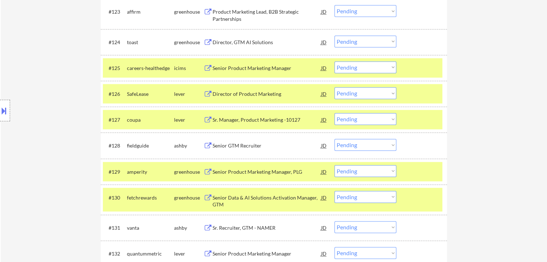
click at [71, 89] on div "Location Inclusions: [GEOGRAPHIC_DATA], [GEOGRAPHIC_DATA] [GEOGRAPHIC_DATA], [G…" at bounding box center [64, 110] width 129 height 133
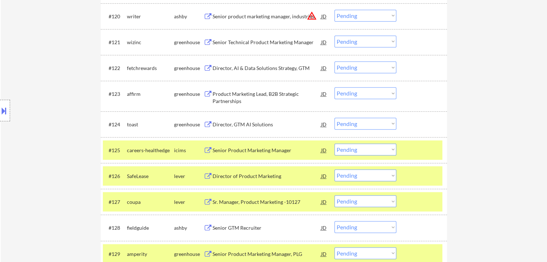
scroll to position [719, 0]
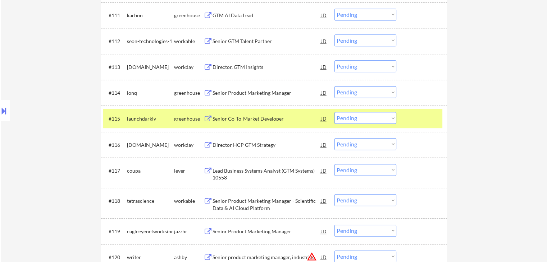
click at [80, 92] on div "Location Inclusions: [GEOGRAPHIC_DATA], [GEOGRAPHIC_DATA] [GEOGRAPHIC_DATA], [G…" at bounding box center [64, 110] width 129 height 133
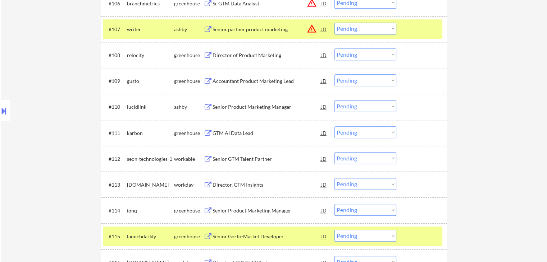
scroll to position [360, 0]
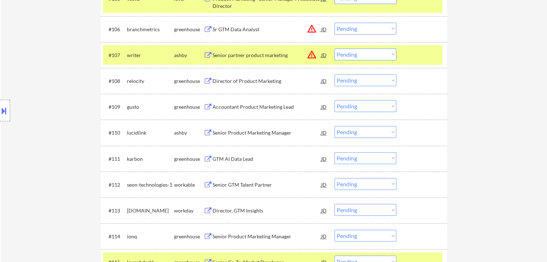
click at [81, 92] on div "Location Inclusions: [GEOGRAPHIC_DATA], [GEOGRAPHIC_DATA] [GEOGRAPHIC_DATA], [G…" at bounding box center [64, 110] width 129 height 133
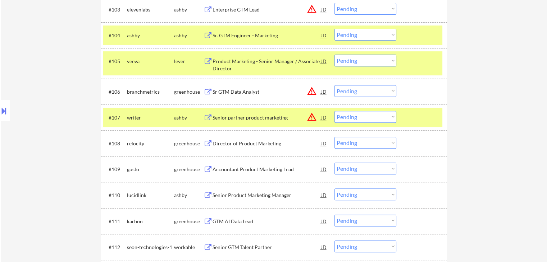
scroll to position [252, 0]
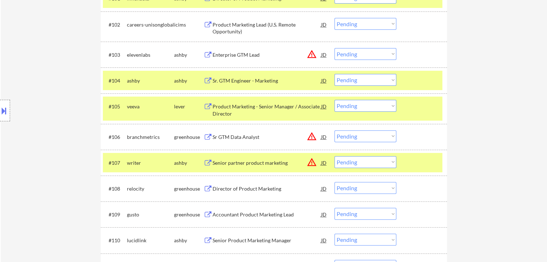
click at [81, 92] on div "Location Inclusions: [GEOGRAPHIC_DATA], [GEOGRAPHIC_DATA] [GEOGRAPHIC_DATA], [G…" at bounding box center [64, 110] width 129 height 133
click at [81, 93] on div "Location Inclusions: [GEOGRAPHIC_DATA], [GEOGRAPHIC_DATA] [GEOGRAPHIC_DATA], [G…" at bounding box center [64, 110] width 129 height 133
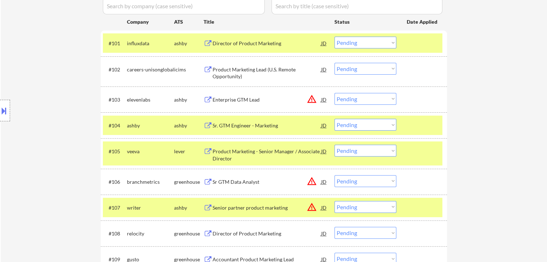
scroll to position [180, 0]
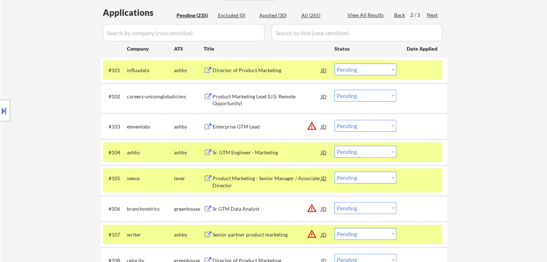
click at [79, 83] on div "Location Inclusions: [GEOGRAPHIC_DATA], [GEOGRAPHIC_DATA] [GEOGRAPHIC_DATA], [G…" at bounding box center [64, 110] width 129 height 133
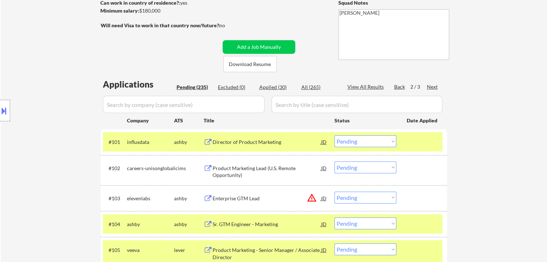
click at [79, 84] on div "Location Inclusions: [GEOGRAPHIC_DATA], [GEOGRAPHIC_DATA] [GEOGRAPHIC_DATA], [G…" at bounding box center [64, 110] width 129 height 133
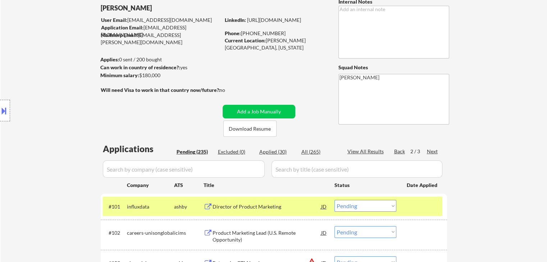
scroll to position [0, 0]
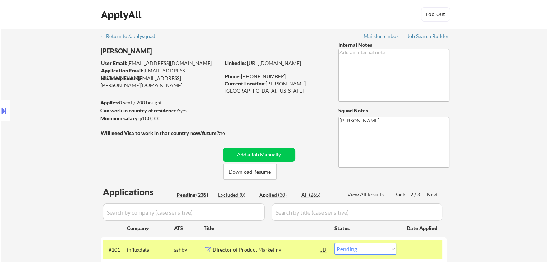
click at [81, 85] on div "Location Inclusions: [GEOGRAPHIC_DATA], [GEOGRAPHIC_DATA] [GEOGRAPHIC_DATA], [G…" at bounding box center [64, 110] width 129 height 133
click at [79, 86] on div "Location Inclusions: [GEOGRAPHIC_DATA], [GEOGRAPHIC_DATA] [GEOGRAPHIC_DATA], [G…" at bounding box center [64, 110] width 129 height 133
click at [70, 112] on div "Location Inclusions: [GEOGRAPHIC_DATA], [GEOGRAPHIC_DATA] [GEOGRAPHIC_DATA], [G…" at bounding box center [64, 110] width 129 height 133
click at [69, 112] on div "Location Inclusions: [GEOGRAPHIC_DATA], [GEOGRAPHIC_DATA] [GEOGRAPHIC_DATA], [G…" at bounding box center [64, 110] width 129 height 133
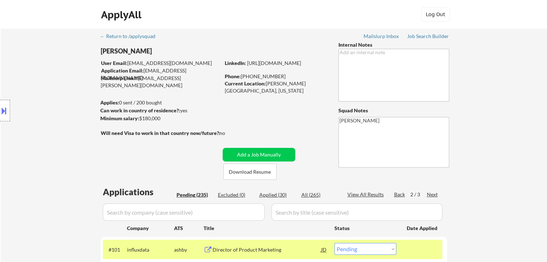
click at [69, 112] on div "Location Inclusions: [GEOGRAPHIC_DATA], [GEOGRAPHIC_DATA] [GEOGRAPHIC_DATA], [G…" at bounding box center [64, 110] width 129 height 133
click at [70, 110] on div "Location Inclusions: [GEOGRAPHIC_DATA], [GEOGRAPHIC_DATA] [GEOGRAPHIC_DATA], [G…" at bounding box center [64, 110] width 129 height 133
click at [72, 110] on div "Location Inclusions: [GEOGRAPHIC_DATA], [GEOGRAPHIC_DATA] [GEOGRAPHIC_DATA], [G…" at bounding box center [64, 110] width 129 height 133
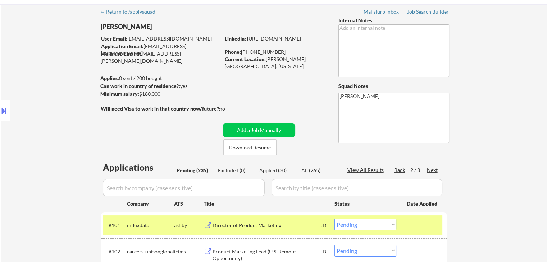
scroll to position [36, 0]
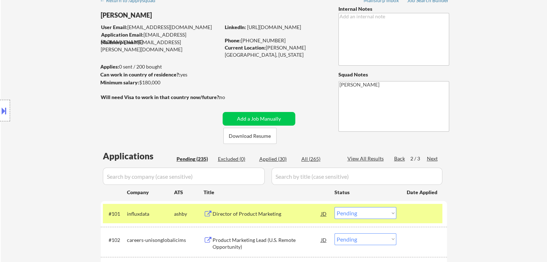
click at [72, 111] on div "Location Inclusions: [GEOGRAPHIC_DATA], [GEOGRAPHIC_DATA] [GEOGRAPHIC_DATA], [G…" at bounding box center [64, 110] width 129 height 133
click at [73, 111] on div "Location Inclusions: [GEOGRAPHIC_DATA], [GEOGRAPHIC_DATA] [GEOGRAPHIC_DATA], [G…" at bounding box center [64, 110] width 129 height 133
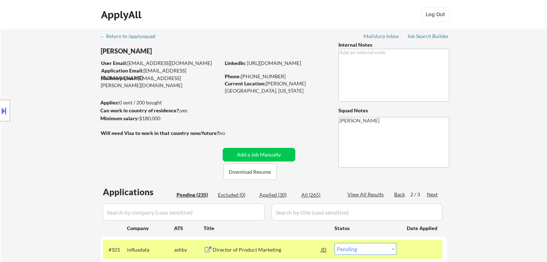
click at [73, 111] on div "Location Inclusions: [GEOGRAPHIC_DATA], [GEOGRAPHIC_DATA] [GEOGRAPHIC_DATA], [G…" at bounding box center [64, 110] width 129 height 133
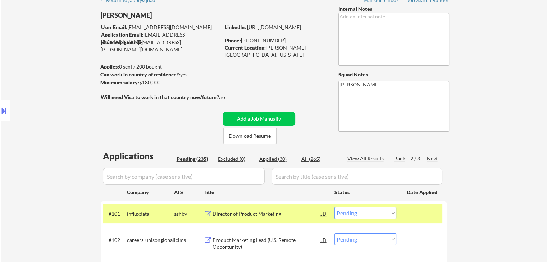
click at [70, 114] on div "Location Inclusions: [GEOGRAPHIC_DATA], [GEOGRAPHIC_DATA] [GEOGRAPHIC_DATA], [G…" at bounding box center [64, 110] width 129 height 133
click at [71, 115] on div "Location Inclusions: [GEOGRAPHIC_DATA], [GEOGRAPHIC_DATA] [GEOGRAPHIC_DATA], [G…" at bounding box center [64, 110] width 129 height 133
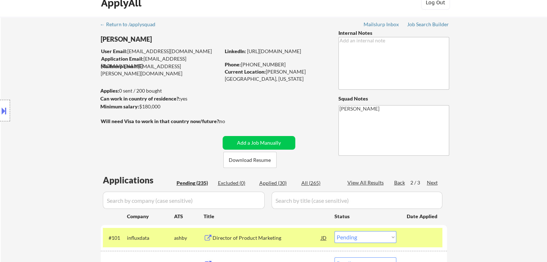
scroll to position [0, 0]
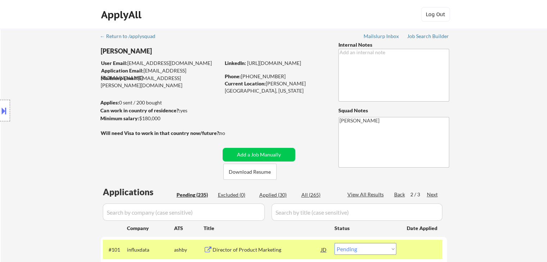
click at [72, 115] on div "Location Inclusions: [GEOGRAPHIC_DATA], [GEOGRAPHIC_DATA] [GEOGRAPHIC_DATA], [G…" at bounding box center [64, 110] width 129 height 133
click at [82, 93] on div "Location Inclusions: [GEOGRAPHIC_DATA], [GEOGRAPHIC_DATA] [GEOGRAPHIC_DATA], [G…" at bounding box center [64, 110] width 129 height 133
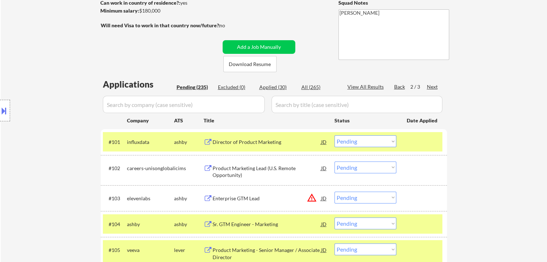
click at [75, 116] on div "Location Inclusions: [GEOGRAPHIC_DATA], [GEOGRAPHIC_DATA] [GEOGRAPHIC_DATA], [G…" at bounding box center [64, 110] width 129 height 133
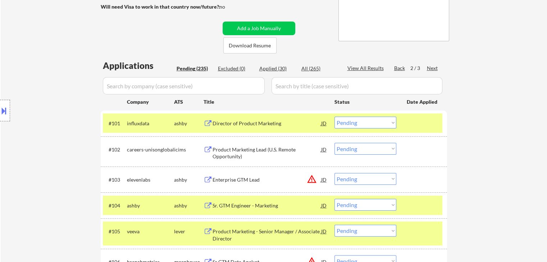
scroll to position [144, 0]
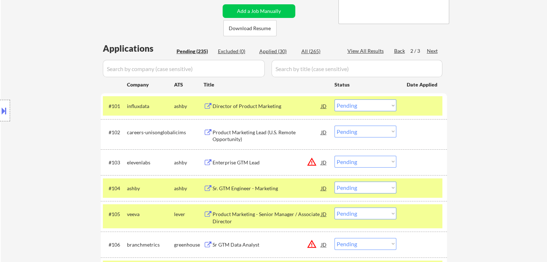
click at [75, 120] on div "Location Inclusions: [GEOGRAPHIC_DATA], [GEOGRAPHIC_DATA] [GEOGRAPHIC_DATA], [G…" at bounding box center [64, 110] width 129 height 133
click at [77, 121] on div "Location Inclusions: [GEOGRAPHIC_DATA], [GEOGRAPHIC_DATA] [GEOGRAPHIC_DATA], [G…" at bounding box center [64, 110] width 129 height 133
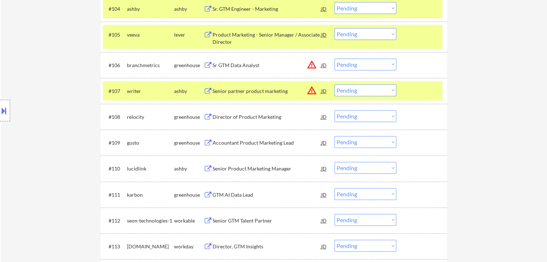
click at [62, 124] on div "Location Inclusions: [GEOGRAPHIC_DATA], [GEOGRAPHIC_DATA] [GEOGRAPHIC_DATA], [G…" at bounding box center [64, 110] width 129 height 133
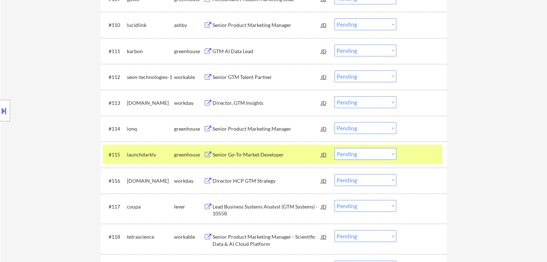
click at [58, 134] on div "Location Inclusions: [GEOGRAPHIC_DATA], [GEOGRAPHIC_DATA] [GEOGRAPHIC_DATA], [G…" at bounding box center [64, 110] width 129 height 133
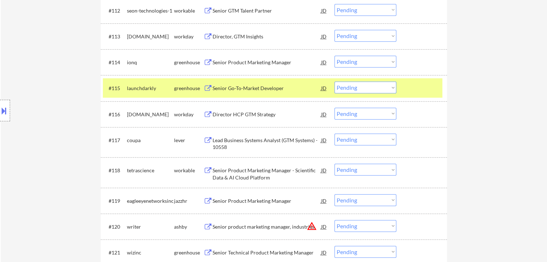
scroll to position [503, 0]
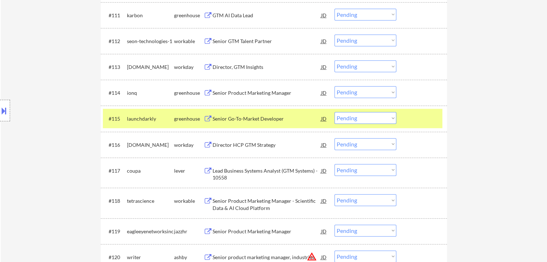
click at [63, 133] on div "Location Inclusions: [GEOGRAPHIC_DATA], [GEOGRAPHIC_DATA] [GEOGRAPHIC_DATA], [G…" at bounding box center [64, 110] width 129 height 133
click at [65, 133] on div "Location Inclusions: [GEOGRAPHIC_DATA], [GEOGRAPHIC_DATA] [GEOGRAPHIC_DATA], [G…" at bounding box center [64, 110] width 129 height 133
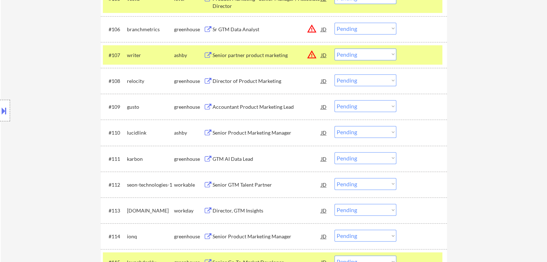
click at [65, 132] on div "Location Inclusions: [GEOGRAPHIC_DATA], [GEOGRAPHIC_DATA] [GEOGRAPHIC_DATA], [G…" at bounding box center [64, 110] width 129 height 133
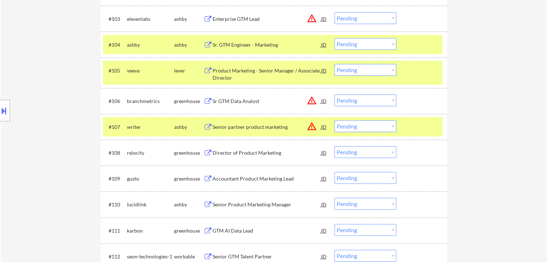
click at [66, 132] on div "Location Inclusions: [GEOGRAPHIC_DATA], [GEOGRAPHIC_DATA] [GEOGRAPHIC_DATA], [G…" at bounding box center [64, 110] width 129 height 133
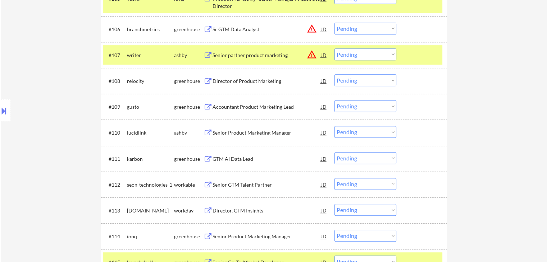
click at [67, 133] on div "Location Inclusions: [GEOGRAPHIC_DATA], [GEOGRAPHIC_DATA] [GEOGRAPHIC_DATA], [G…" at bounding box center [64, 110] width 129 height 133
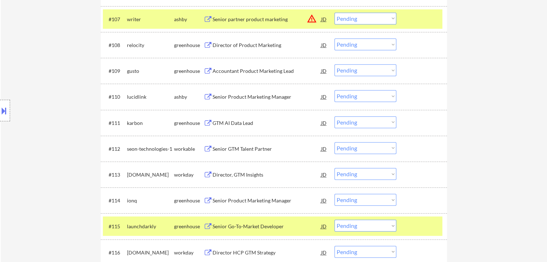
click at [67, 133] on div "Location Inclusions: [GEOGRAPHIC_DATA], [GEOGRAPHIC_DATA] [GEOGRAPHIC_DATA], [G…" at bounding box center [64, 110] width 129 height 133
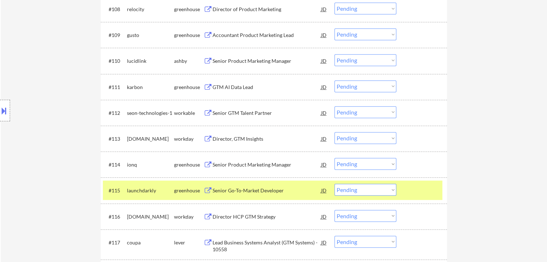
click at [67, 133] on div "Location Inclusions: [GEOGRAPHIC_DATA], [GEOGRAPHIC_DATA] [GEOGRAPHIC_DATA], [G…" at bounding box center [64, 110] width 129 height 133
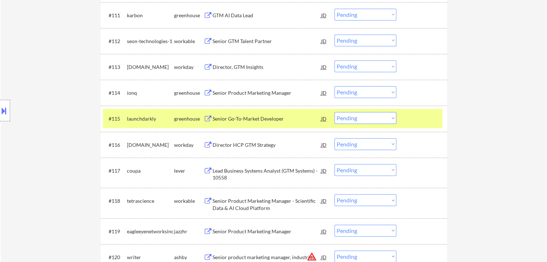
click at [68, 133] on div "Location Inclusions: [GEOGRAPHIC_DATA], [GEOGRAPHIC_DATA] [GEOGRAPHIC_DATA], [G…" at bounding box center [64, 110] width 129 height 133
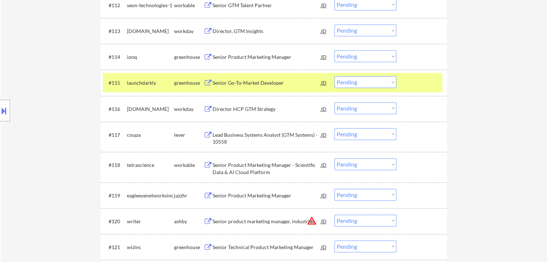
click at [68, 134] on div "Location Inclusions: [GEOGRAPHIC_DATA], [GEOGRAPHIC_DATA] [GEOGRAPHIC_DATA], [G…" at bounding box center [64, 110] width 129 height 133
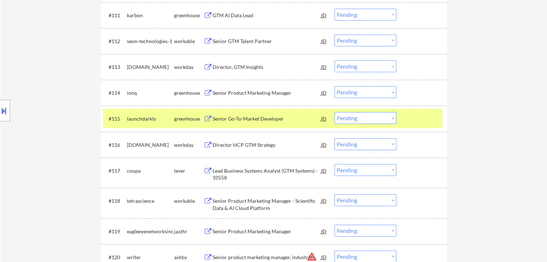
click at [67, 135] on div "Location Inclusions: [GEOGRAPHIC_DATA], [GEOGRAPHIC_DATA] [GEOGRAPHIC_DATA], [G…" at bounding box center [64, 110] width 129 height 133
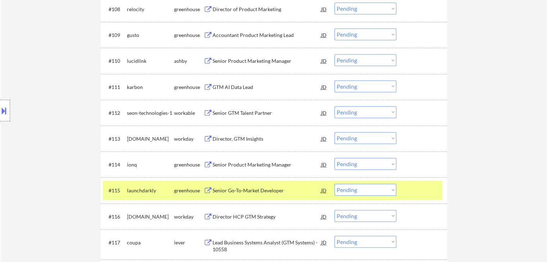
click at [67, 135] on div "Location Inclusions: [GEOGRAPHIC_DATA], [GEOGRAPHIC_DATA] [GEOGRAPHIC_DATA], [G…" at bounding box center [64, 110] width 129 height 133
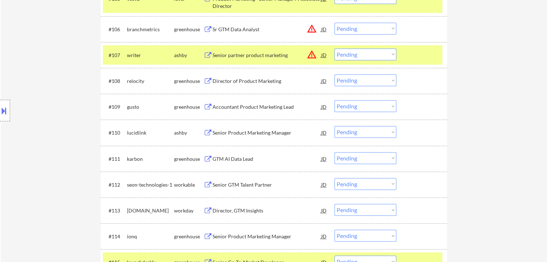
click at [70, 136] on div "Location Inclusions: [GEOGRAPHIC_DATA], [GEOGRAPHIC_DATA] [GEOGRAPHIC_DATA], [G…" at bounding box center [64, 110] width 129 height 133
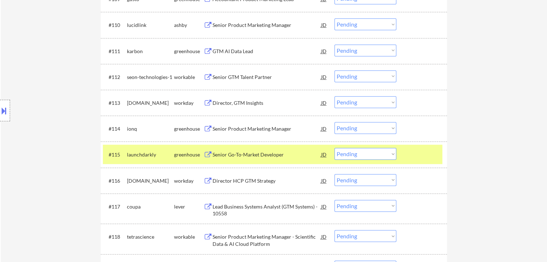
click at [68, 137] on div "Location Inclusions: [GEOGRAPHIC_DATA], [GEOGRAPHIC_DATA] [GEOGRAPHIC_DATA], [G…" at bounding box center [64, 110] width 129 height 133
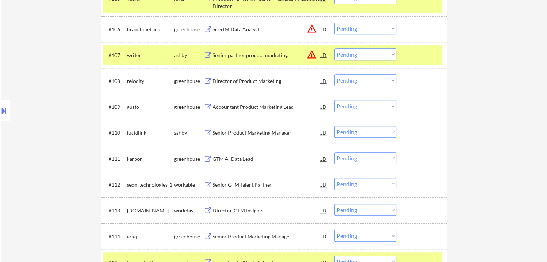
click at [69, 137] on div "Location Inclusions: [GEOGRAPHIC_DATA], [GEOGRAPHIC_DATA] [GEOGRAPHIC_DATA], [G…" at bounding box center [64, 110] width 129 height 133
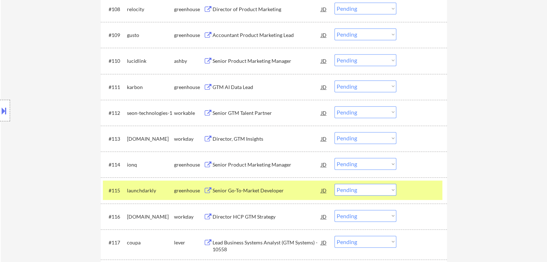
click at [70, 137] on div "Location Inclusions: [GEOGRAPHIC_DATA], [GEOGRAPHIC_DATA] [GEOGRAPHIC_DATA], [G…" at bounding box center [64, 110] width 129 height 133
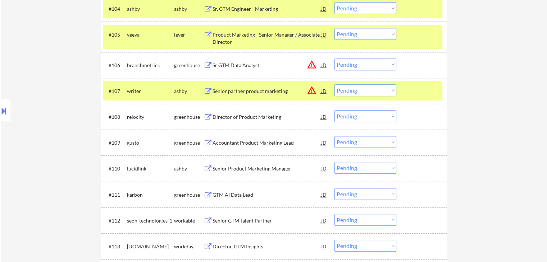
click at [70, 137] on div "Location Inclusions: [GEOGRAPHIC_DATA], [GEOGRAPHIC_DATA] [GEOGRAPHIC_DATA], [G…" at bounding box center [64, 110] width 129 height 133
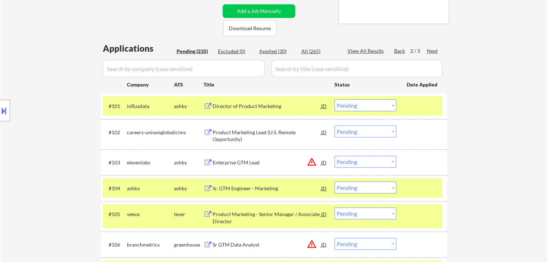
click at [68, 130] on div "Location Inclusions: [GEOGRAPHIC_DATA], [GEOGRAPHIC_DATA] [GEOGRAPHIC_DATA], [G…" at bounding box center [64, 110] width 129 height 133
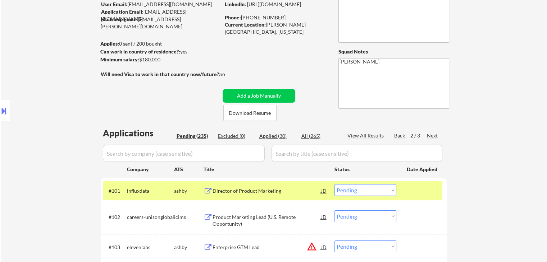
scroll to position [0, 0]
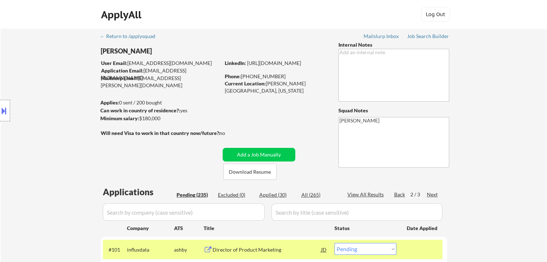
click at [64, 113] on div "Location Inclusions: [GEOGRAPHIC_DATA], [GEOGRAPHIC_DATA] [GEOGRAPHIC_DATA], [G…" at bounding box center [64, 110] width 129 height 133
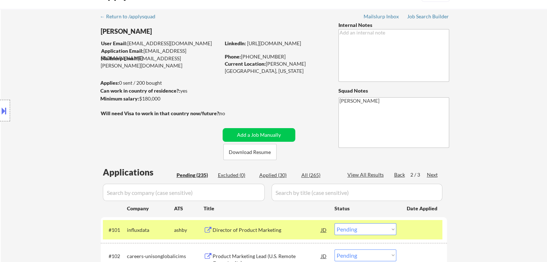
scroll to position [36, 0]
